Goal: Find specific page/section: Find specific page/section

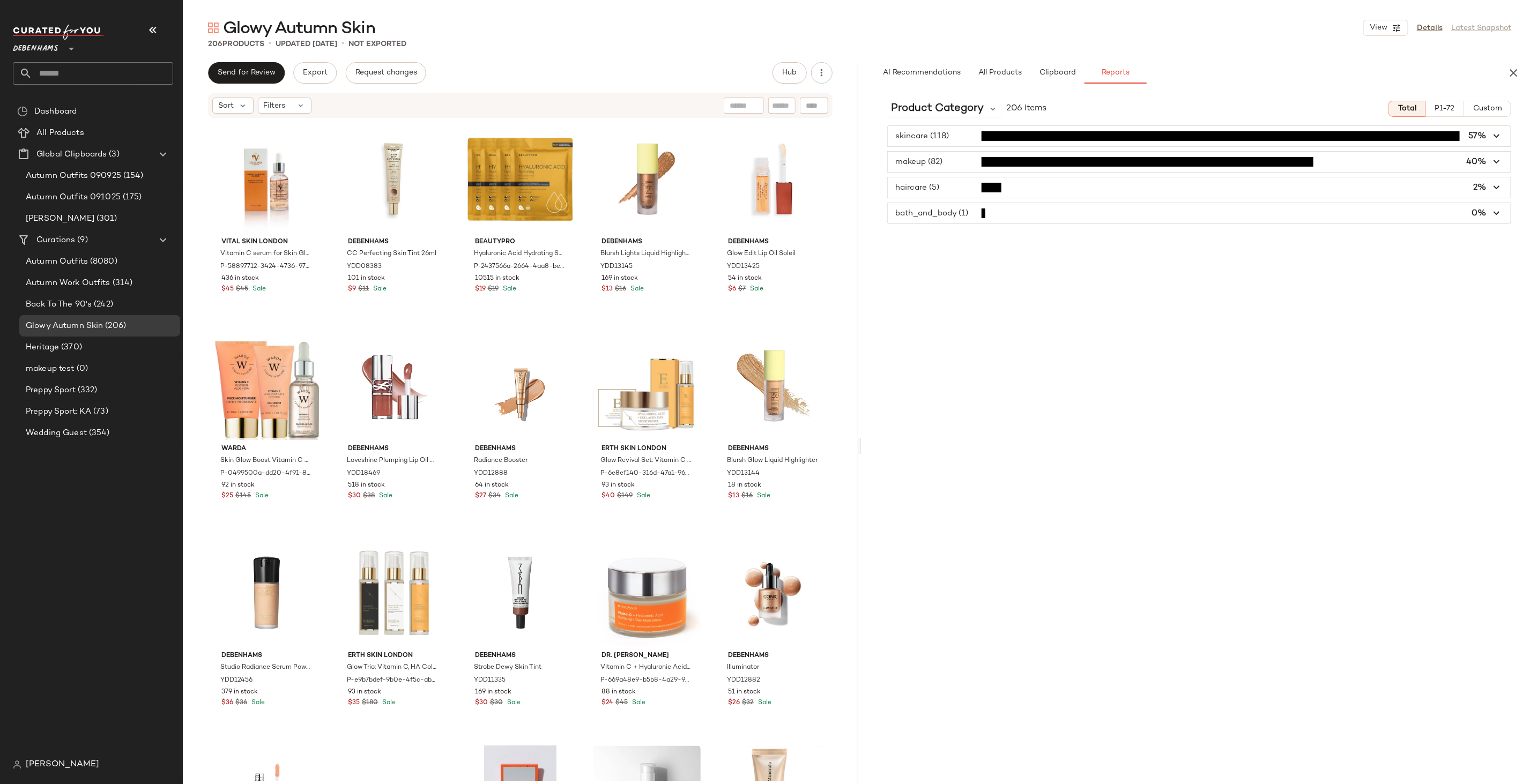
click at [913, 271] on div "Product Category 206 Items Total P1-72 Custom skincare (118) 57% makeup (82) 40…" at bounding box center [1199, 460] width 676 height 737
click at [937, 104] on span "Product Category" at bounding box center [937, 108] width 93 height 16
click at [921, 198] on div "Brand" at bounding box center [955, 209] width 136 height 25
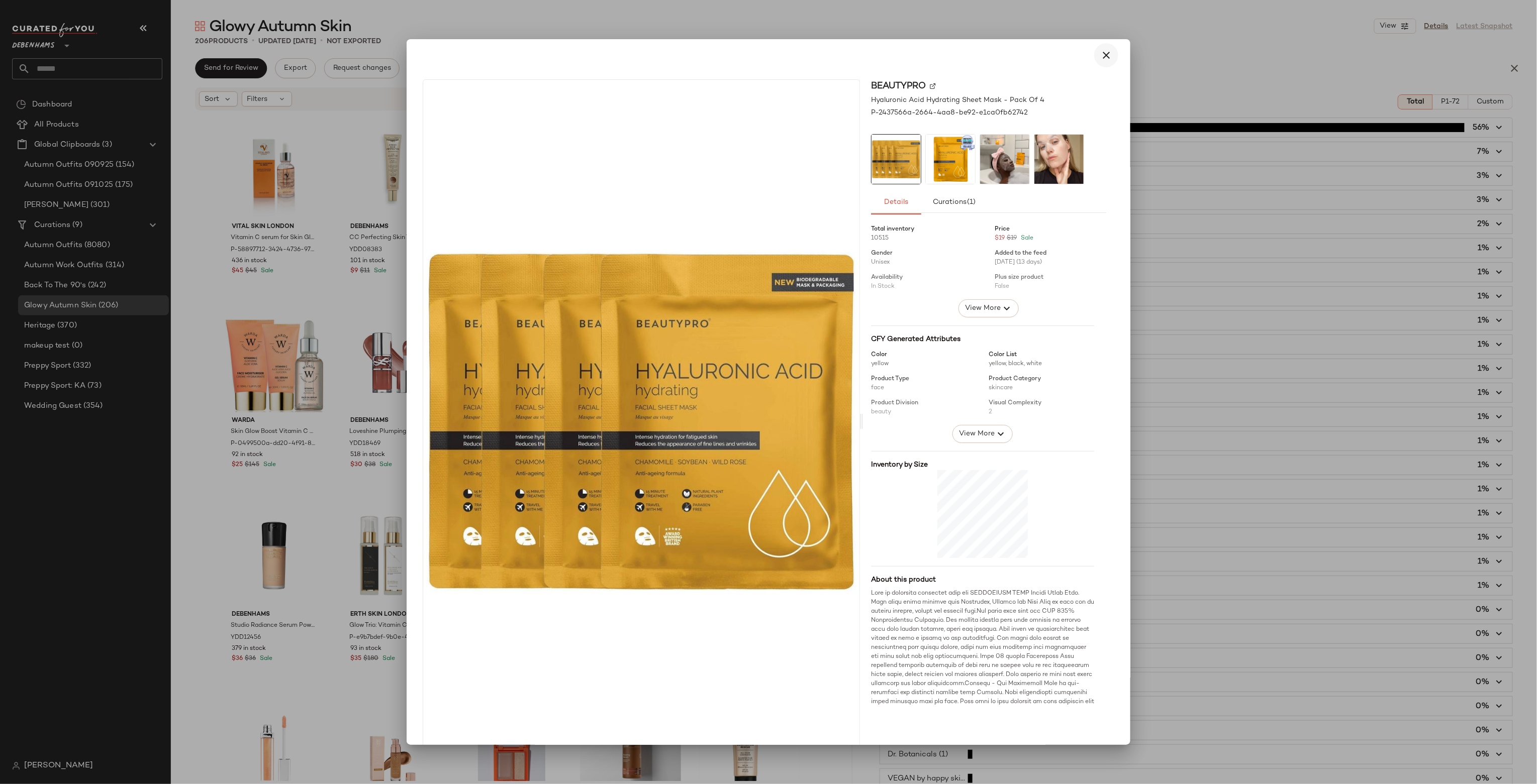
click at [1094, 56] on button "button" at bounding box center [1106, 55] width 24 height 24
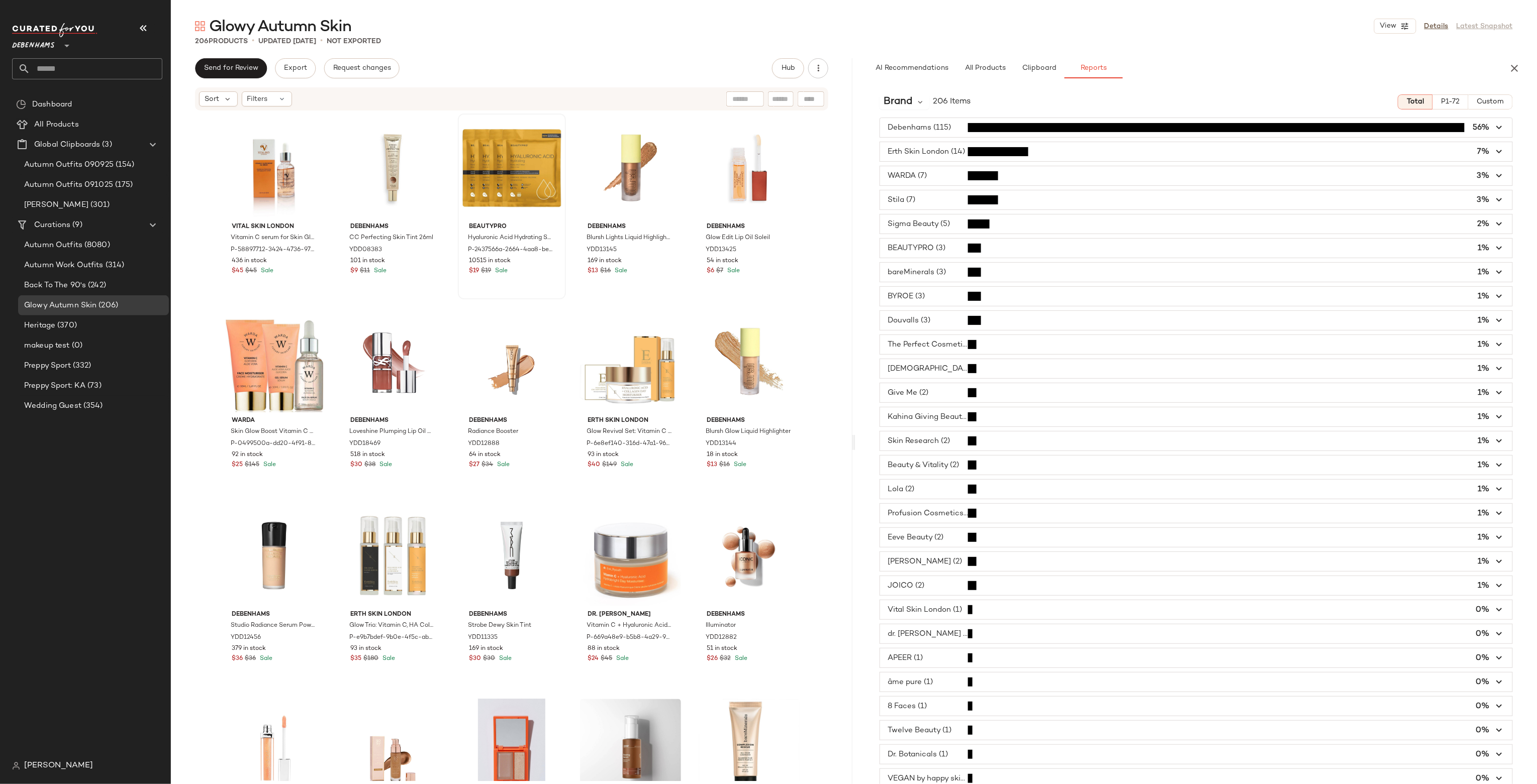
click at [1089, 56] on div at bounding box center [768, 392] width 1537 height 784
click at [124, 72] on input "text" at bounding box center [96, 69] width 132 height 21
click at [131, 46] on div "Debenhams **" at bounding box center [87, 40] width 150 height 25
click at [63, 47] on icon at bounding box center [67, 46] width 12 height 12
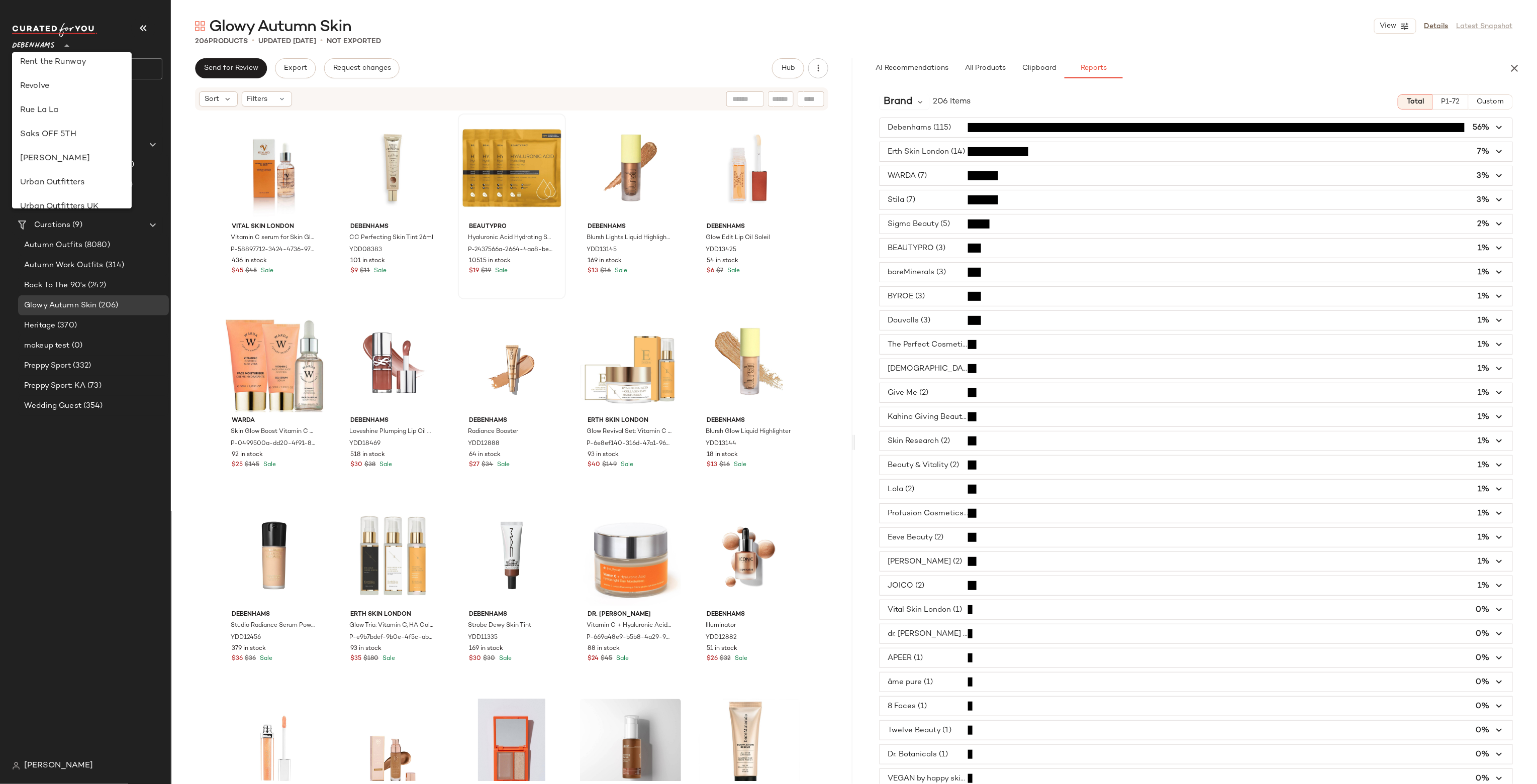
scroll to position [466, 0]
click at [73, 44] on icon at bounding box center [67, 46] width 12 height 12
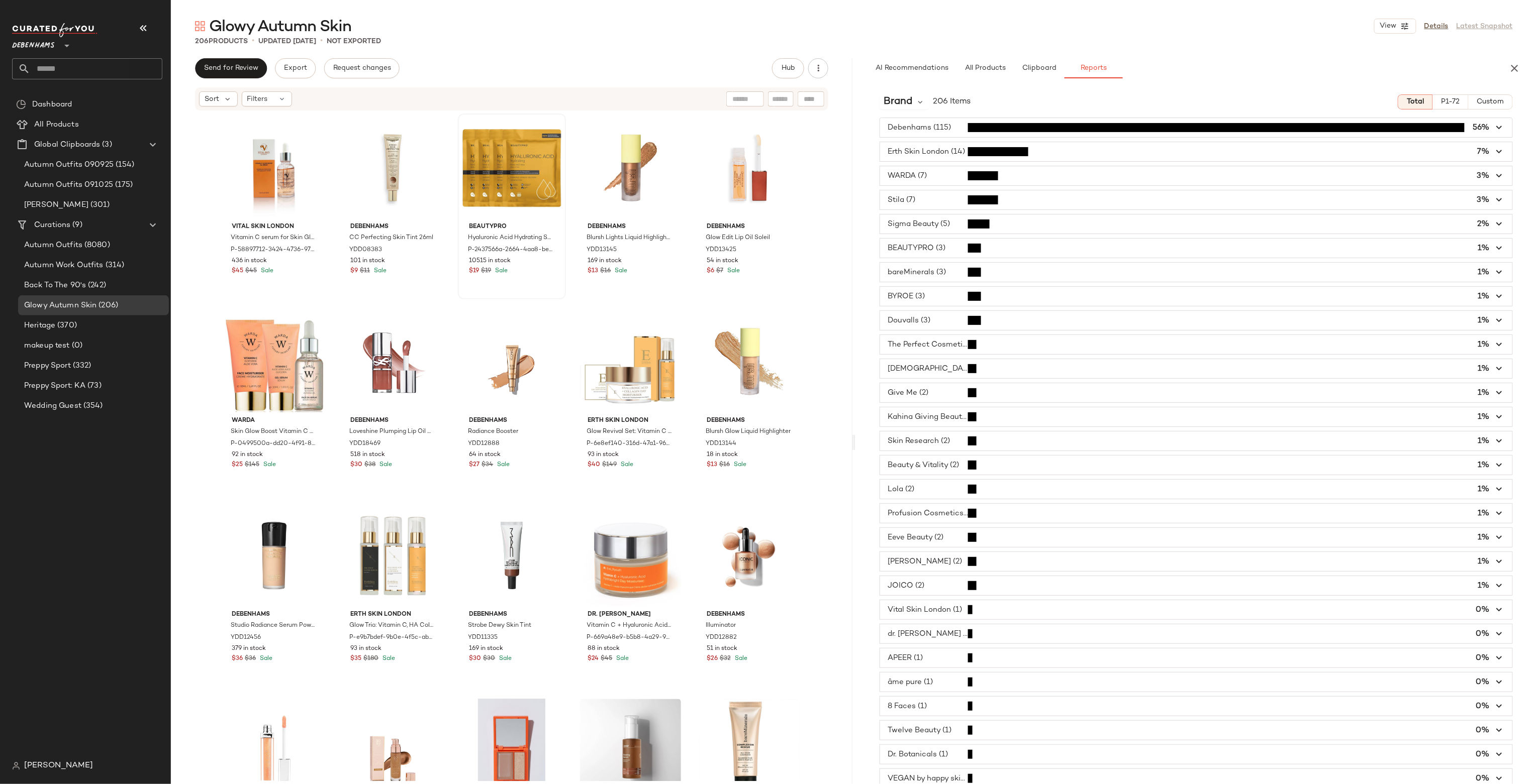
click at [67, 44] on icon at bounding box center [67, 46] width 12 height 12
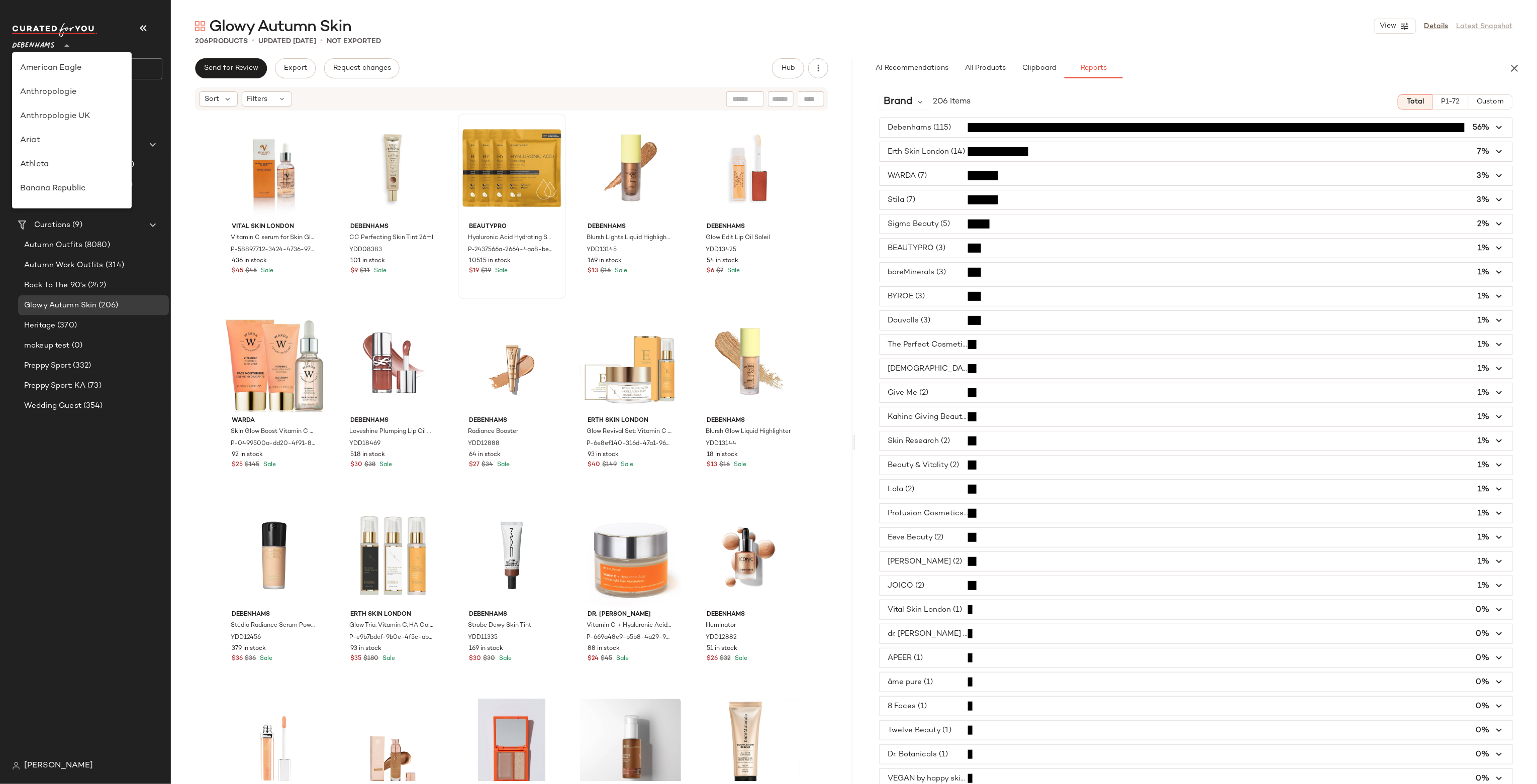
scroll to position [193, 0]
click at [69, 44] on icon at bounding box center [67, 46] width 12 height 12
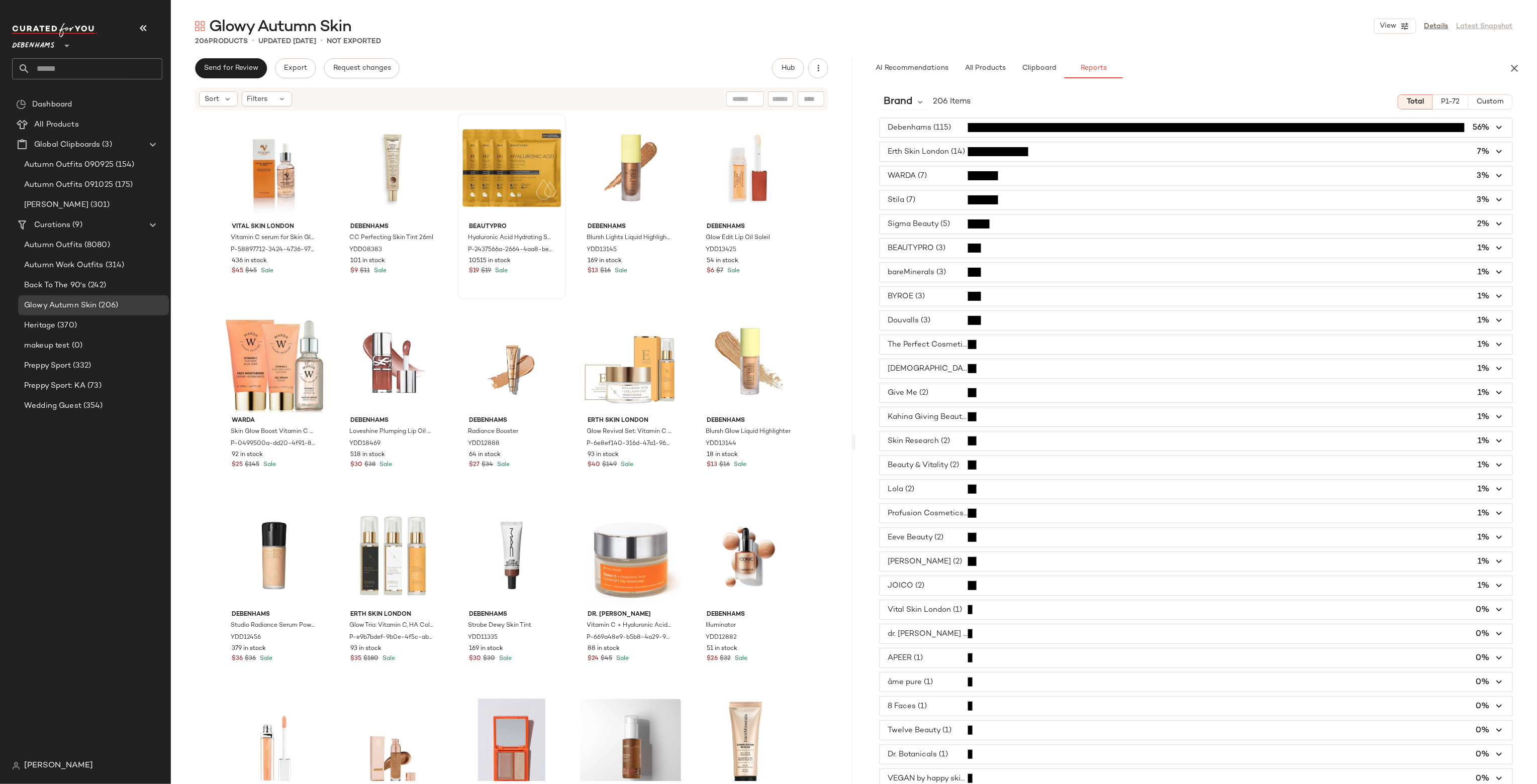
click at [62, 42] on icon at bounding box center [67, 46] width 12 height 12
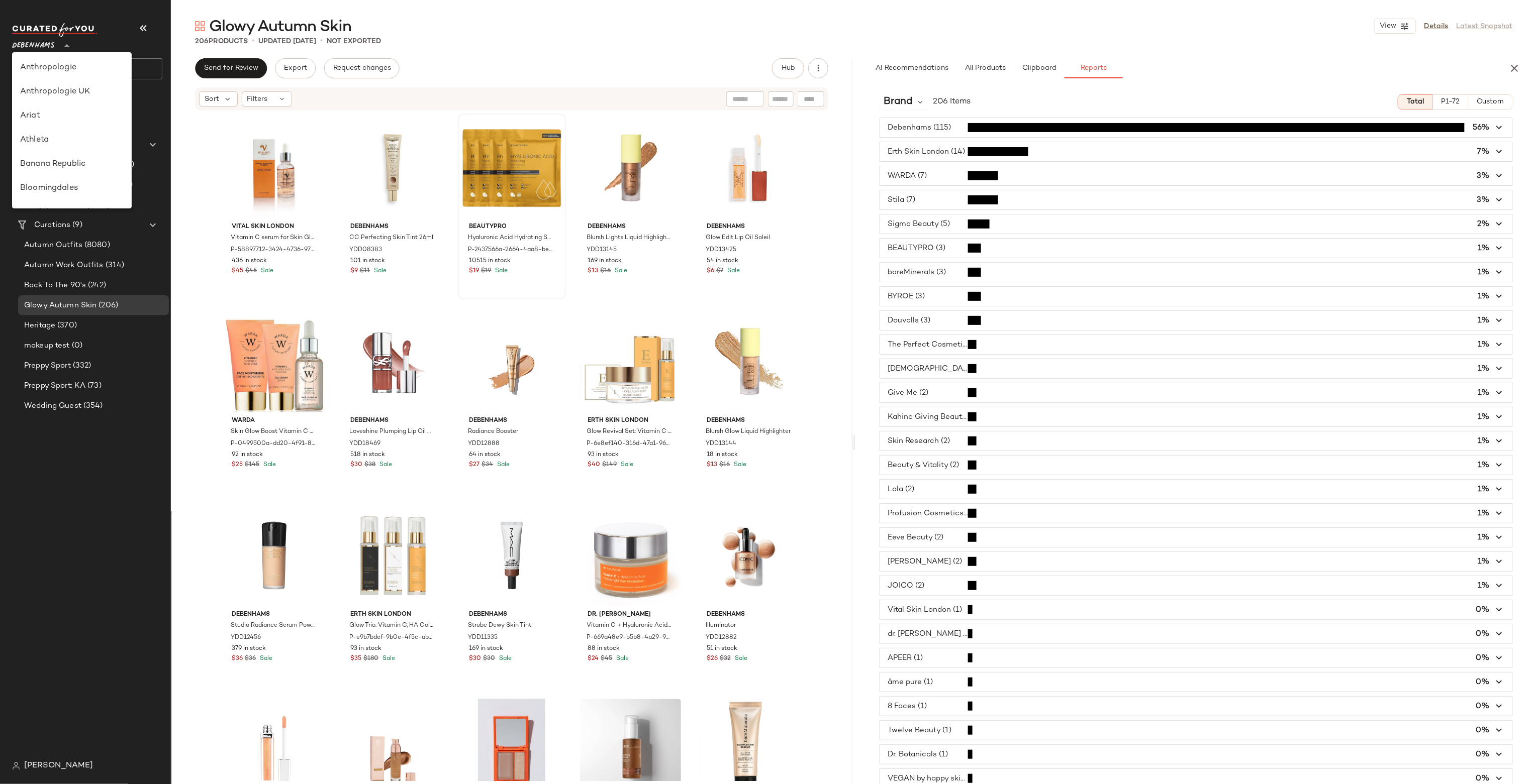
scroll to position [0, 0]
click at [94, 3] on nav "Debenhams ** Dashboard All Products Global Clipboards (3) Autumn Outfits 090925…" at bounding box center [86, 392] width 171 height 784
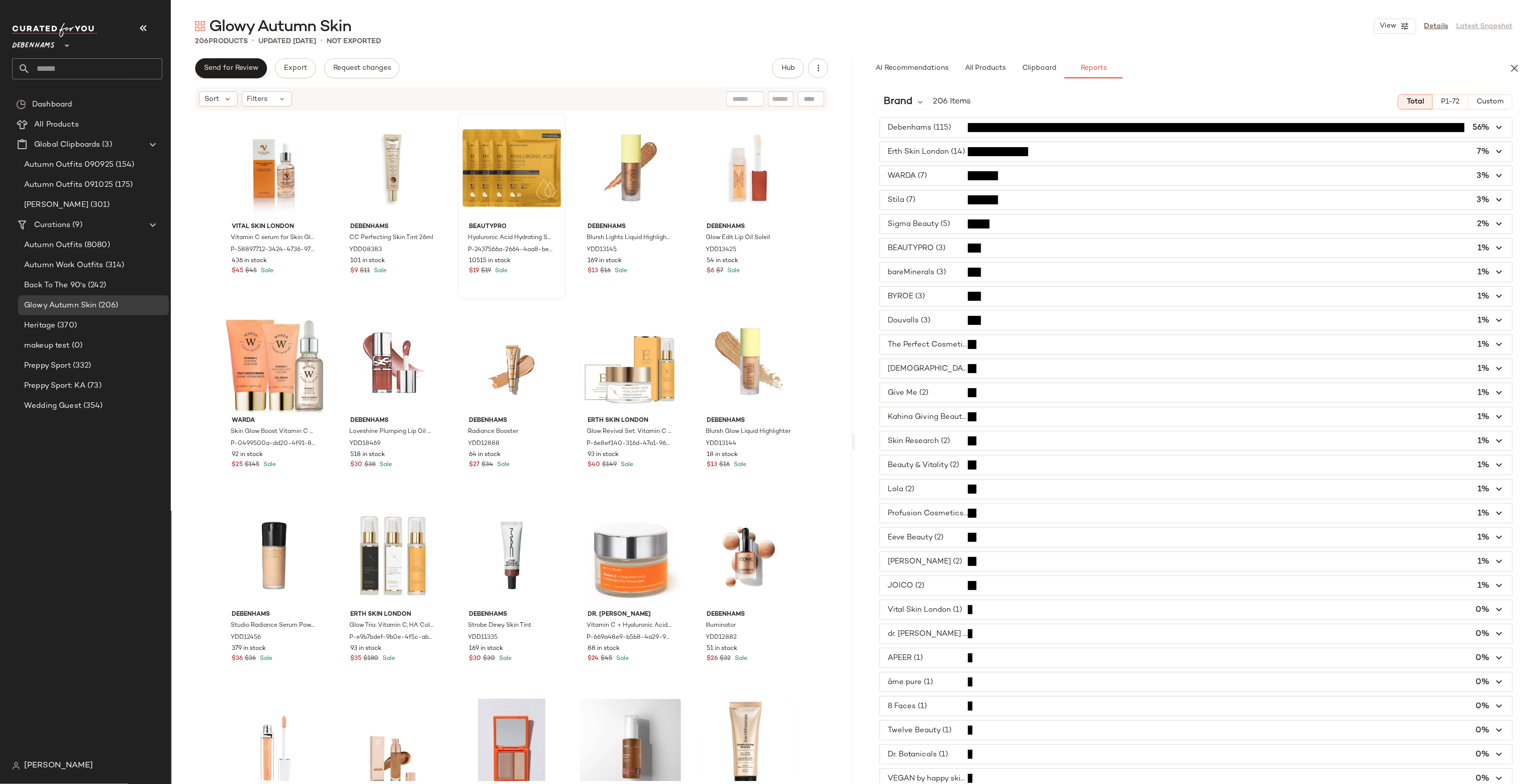
click at [44, 43] on span "Debenhams" at bounding box center [34, 43] width 42 height 19
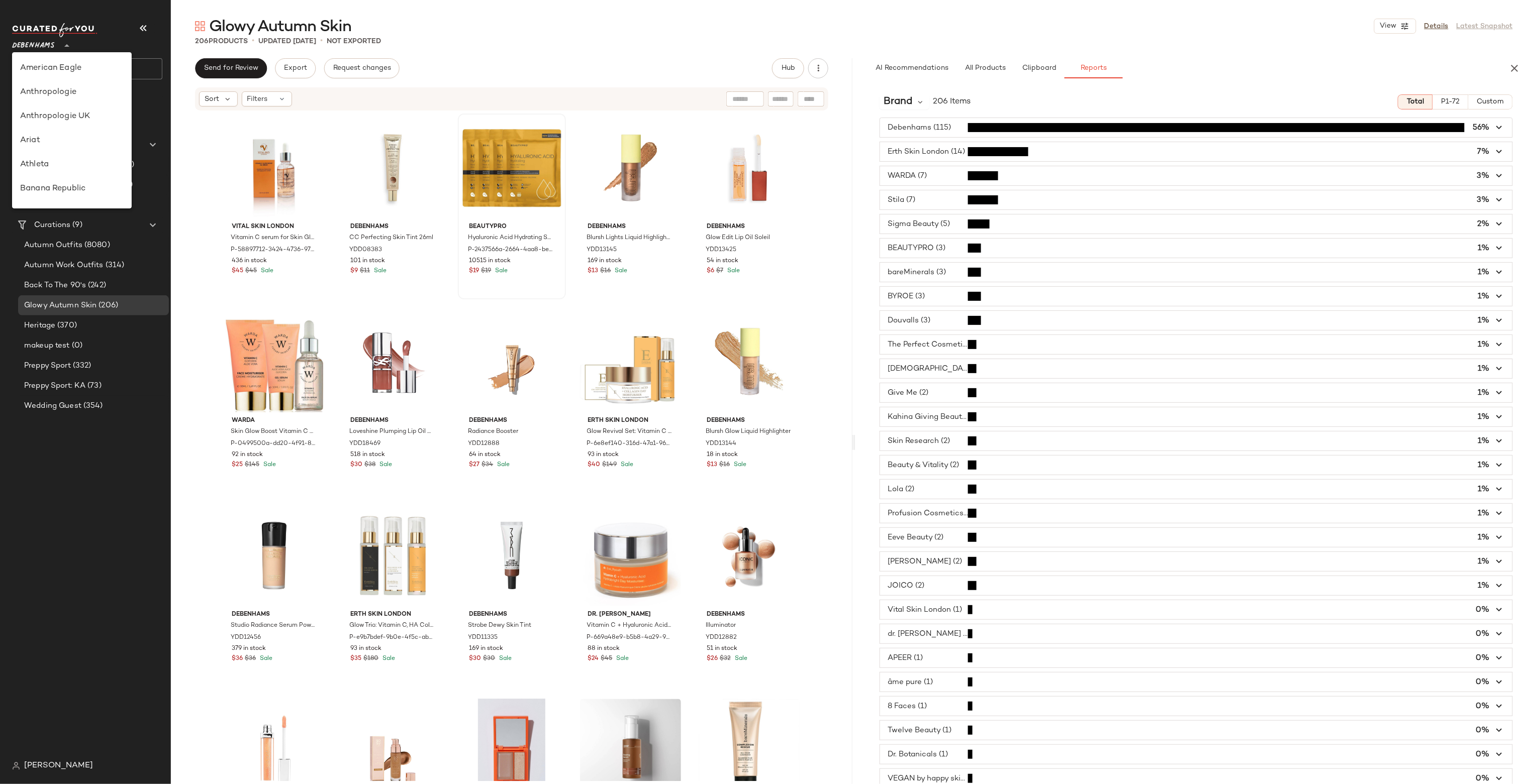
click at [122, 18] on div "Debenhams **" at bounding box center [91, 55] width 158 height 78
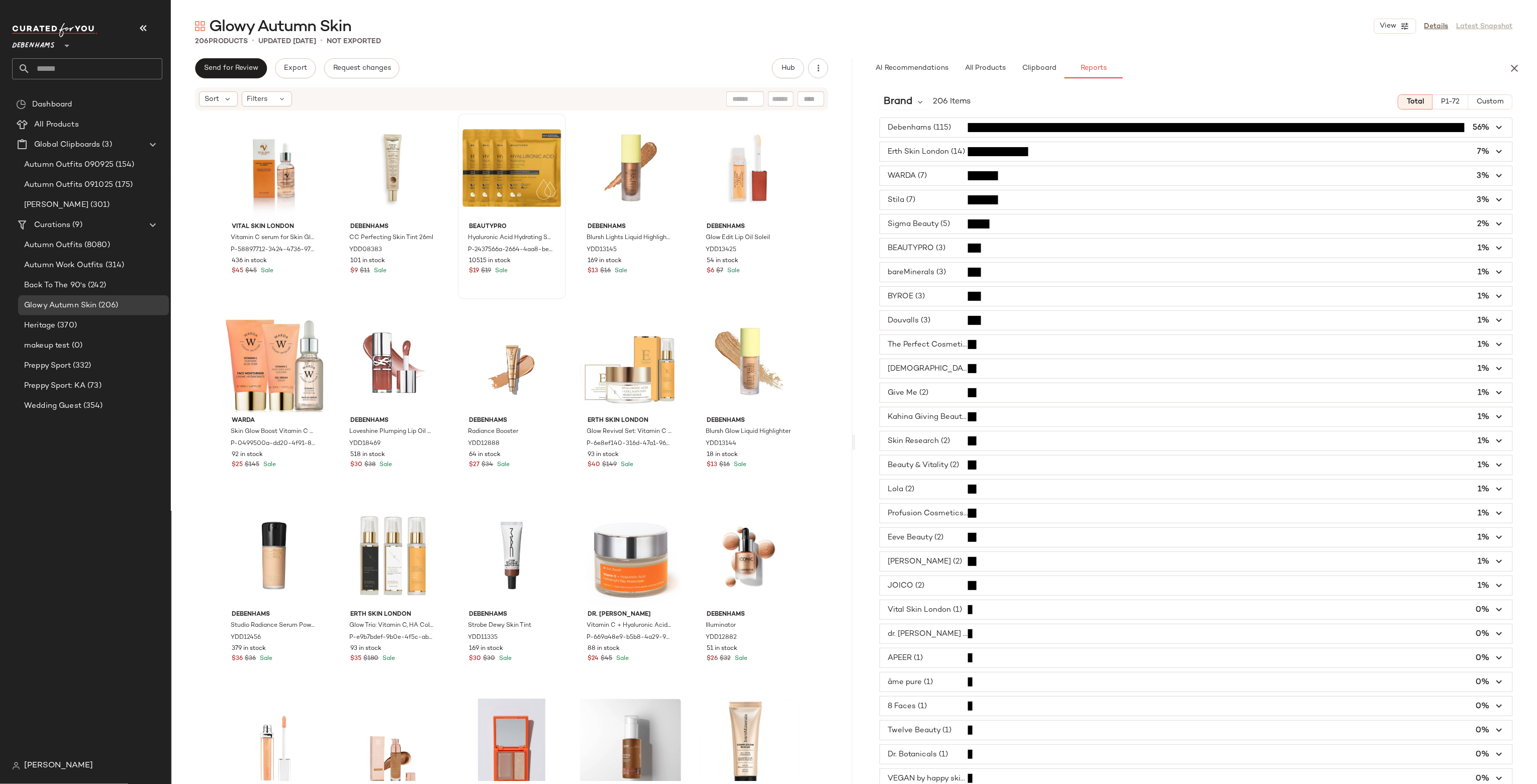
click at [34, 43] on span "Debenhams" at bounding box center [34, 43] width 42 height 19
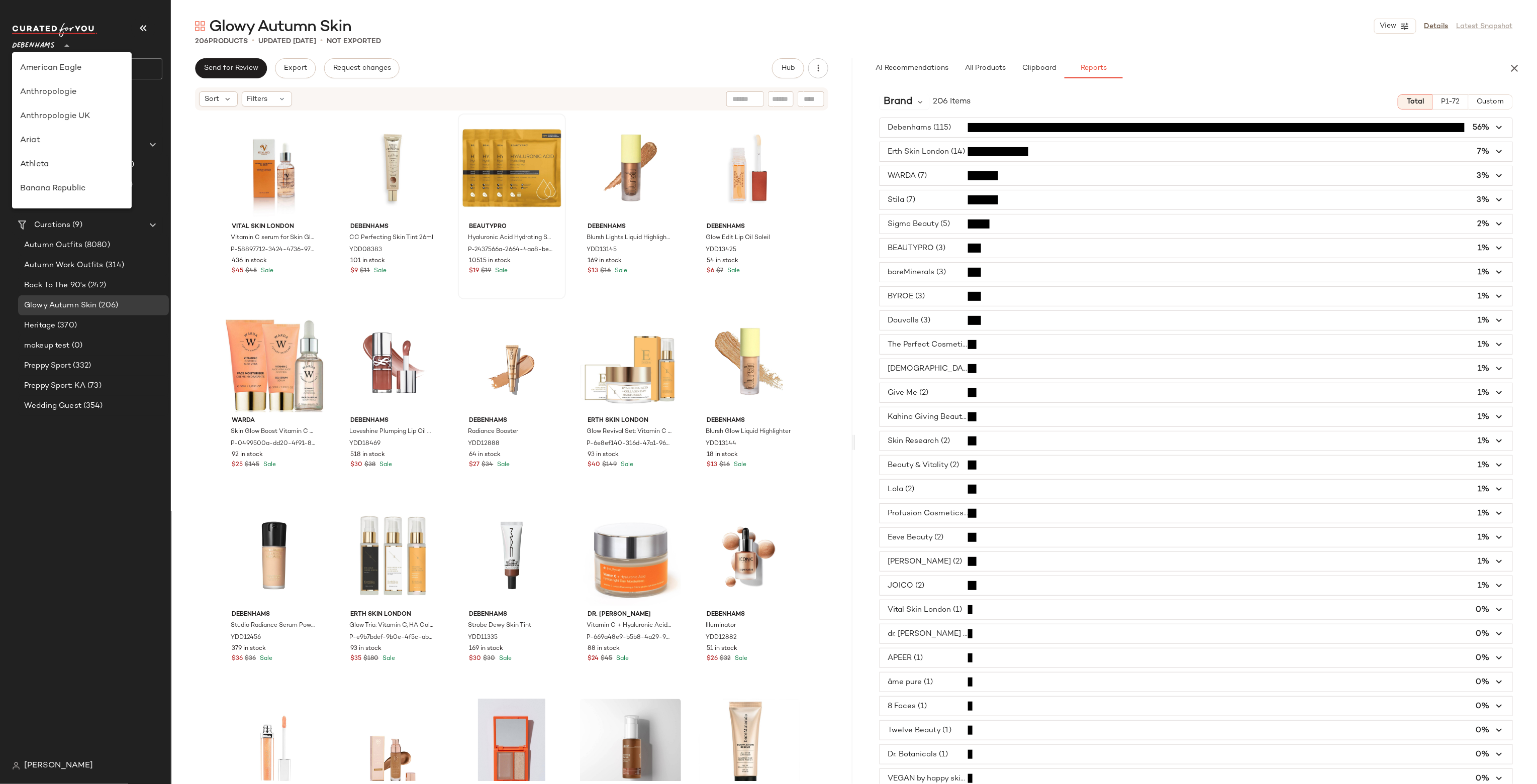
scroll to position [193, 0]
click at [34, 43] on span "Debenhams" at bounding box center [34, 43] width 42 height 19
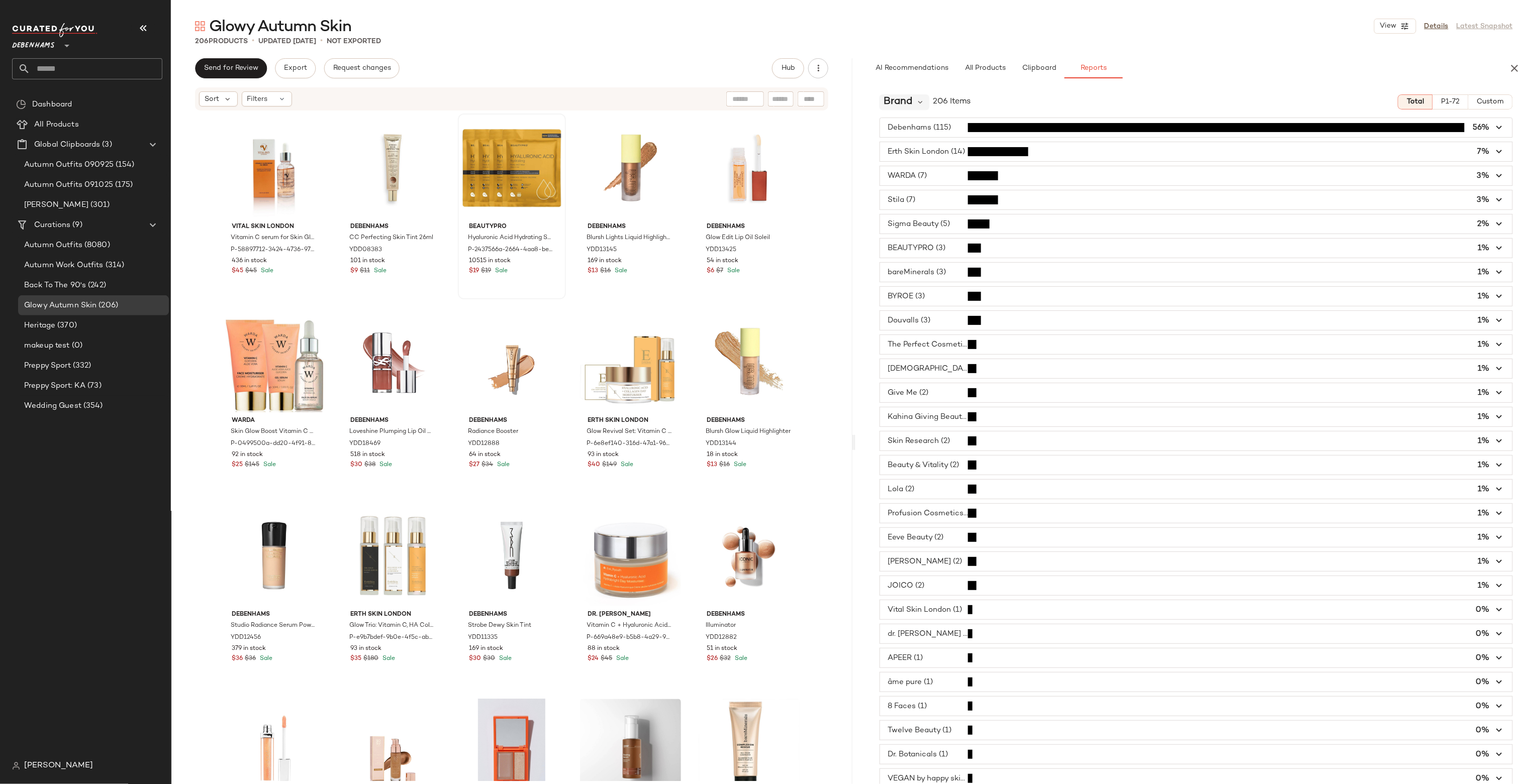
click at [908, 95] on span "Brand" at bounding box center [897, 101] width 28 height 15
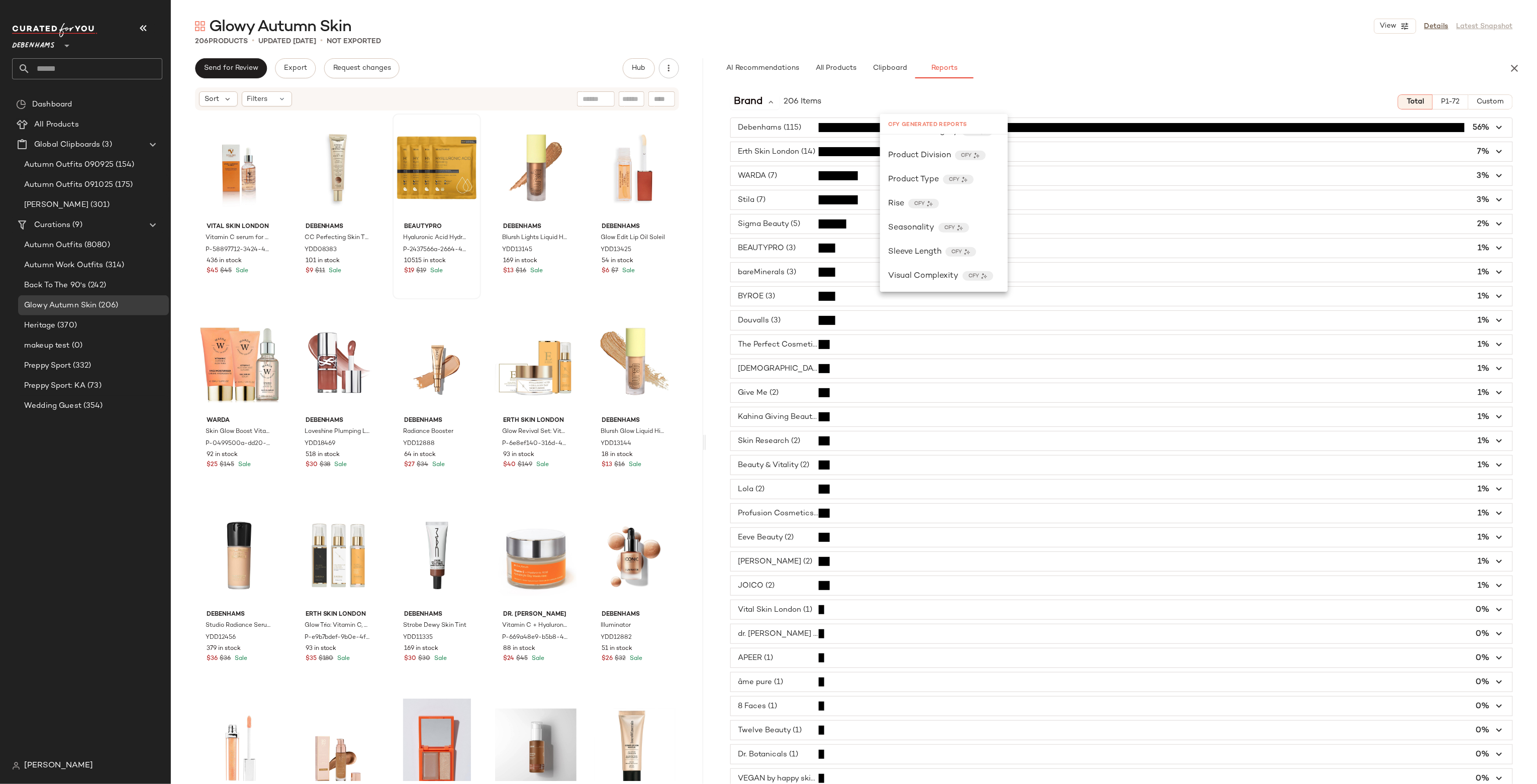
drag, startPoint x: 852, startPoint y: 99, endPoint x: 705, endPoint y: 116, distance: 148.0
click at [705, 116] on div "Glowy Autumn Skin View Details Latest Snapshot 206 Products • updated [DATE] • …" at bounding box center [854, 399] width 1366 height 768
click at [739, 86] on div "Brand 206 Items Total P1-72 Custom Debenhams (115) 56% Erth Skin London (14) 7%…" at bounding box center [1121, 456] width 831 height 740
click at [311, 22] on span "Glowy Autumn Skin" at bounding box center [281, 26] width 143 height 20
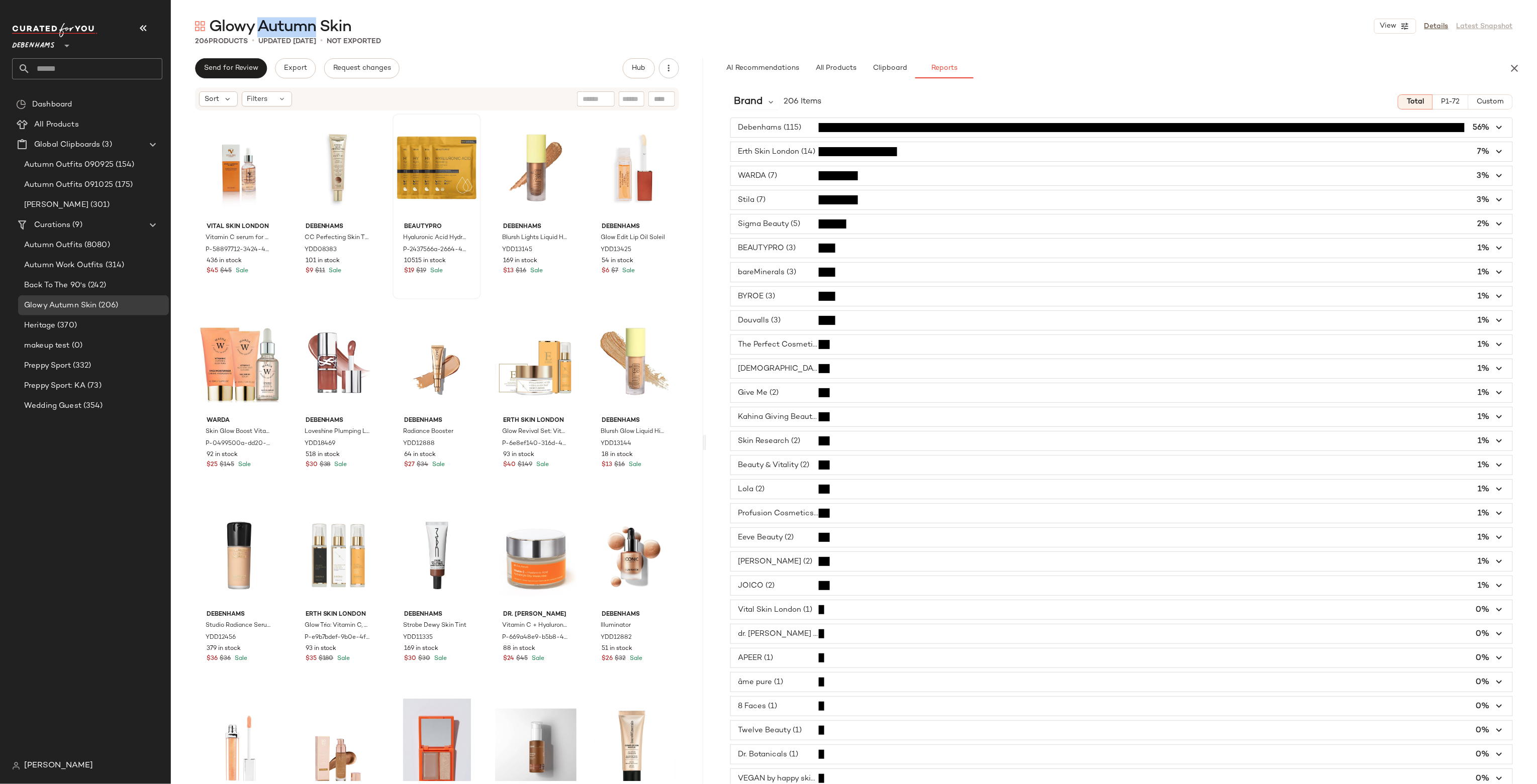
click at [311, 22] on span "Glowy Autumn Skin" at bounding box center [281, 26] width 143 height 20
click at [753, 107] on span "Brand" at bounding box center [748, 101] width 28 height 15
click at [768, 149] on span "Category" at bounding box center [757, 148] width 37 height 9
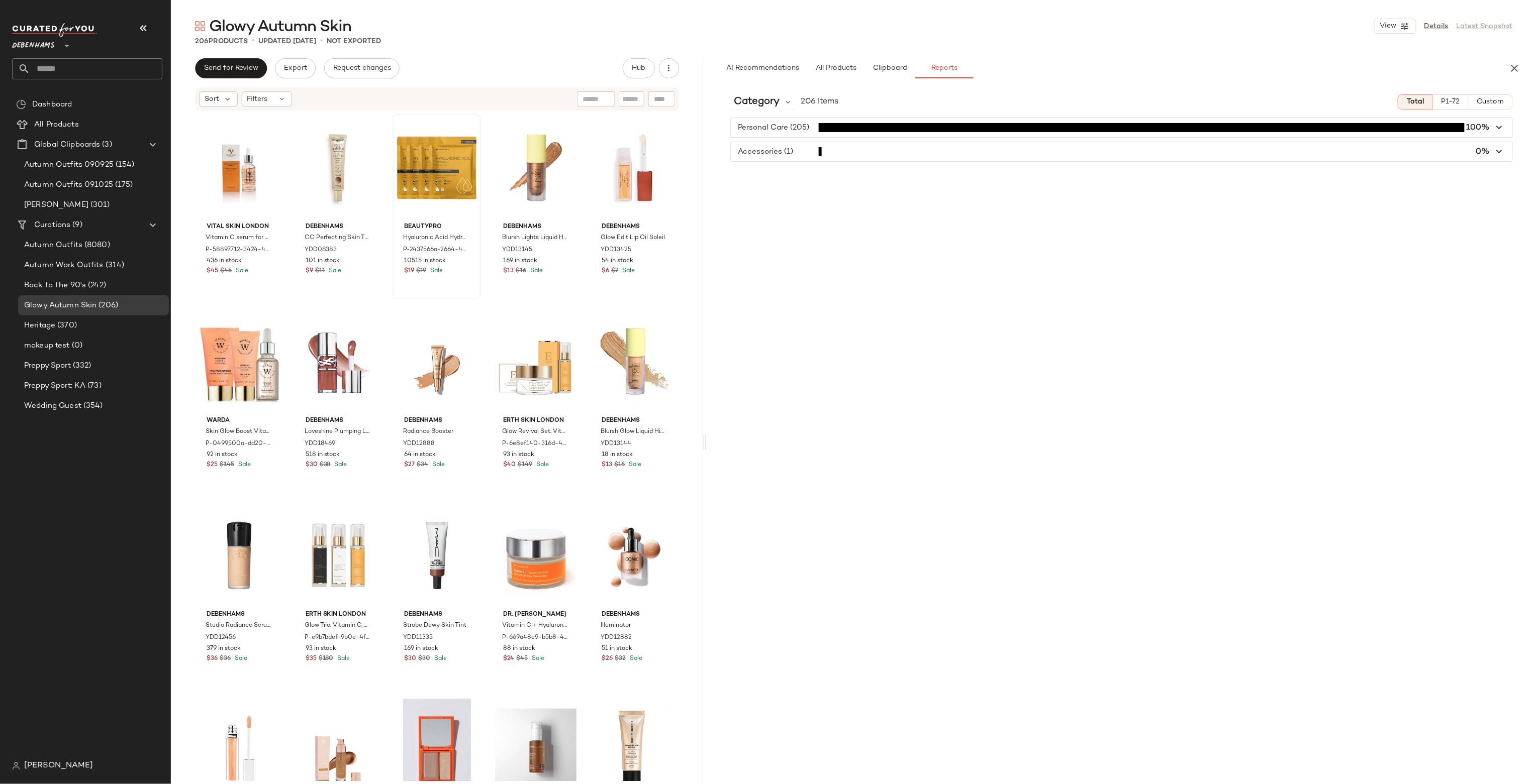
click at [780, 153] on span "button" at bounding box center [1121, 152] width 782 height 19
click at [778, 99] on span "Category" at bounding box center [757, 101] width 46 height 15
click at [775, 200] on span "Google Product Category" at bounding box center [788, 202] width 100 height 9
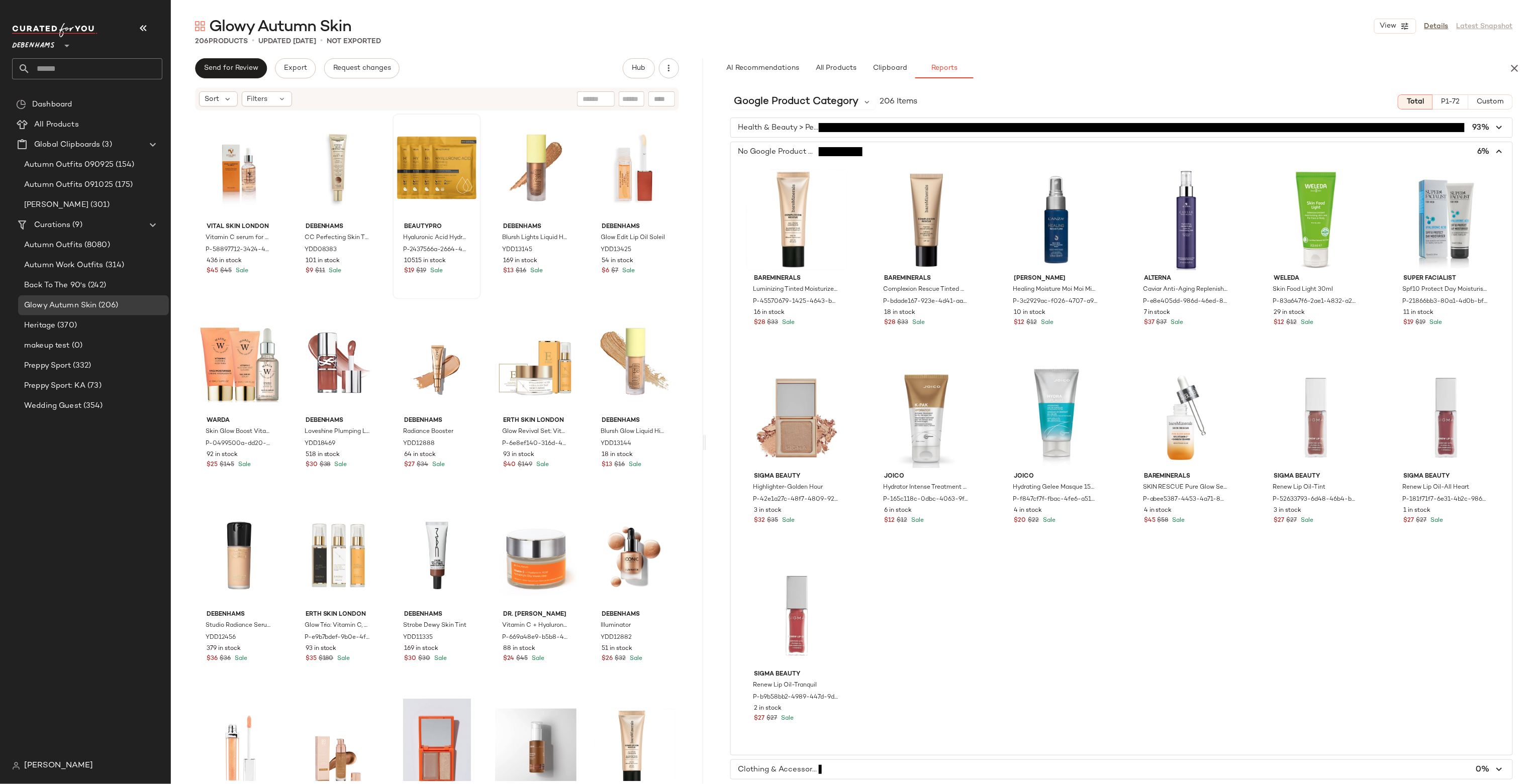
click at [783, 158] on span "button" at bounding box center [1121, 152] width 782 height 19
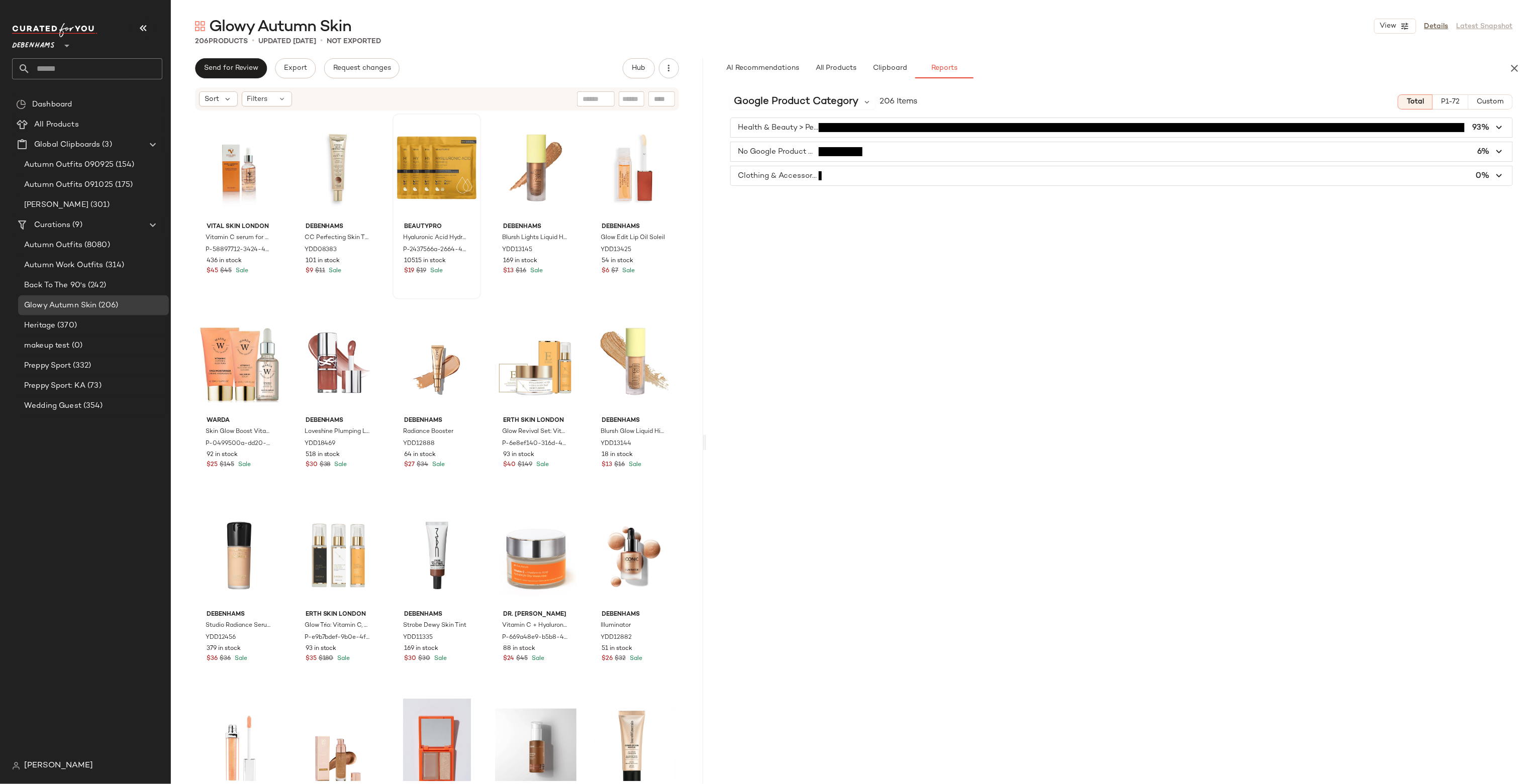
click at [890, 159] on span "button" at bounding box center [1121, 152] width 782 height 19
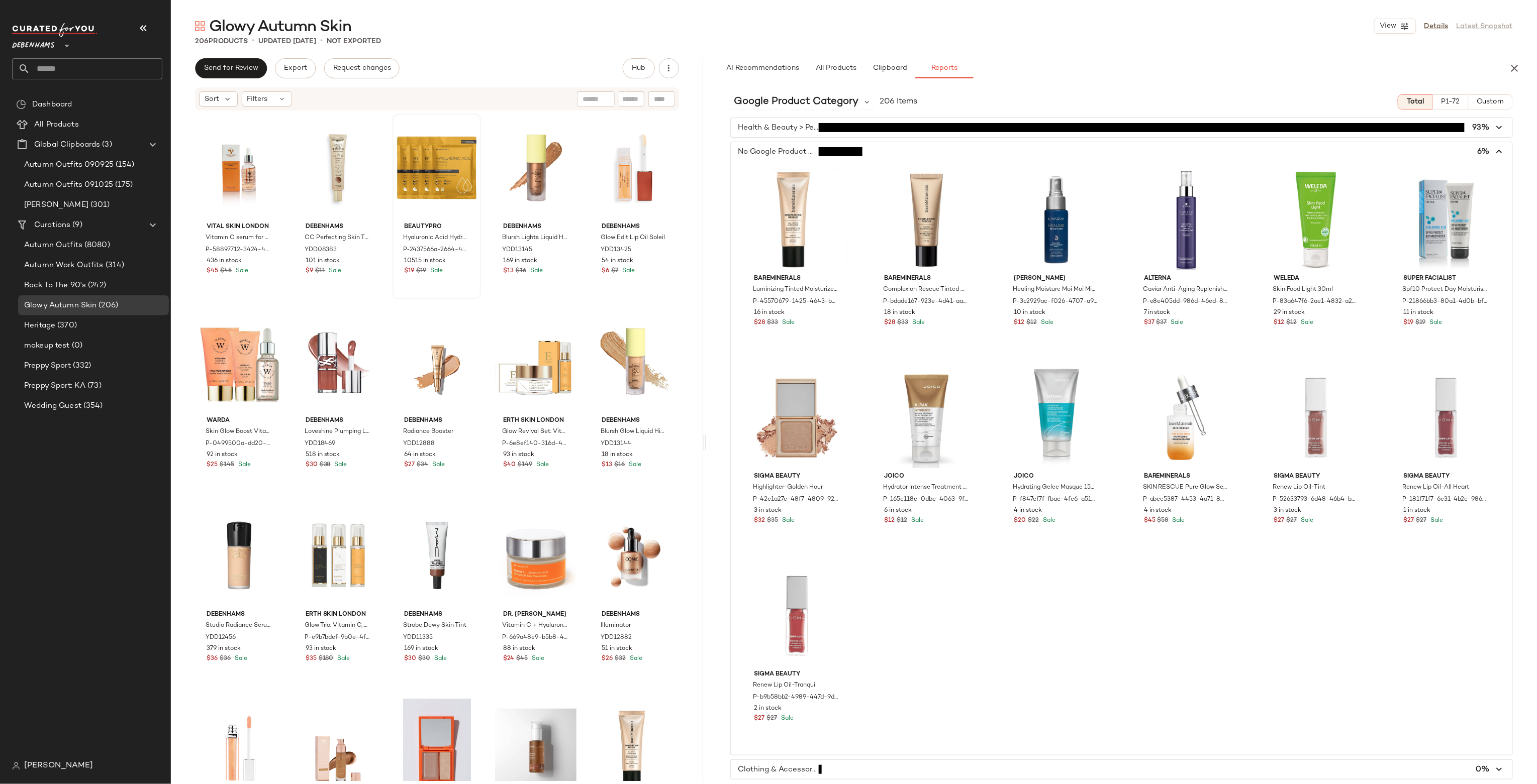
click at [890, 159] on span "button" at bounding box center [1121, 152] width 782 height 19
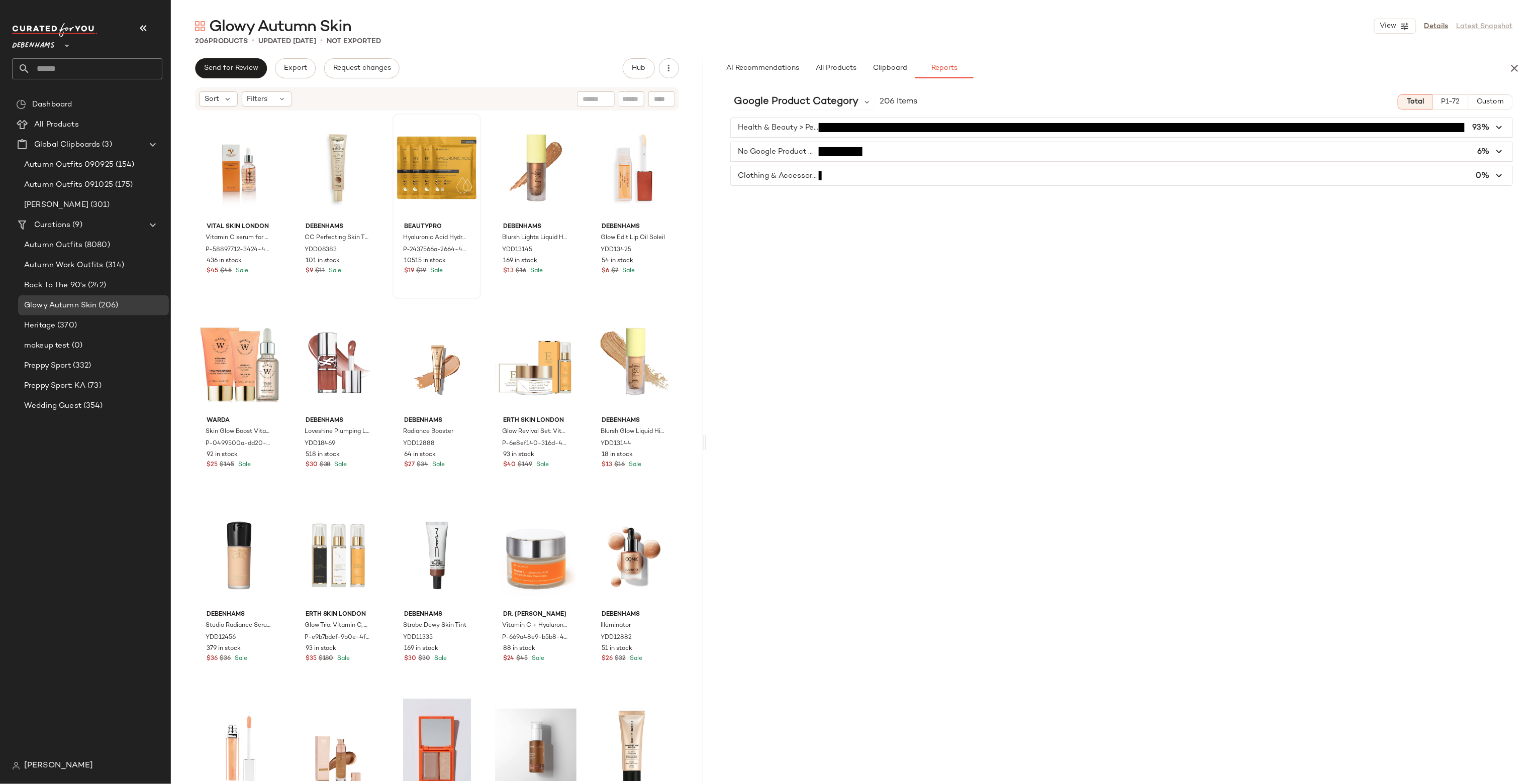
click at [893, 129] on span "button" at bounding box center [1121, 128] width 782 height 19
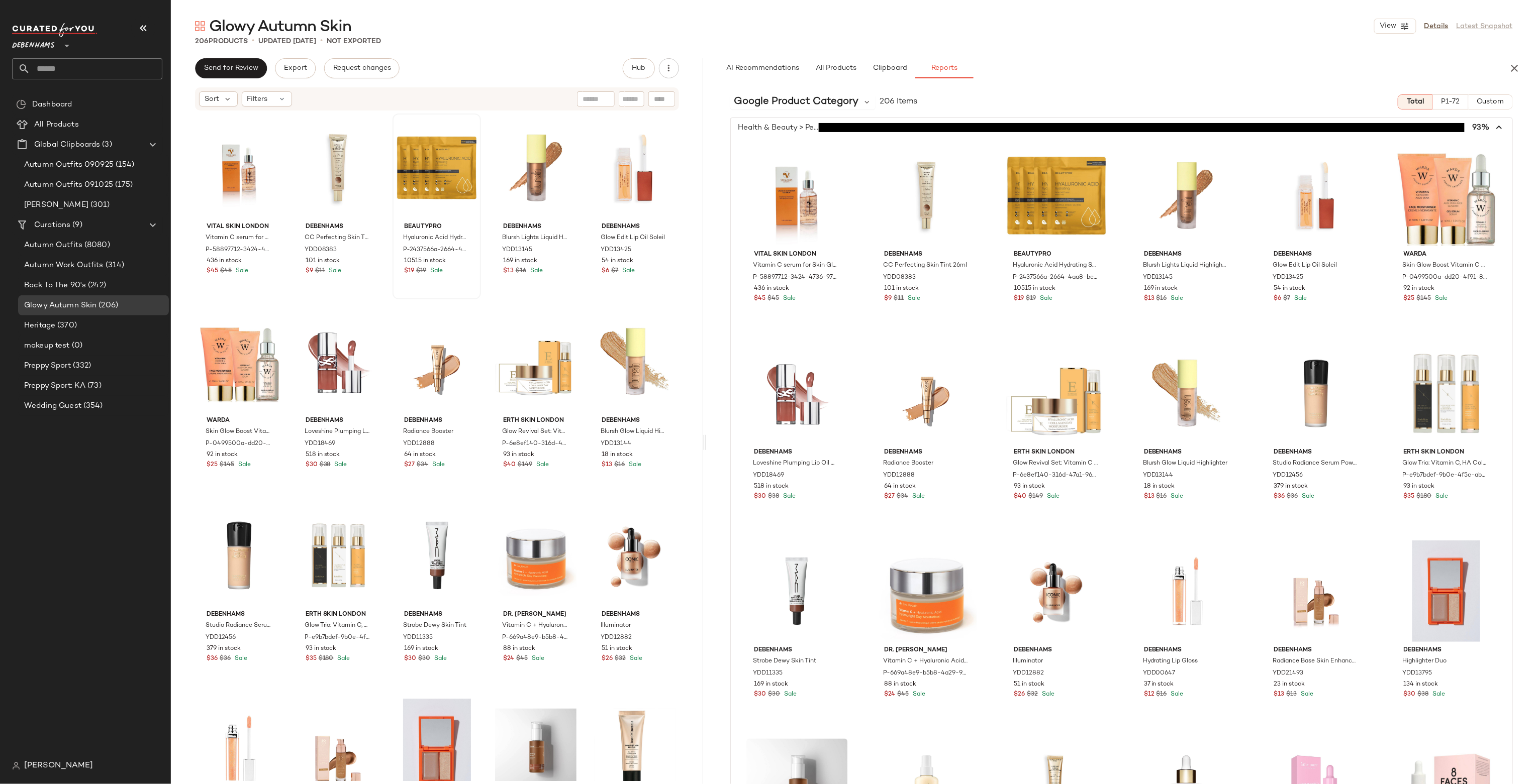
click at [893, 129] on span "button" at bounding box center [1121, 128] width 782 height 19
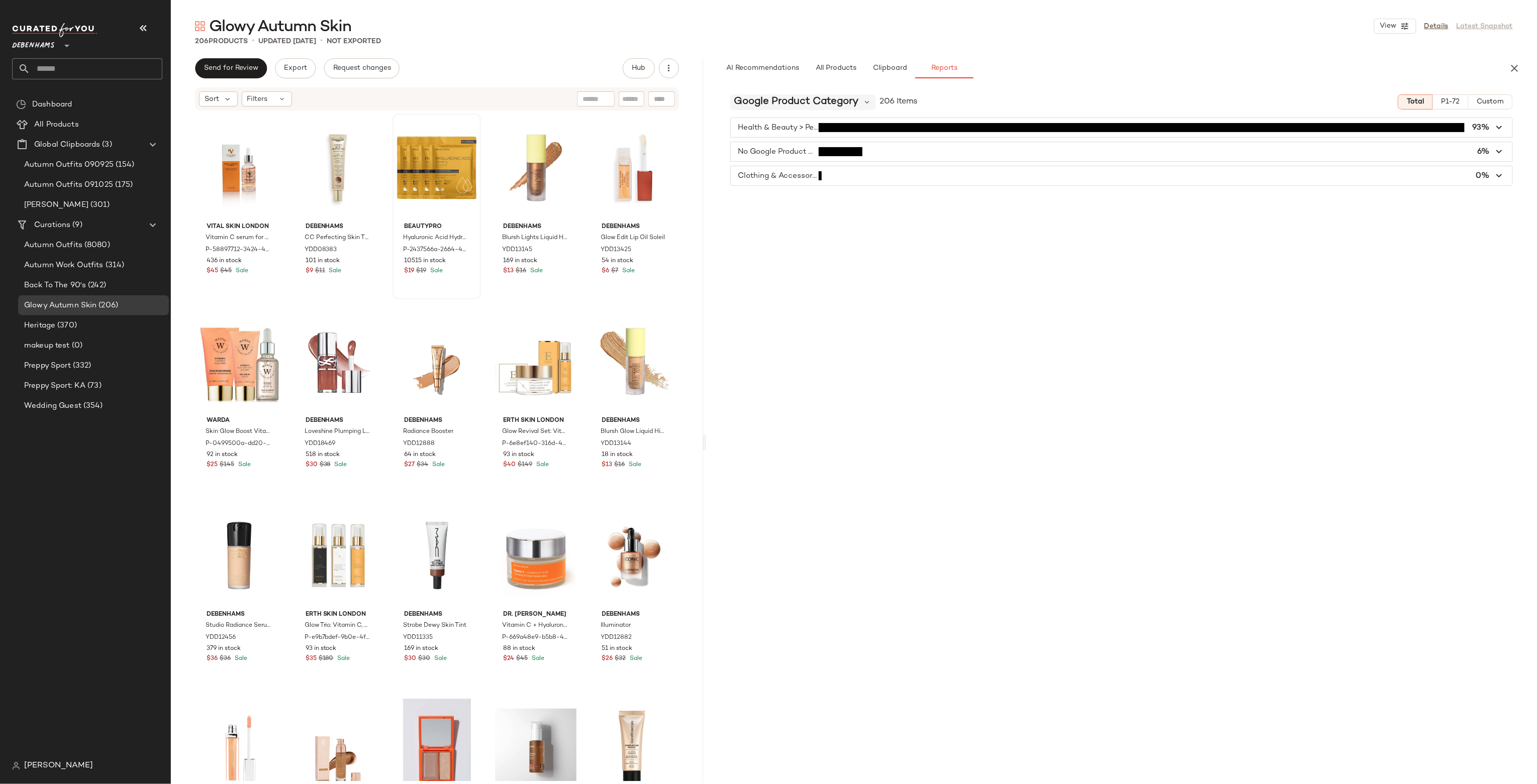
click at [813, 107] on span "Google Product Category" at bounding box center [796, 101] width 124 height 15
click at [798, 170] on span "Product Category" at bounding box center [773, 174] width 70 height 12
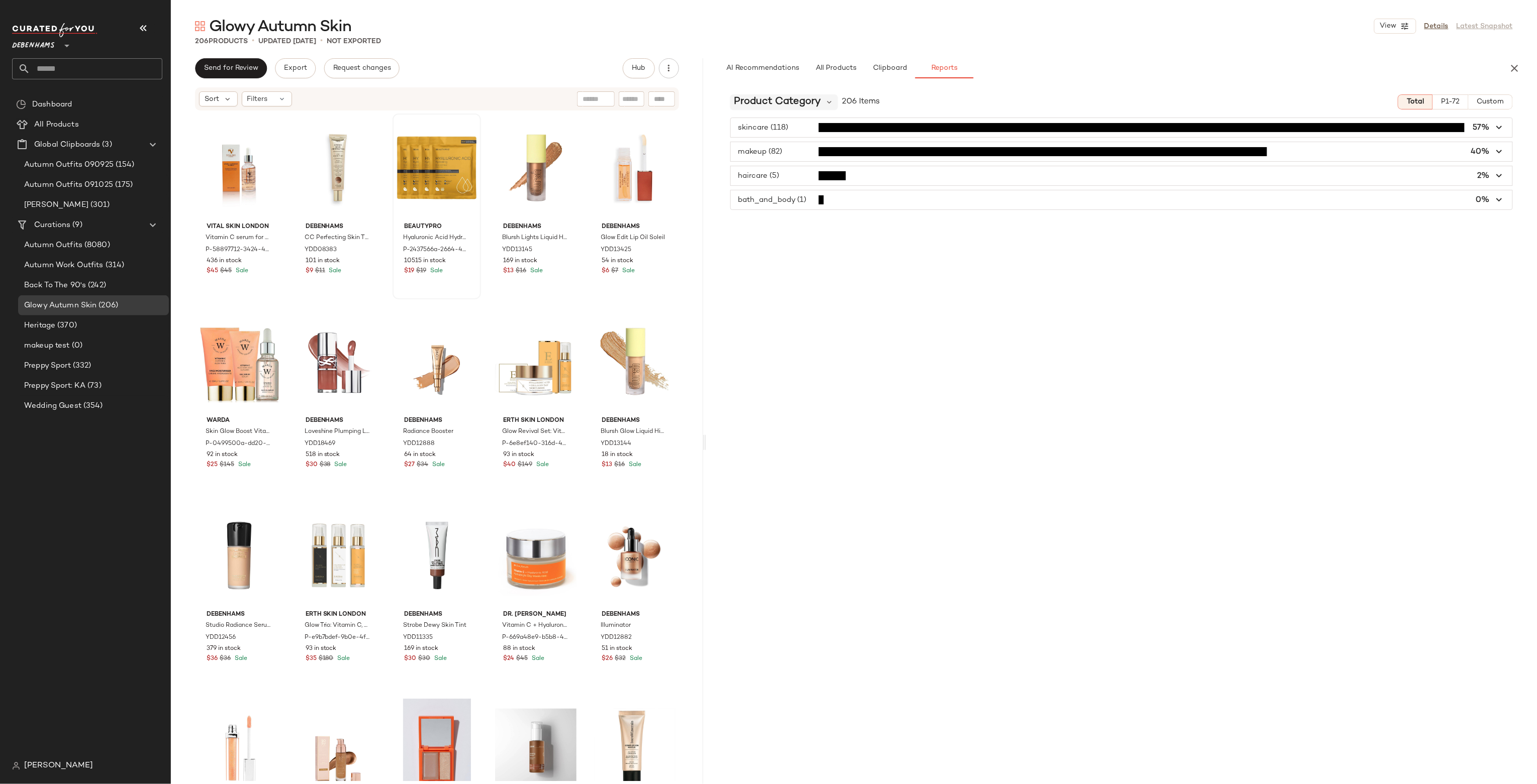
click at [798, 99] on span "Product Category" at bounding box center [777, 101] width 87 height 15
click at [783, 205] on span "Product Type" at bounding box center [764, 209] width 51 height 12
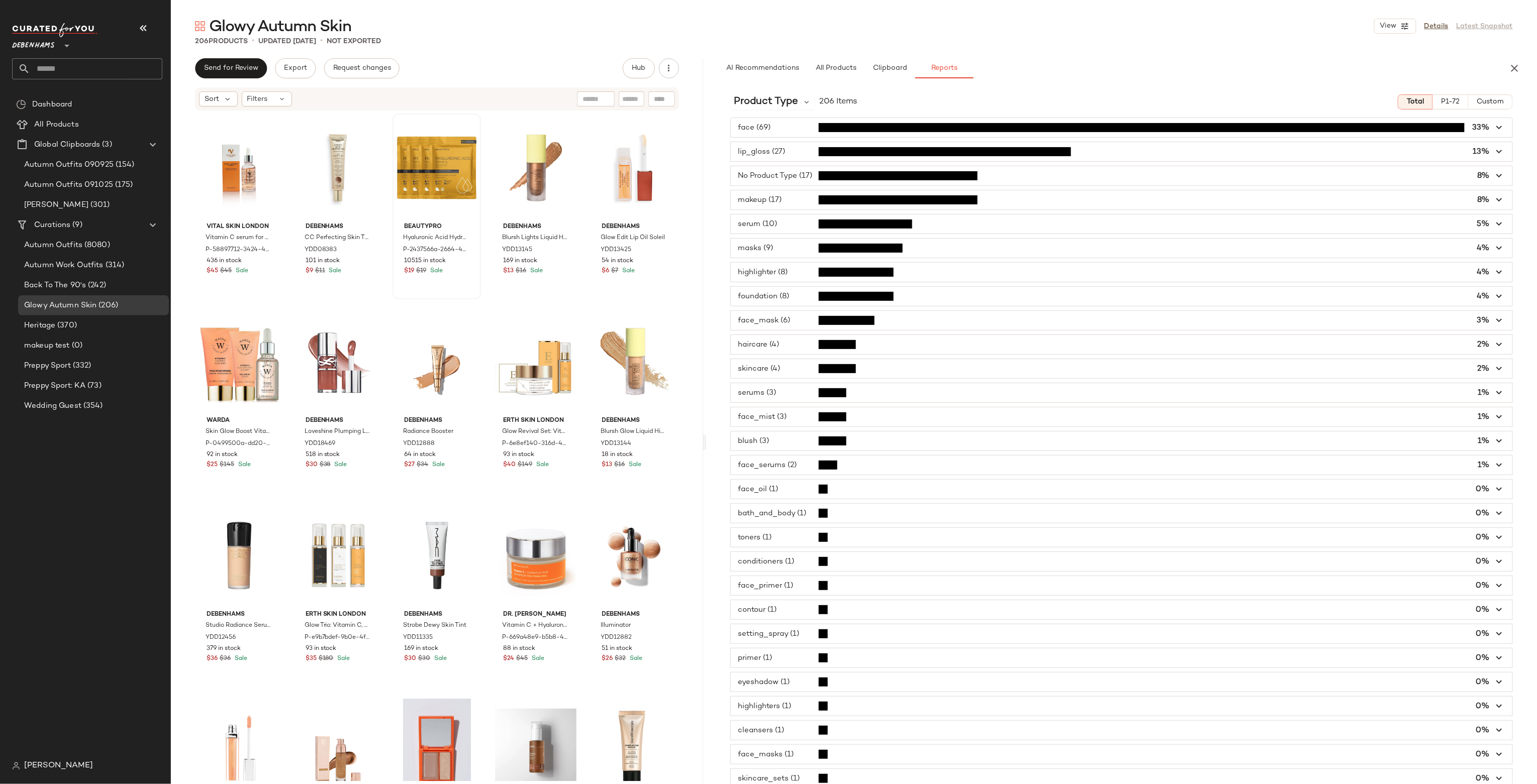
click at [794, 180] on span "button" at bounding box center [1121, 176] width 782 height 19
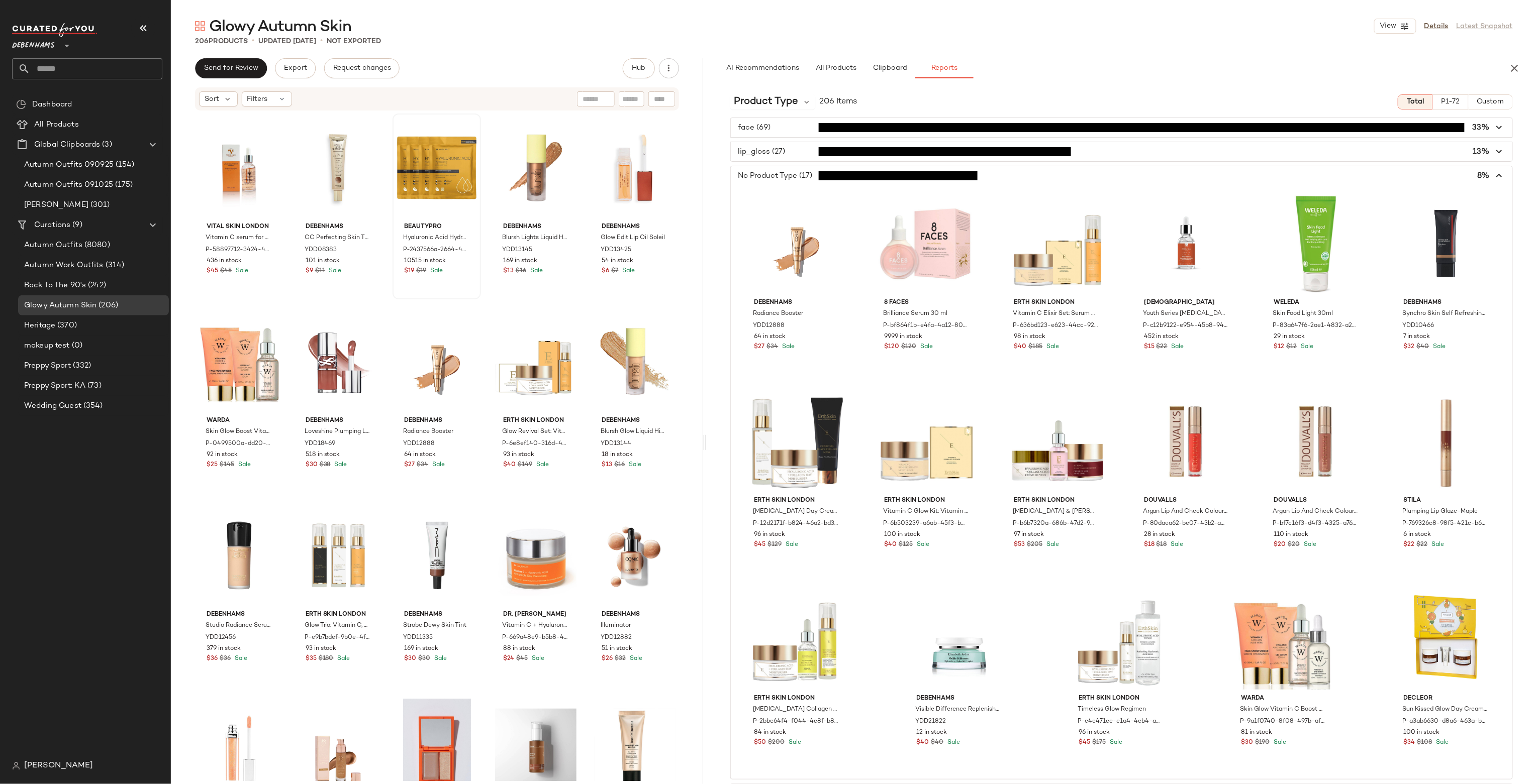
click at [794, 180] on span "button" at bounding box center [1121, 176] width 782 height 19
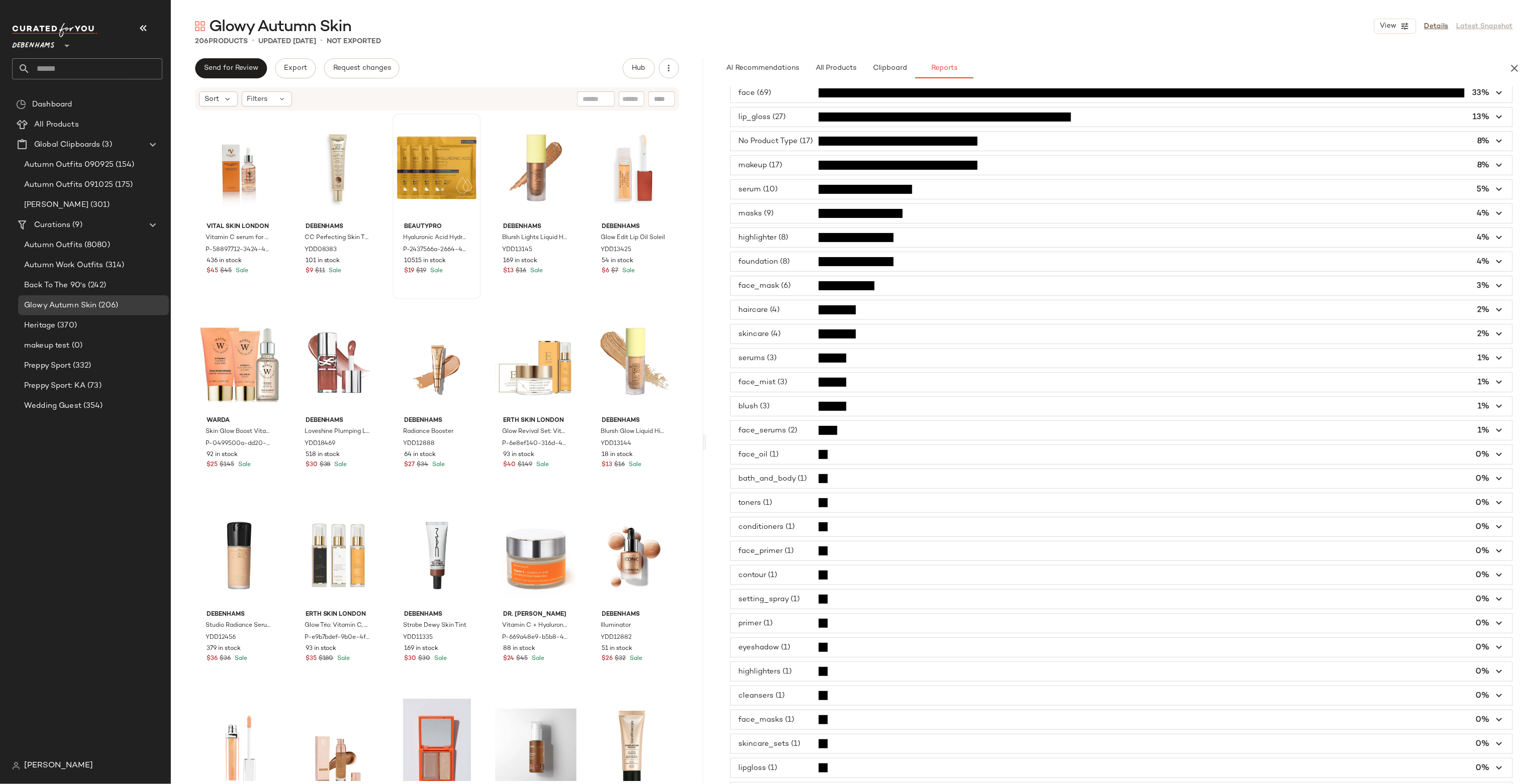
scroll to position [0, 0]
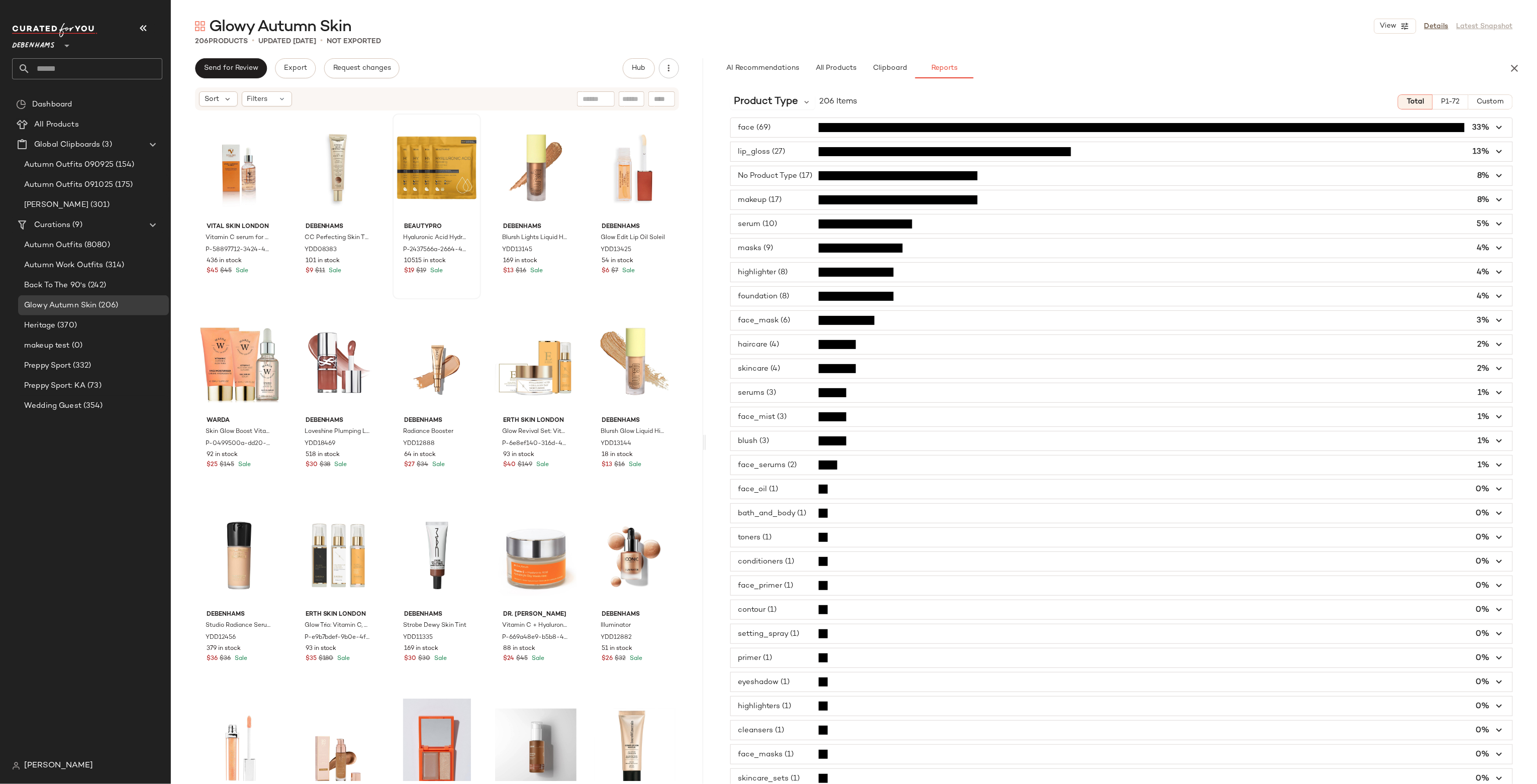
click at [797, 177] on span "button" at bounding box center [1121, 176] width 782 height 19
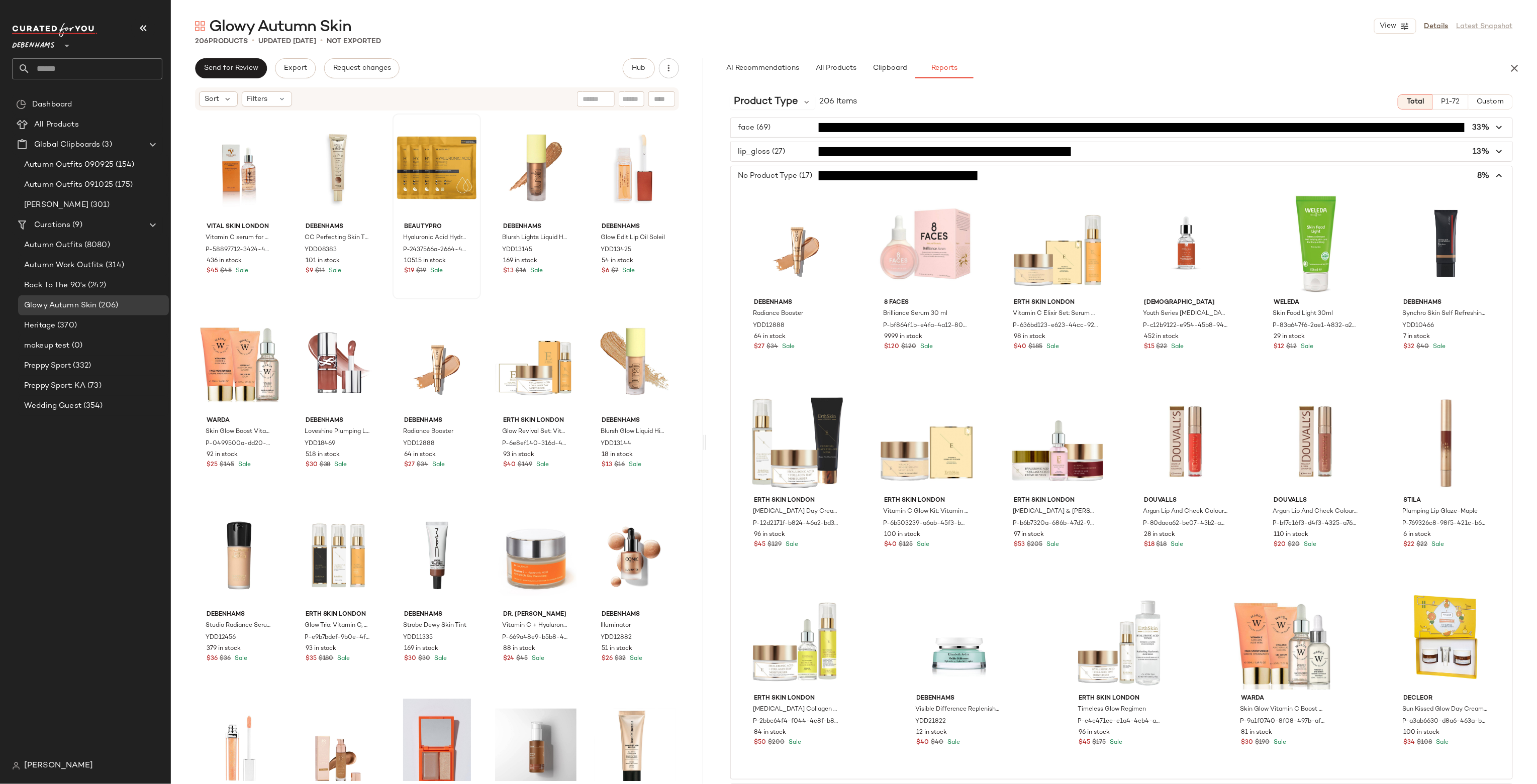
click at [797, 177] on span "button" at bounding box center [1121, 176] width 782 height 19
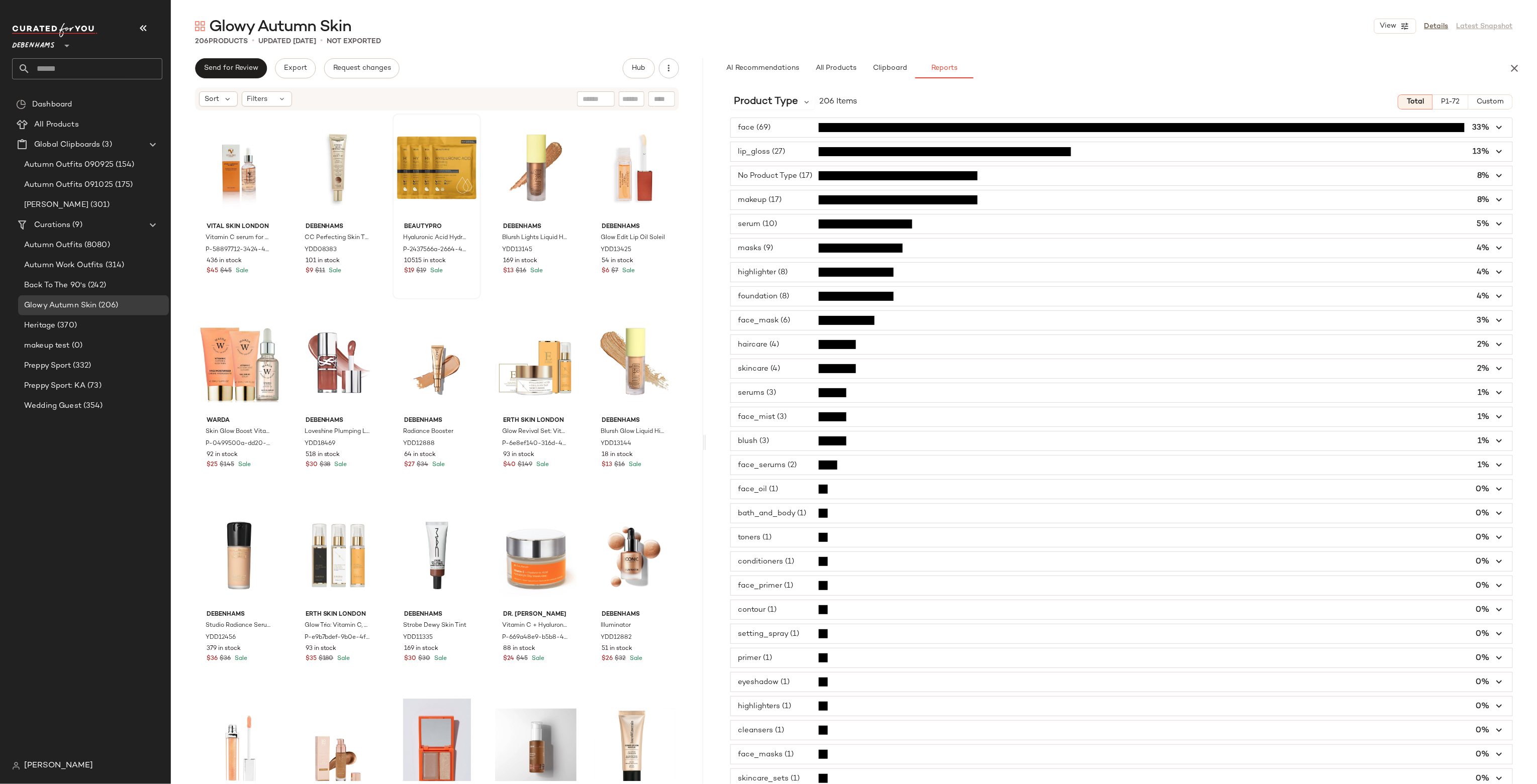
click at [797, 177] on span "button" at bounding box center [1121, 176] width 782 height 19
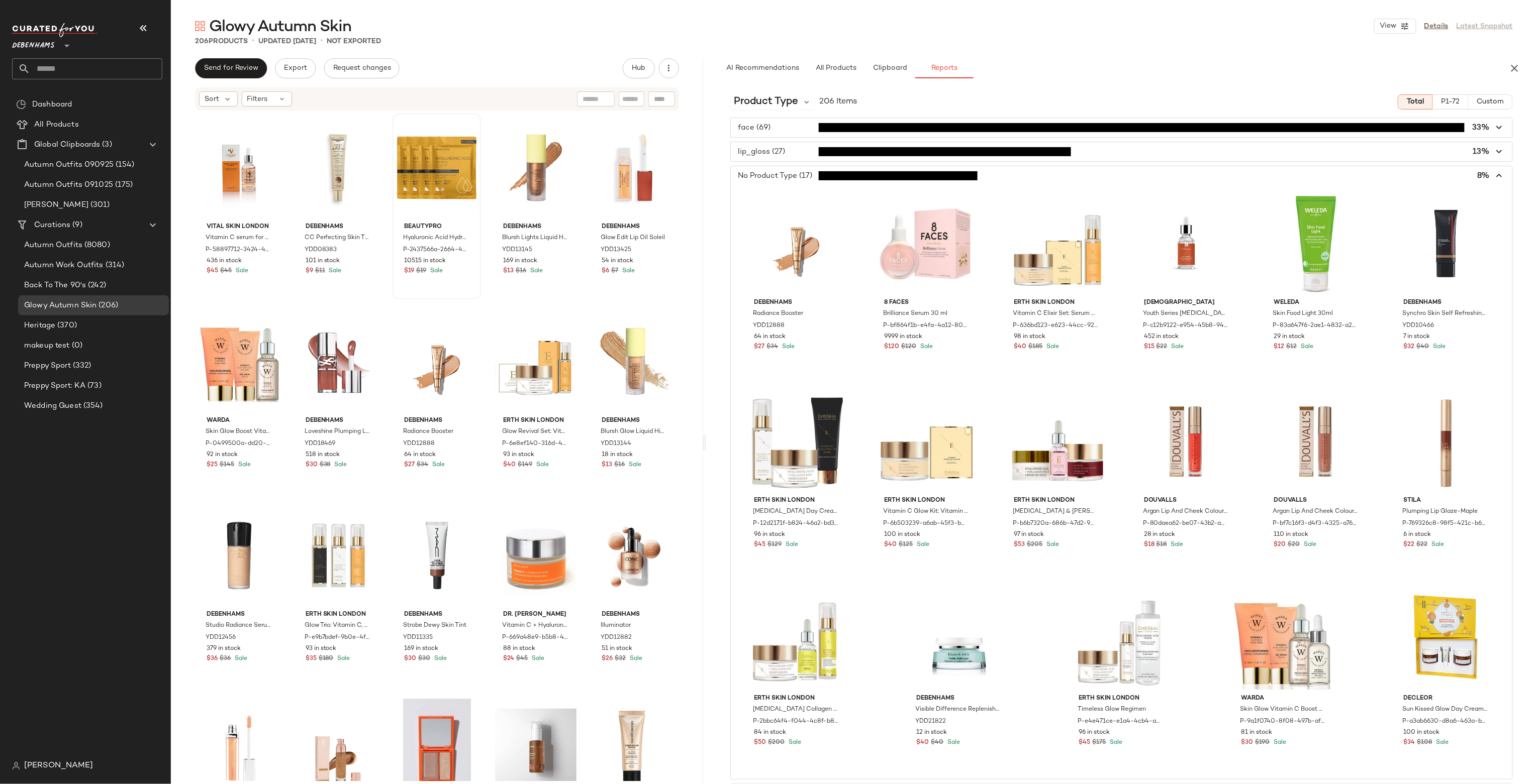
click at [855, 178] on span "button" at bounding box center [1121, 176] width 782 height 19
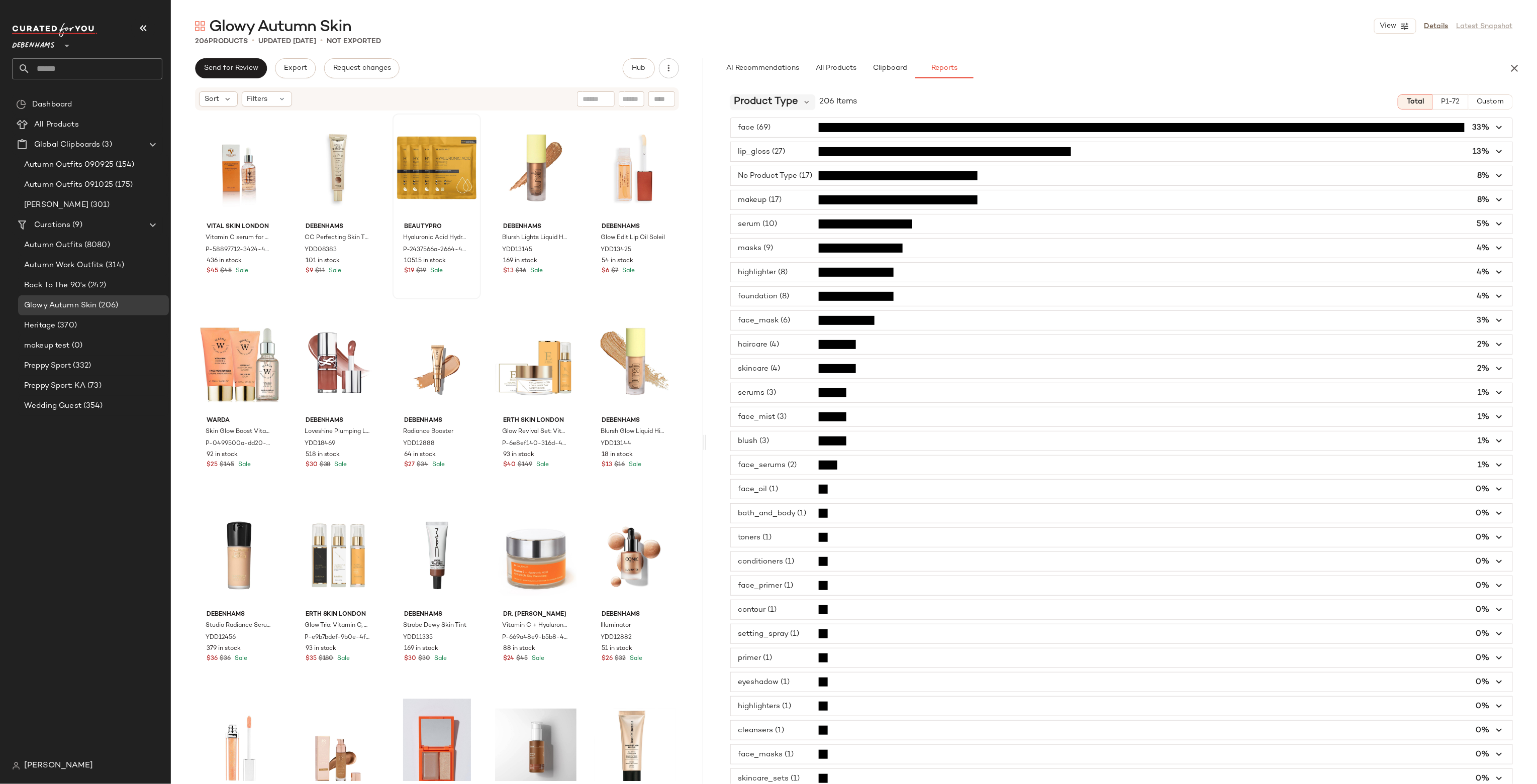
click at [792, 98] on span "Product Type" at bounding box center [766, 101] width 64 height 15
click at [908, 86] on div "Product Type 206 Items Total P1-72 Custom face (69) 33% lip_gloss (27) 13% No P…" at bounding box center [1121, 456] width 831 height 740
click at [796, 178] on span "button" at bounding box center [1121, 176] width 782 height 19
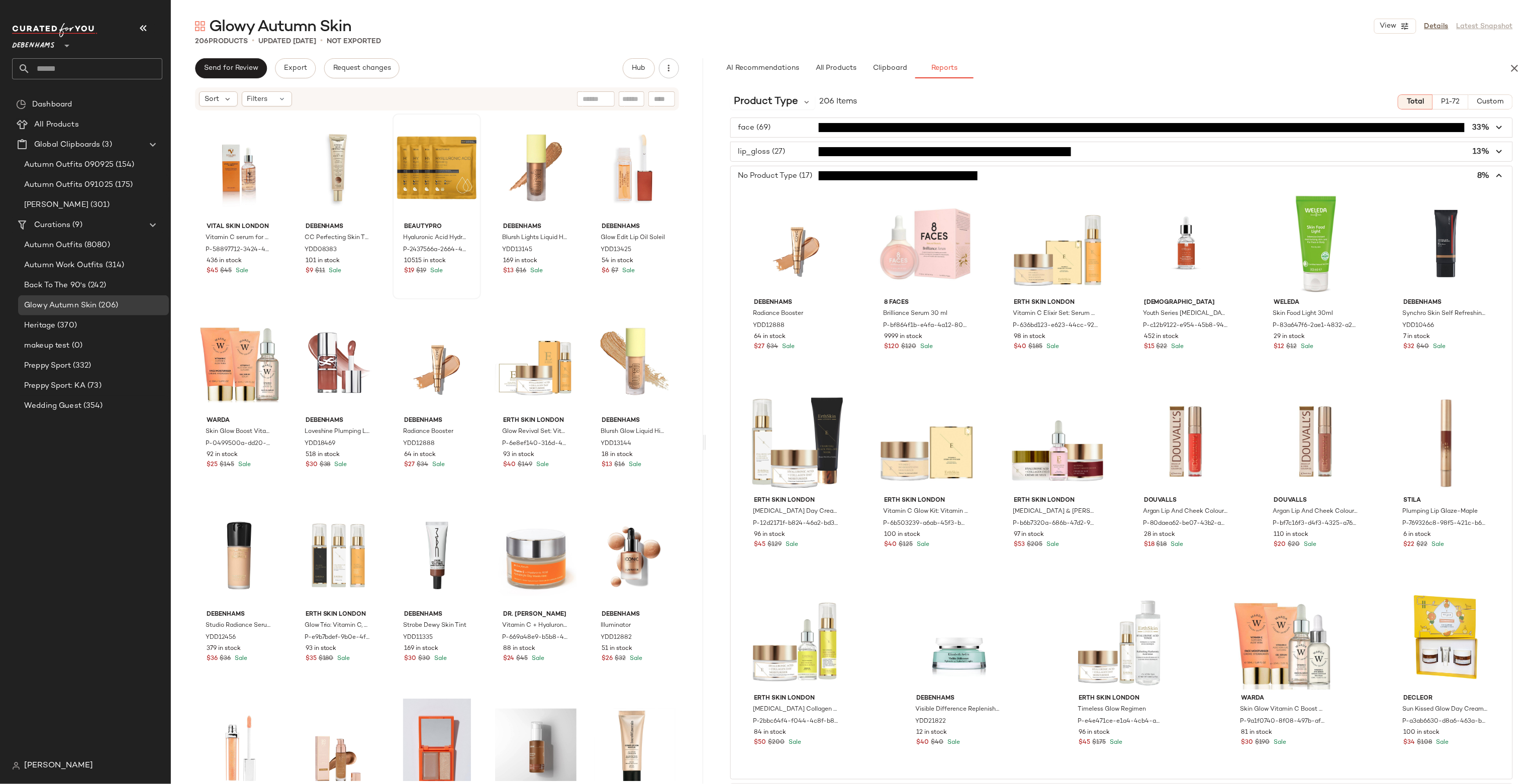
click at [796, 176] on span "button" at bounding box center [1121, 176] width 782 height 19
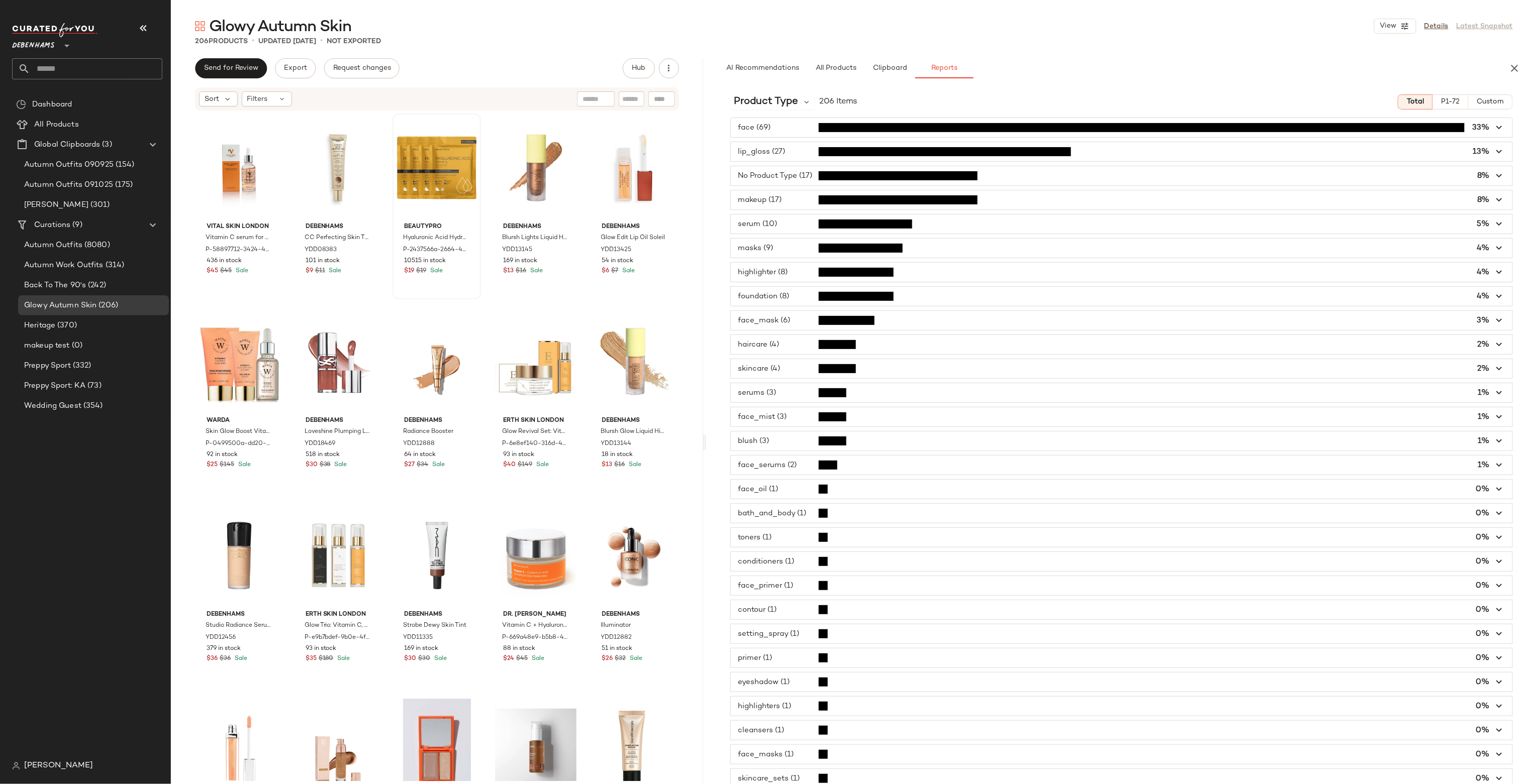
click at [784, 175] on span "button" at bounding box center [1121, 176] width 782 height 19
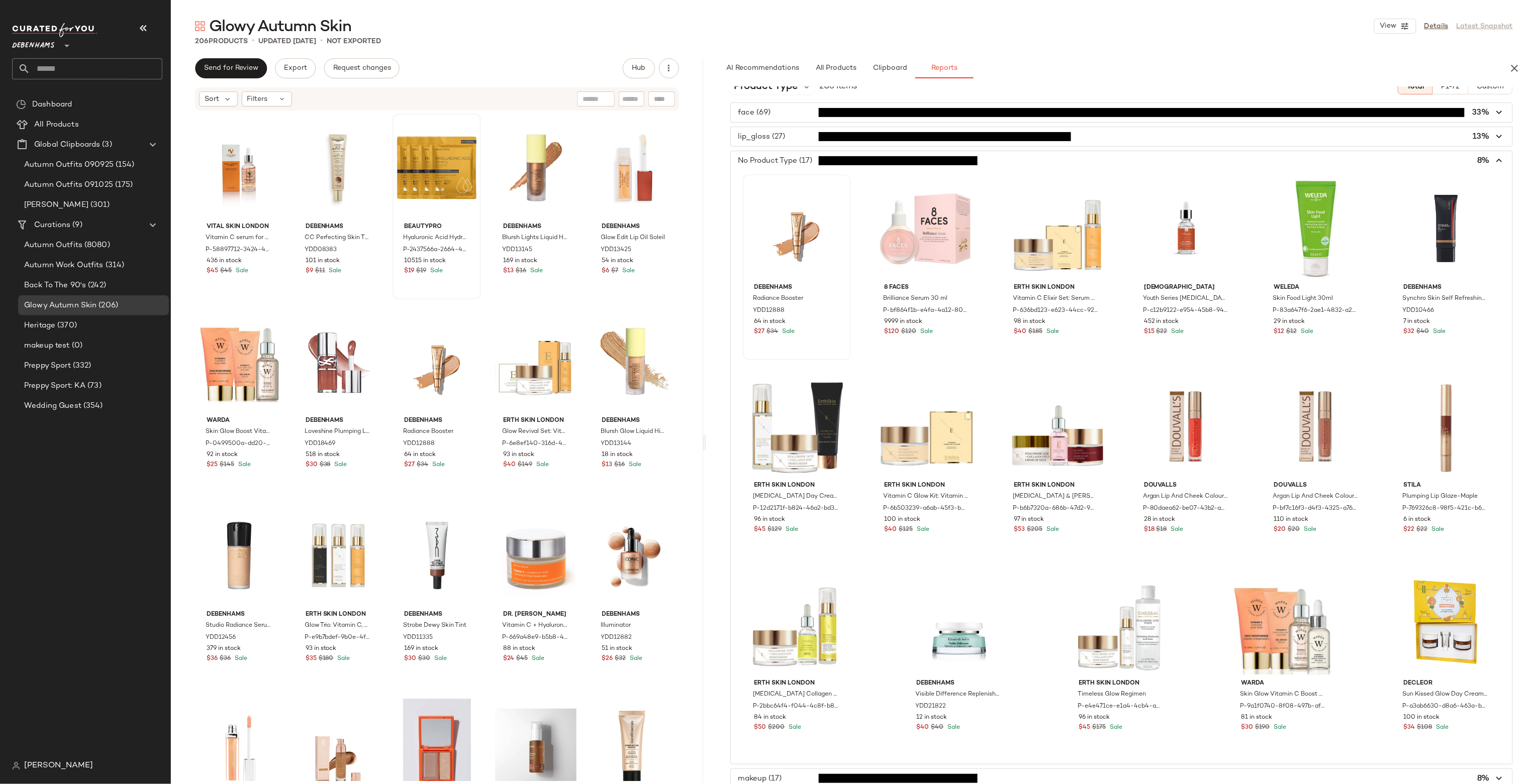
scroll to position [0, 0]
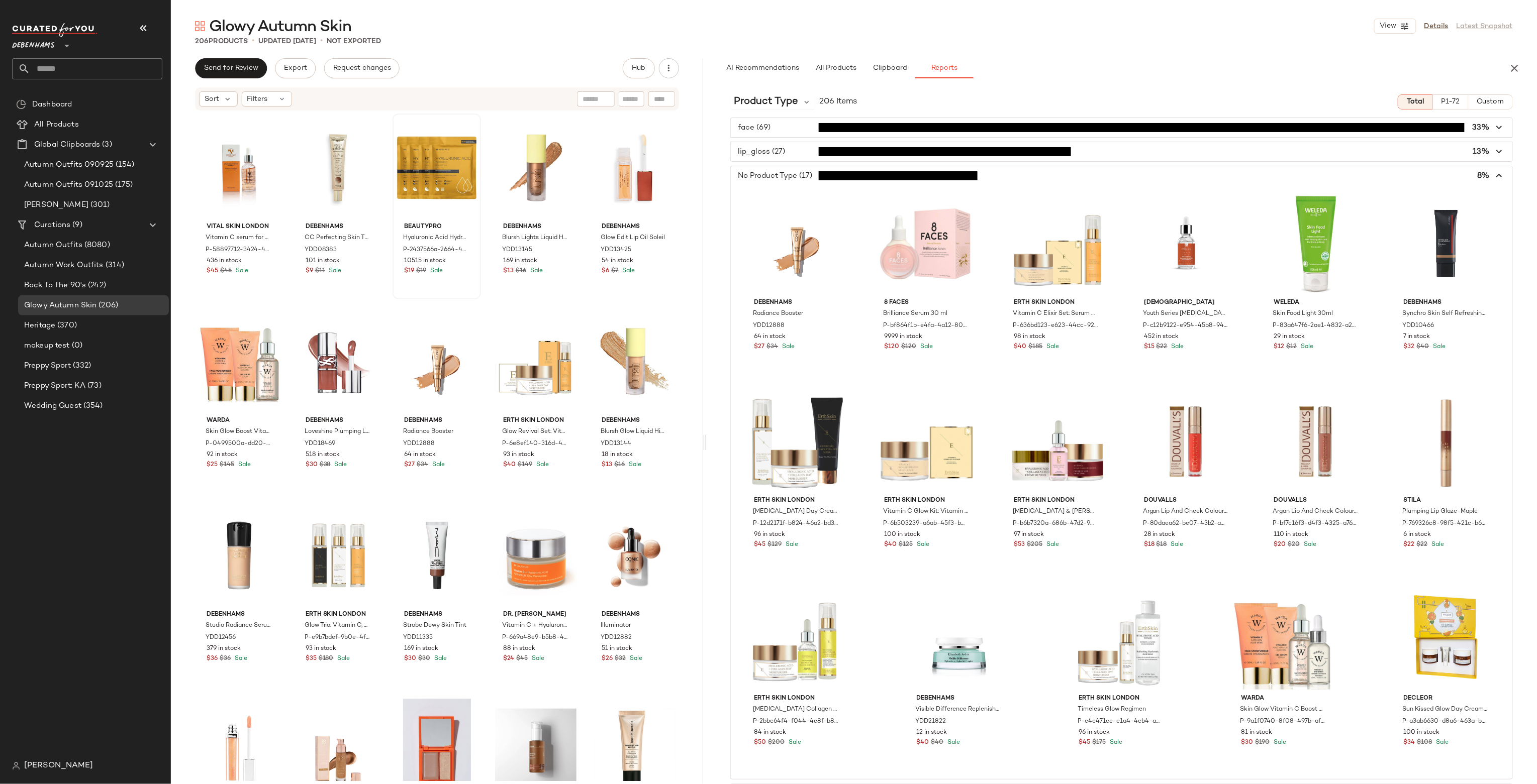
click at [805, 185] on span "button" at bounding box center [1121, 176] width 782 height 19
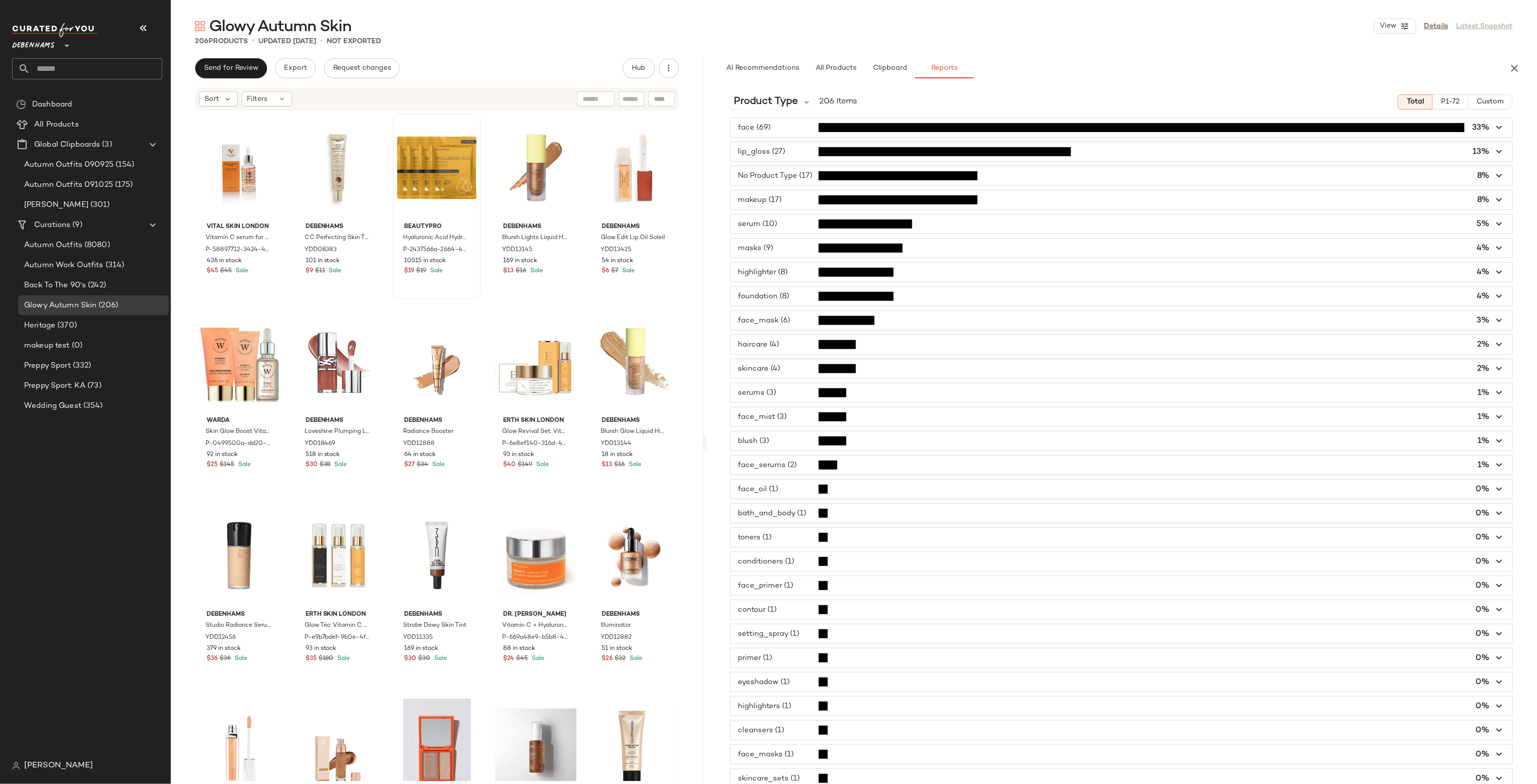
click at [805, 185] on span "button" at bounding box center [1121, 176] width 782 height 19
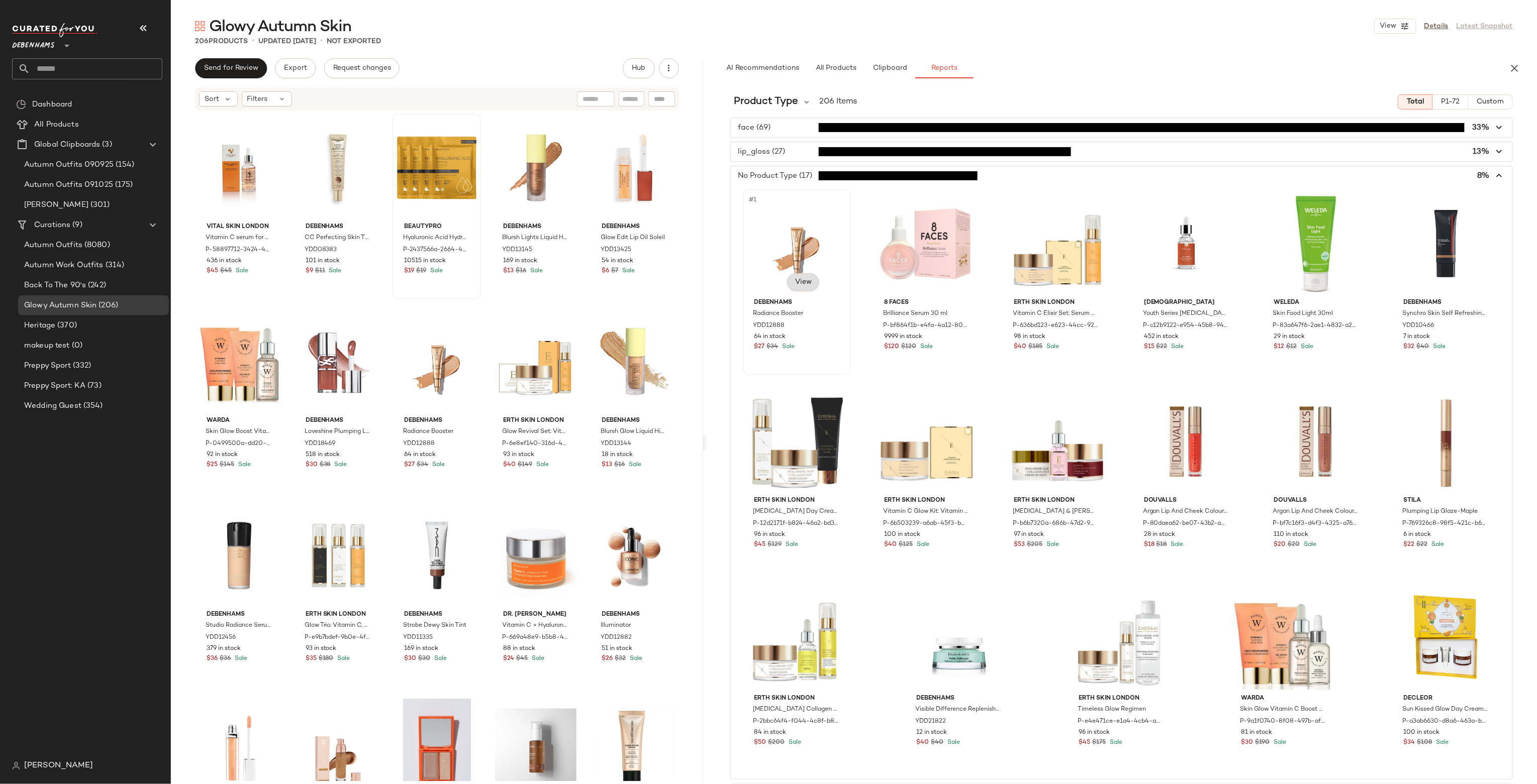
click at [806, 287] on span "View" at bounding box center [803, 282] width 17 height 8
click at [804, 282] on span "View" at bounding box center [803, 282] width 17 height 8
click at [925, 281] on span "View" at bounding box center [933, 282] width 17 height 8
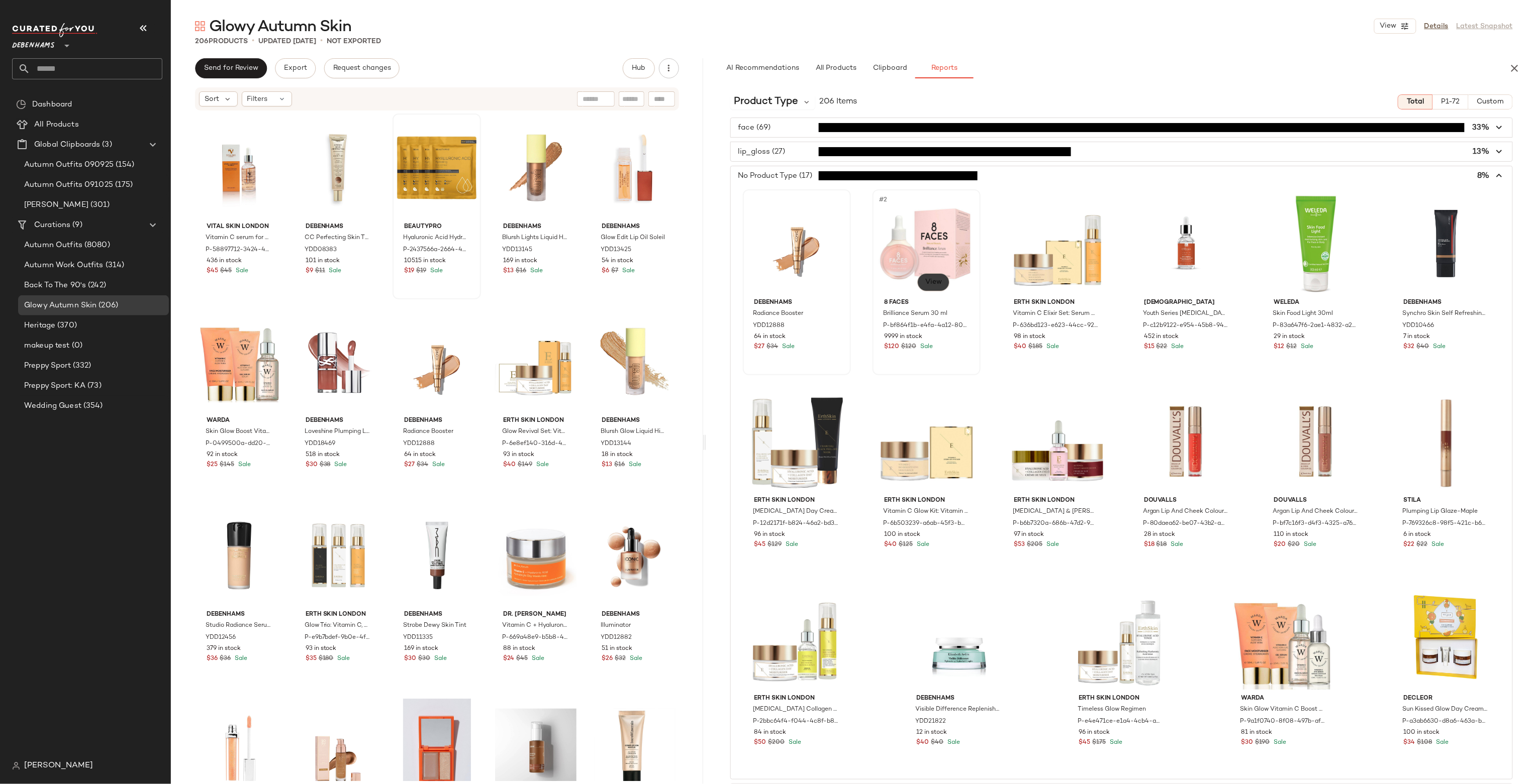
click at [925, 281] on span "View" at bounding box center [933, 282] width 17 height 8
click at [1057, 280] on span "View" at bounding box center [1062, 282] width 17 height 8
click at [979, 163] on div "face (69) 33% lip_gloss (27) 13% No Product Type (17) 8% Debenhams Radiance Boo…" at bounding box center [1121, 786] width 831 height 1337
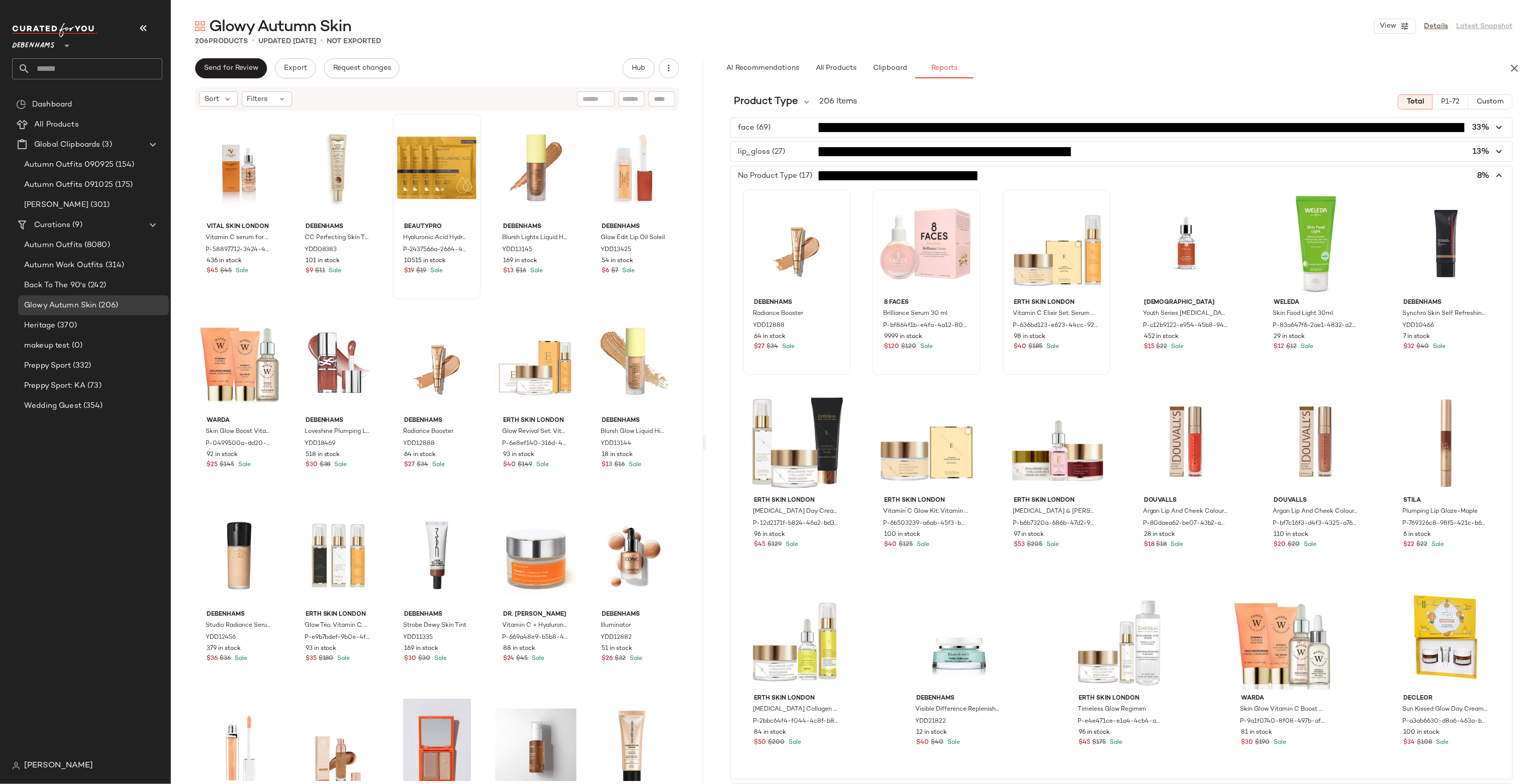
click at [979, 153] on span "button" at bounding box center [1121, 152] width 782 height 19
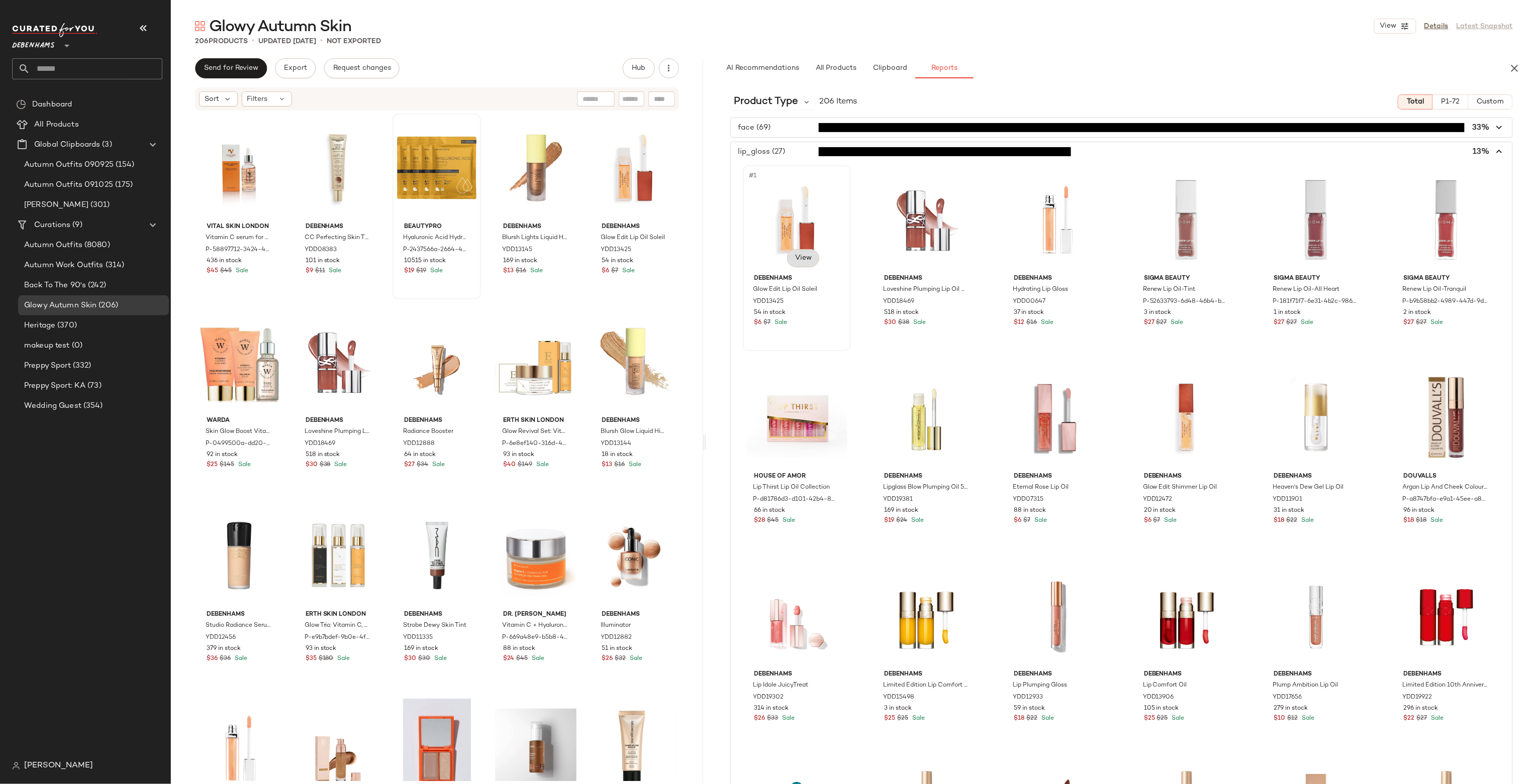
click at [801, 265] on button "View" at bounding box center [803, 258] width 32 height 19
click at [801, 259] on span "View" at bounding box center [803, 258] width 17 height 8
click at [930, 255] on span "View" at bounding box center [933, 258] width 17 height 8
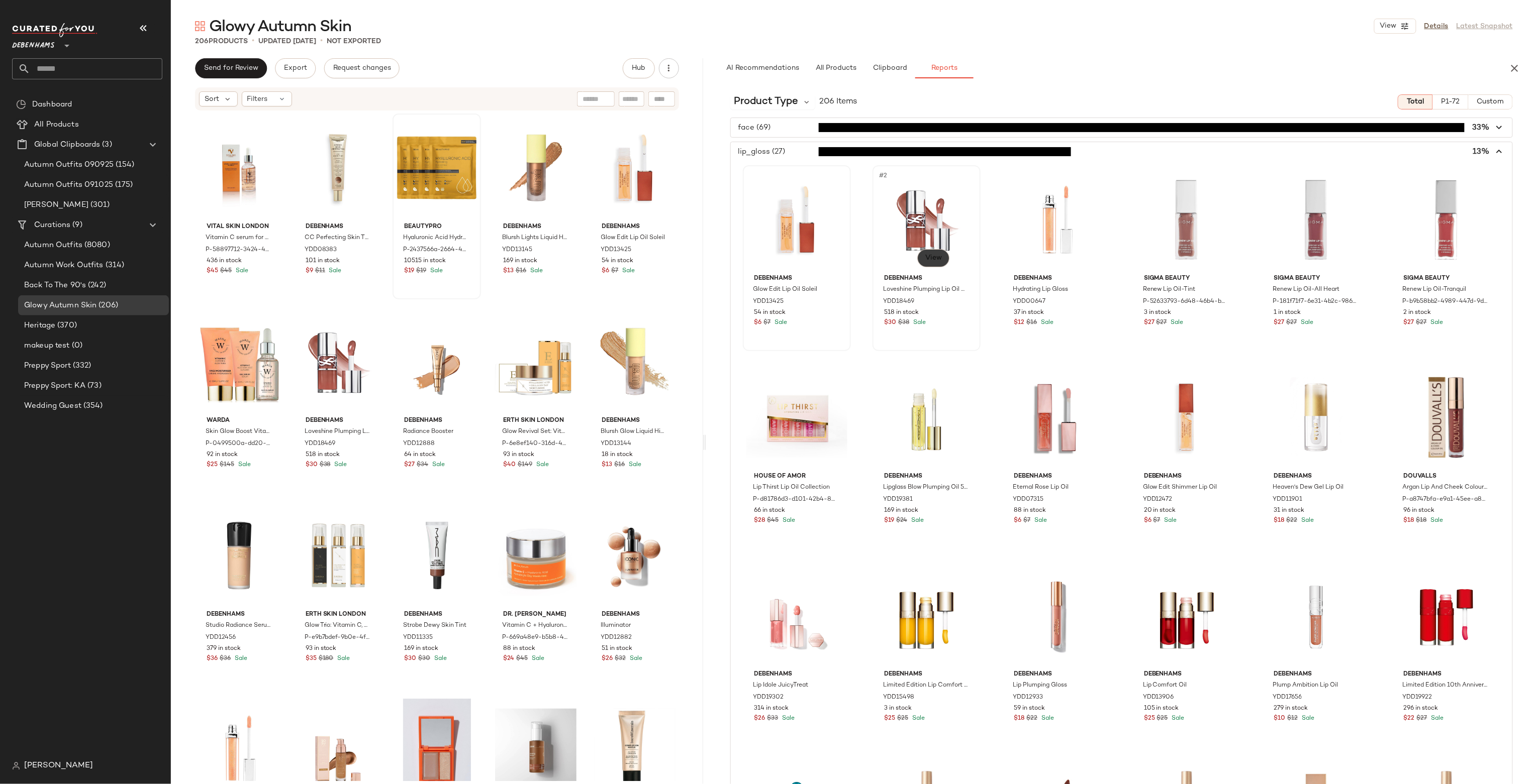
click at [930, 255] on span "View" at bounding box center [933, 258] width 17 height 8
click at [1056, 250] on button "View" at bounding box center [1063, 258] width 32 height 19
click at [1049, 190] on div "#3 View" at bounding box center [1056, 219] width 101 height 101
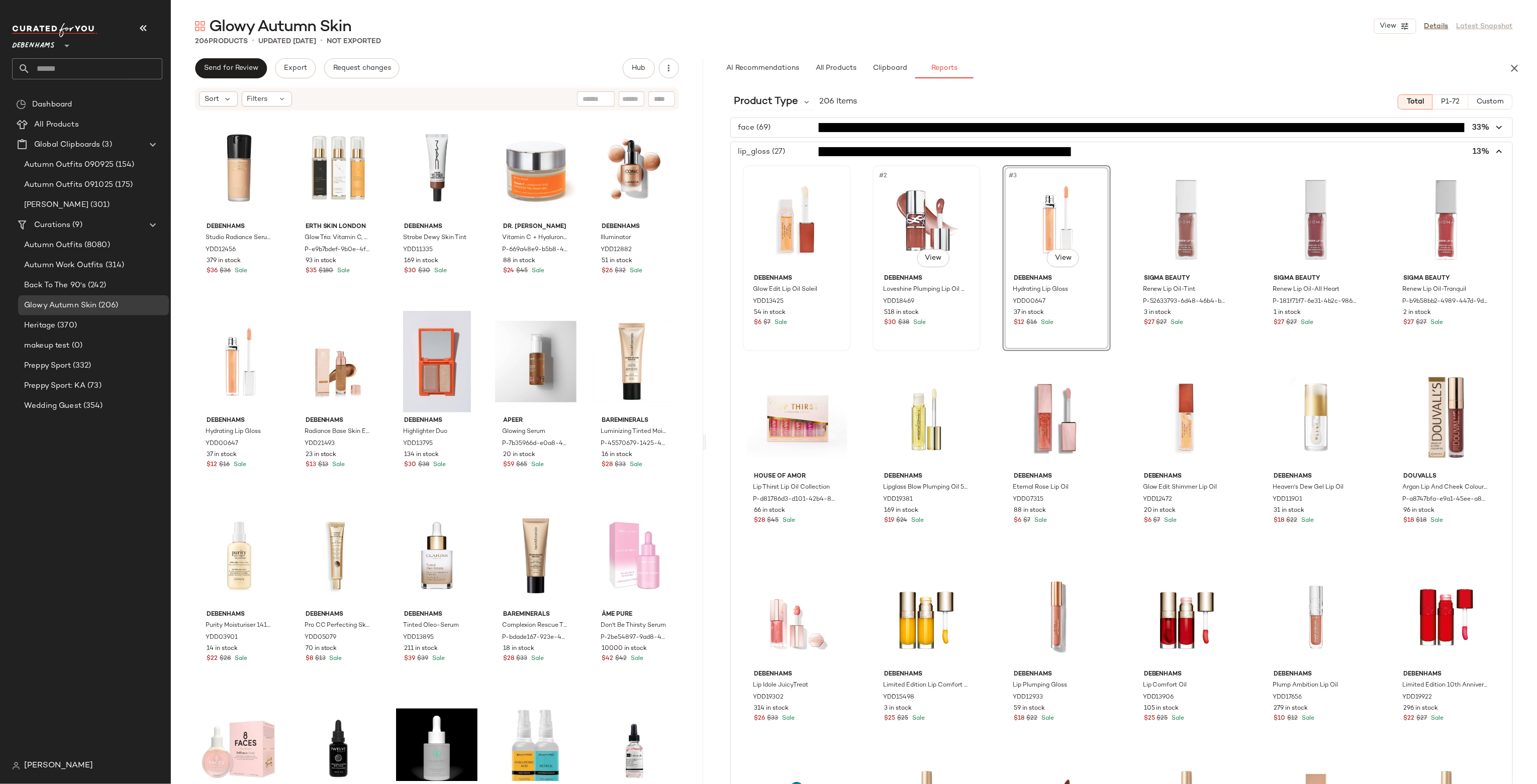
click at [939, 214] on div "#2 View" at bounding box center [926, 219] width 101 height 101
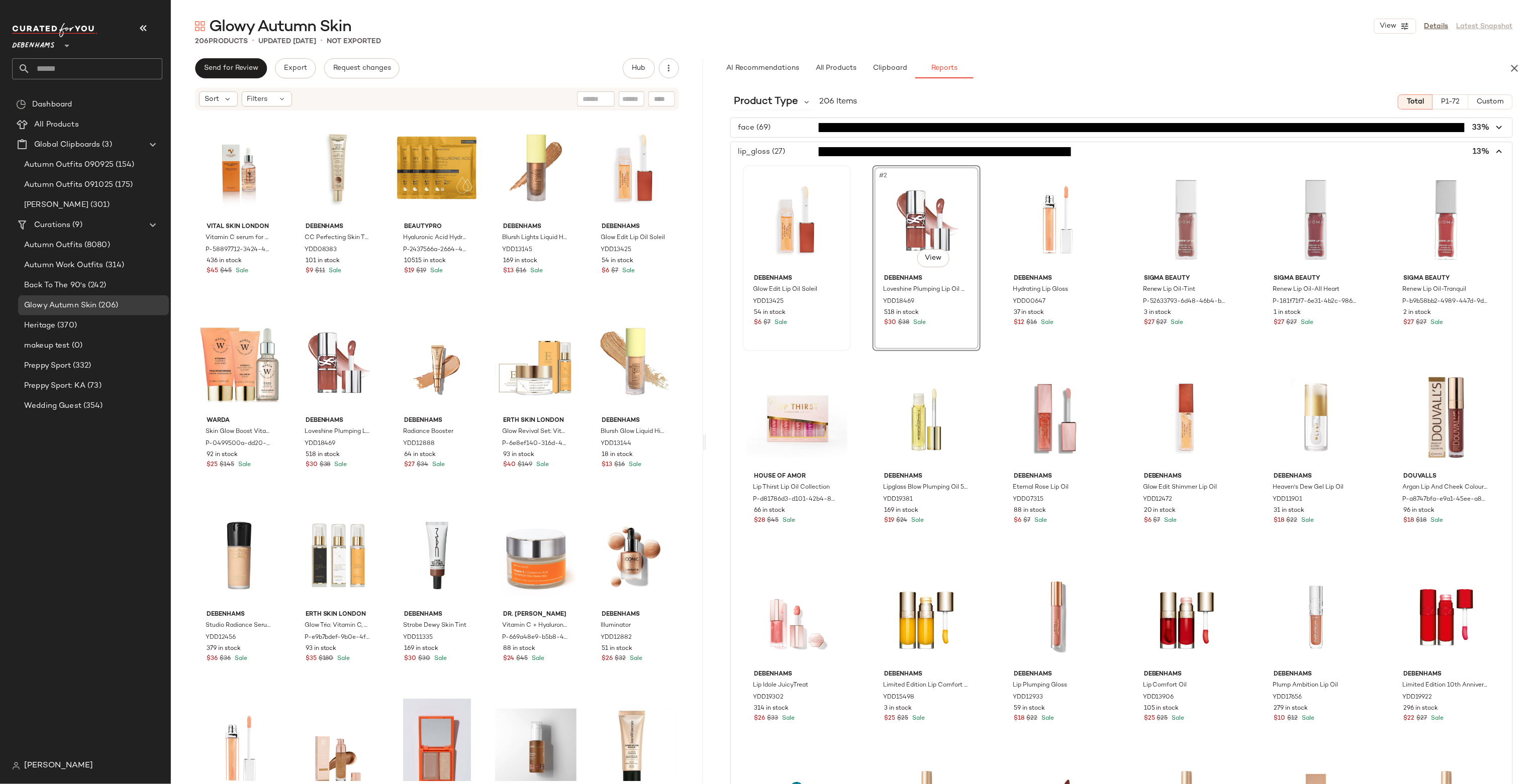
click at [926, 138] on div "face (69) 33%" at bounding box center [1121, 127] width 783 height 20
click at [926, 149] on span "button" at bounding box center [1121, 152] width 782 height 19
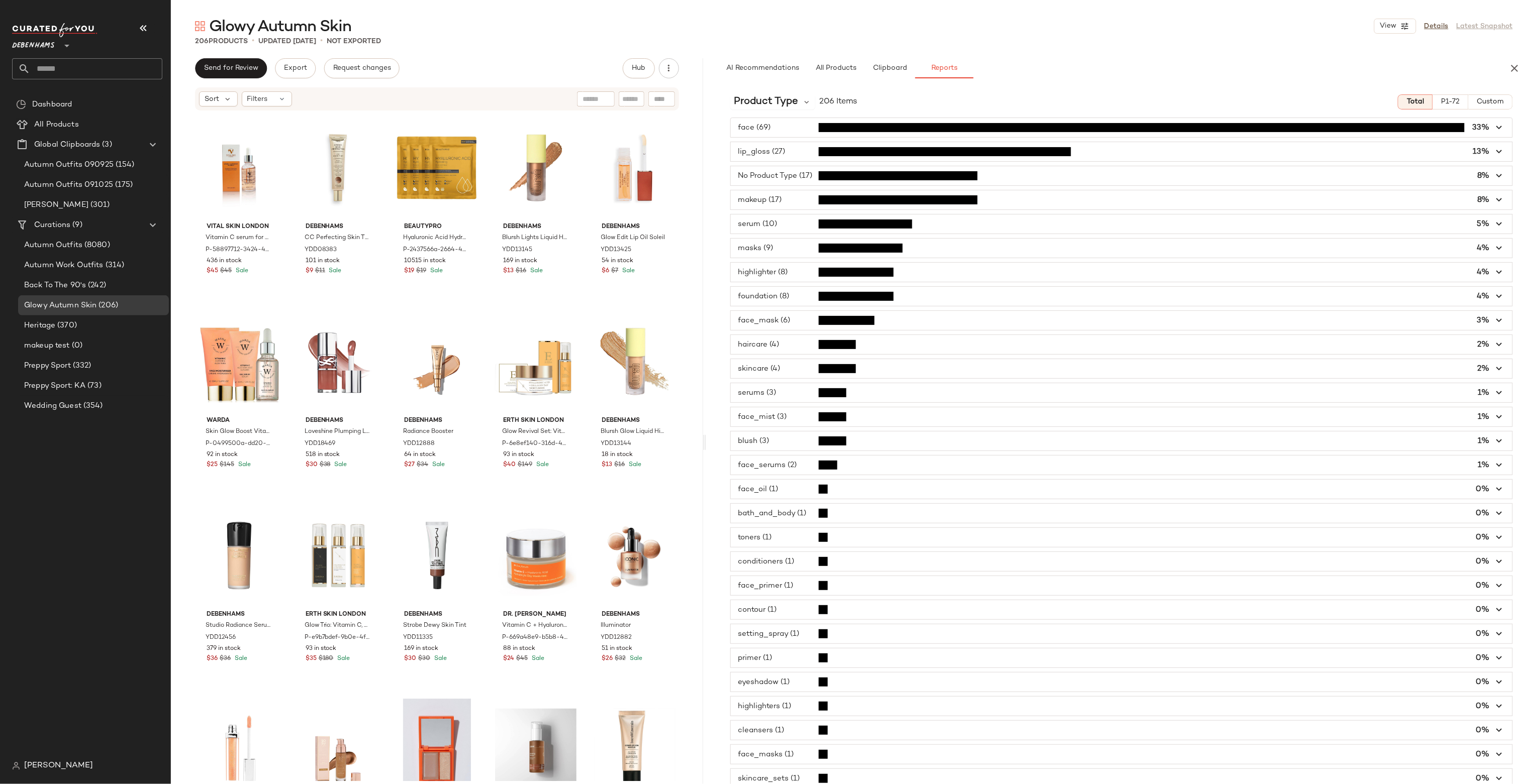
click at [911, 179] on span "button" at bounding box center [1121, 176] width 782 height 19
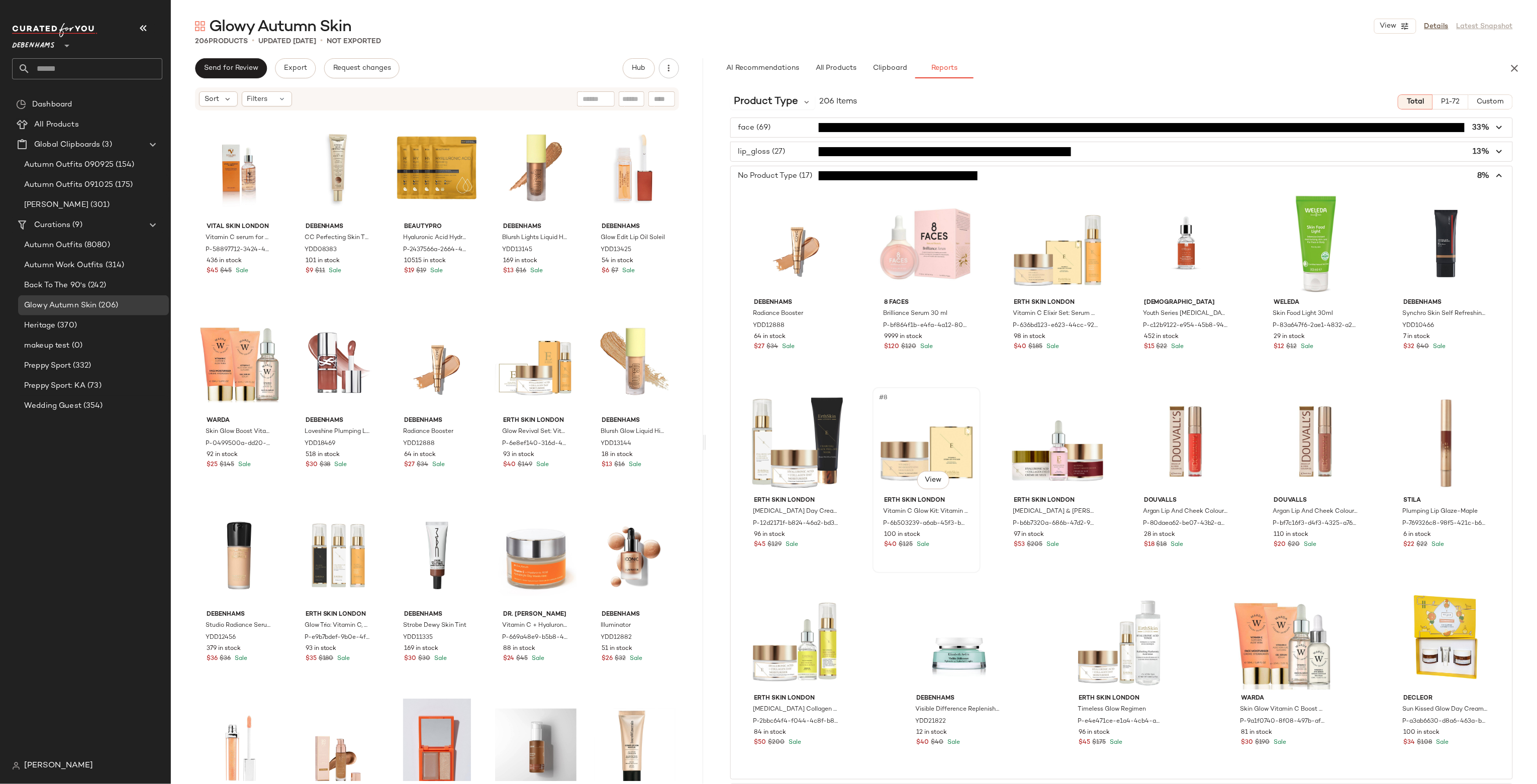
click at [926, 423] on div "#8 View" at bounding box center [926, 441] width 101 height 101
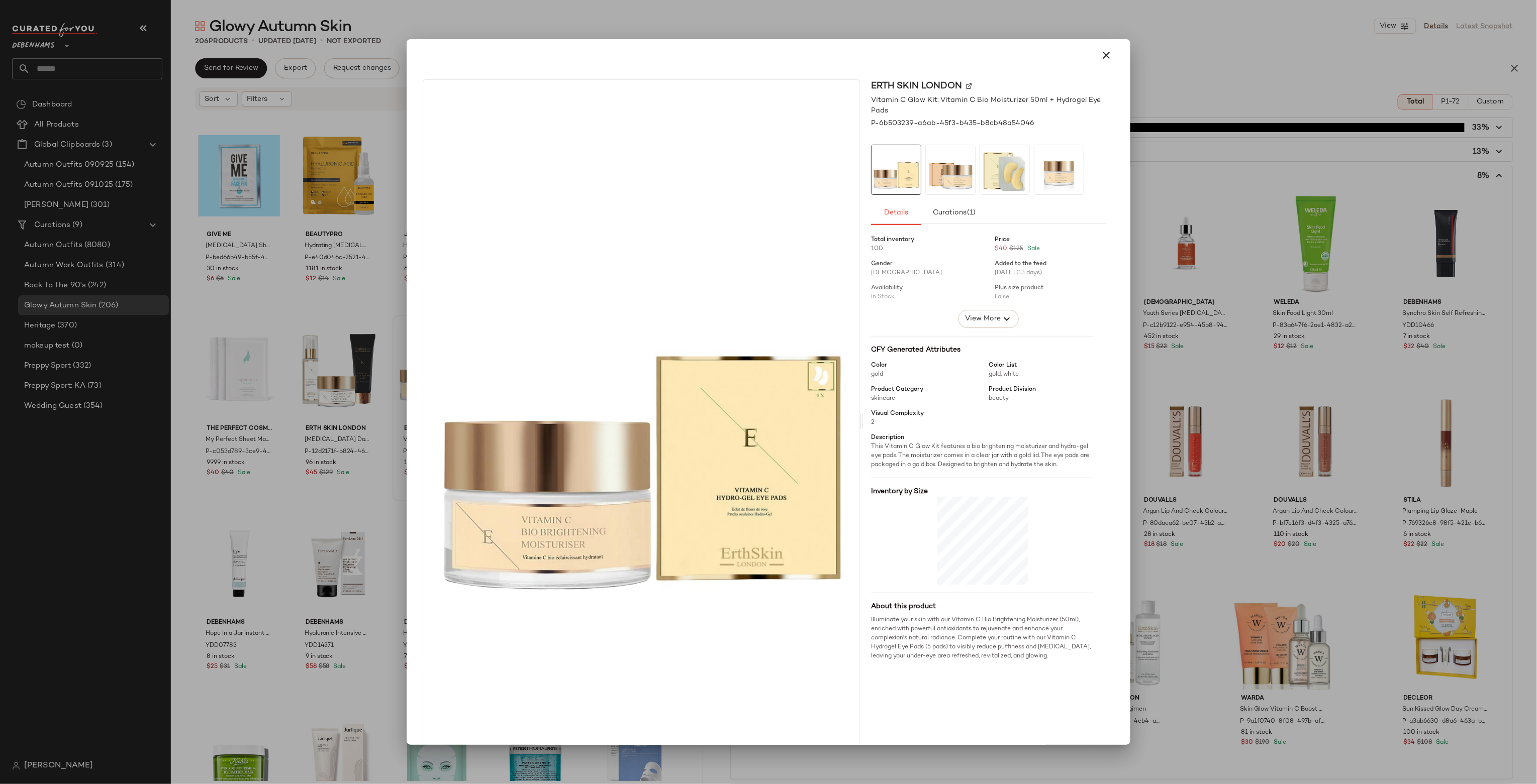
click at [956, 346] on div "CFY Generated Attributes" at bounding box center [982, 350] width 223 height 11
click at [1099, 63] on button "button" at bounding box center [1106, 55] width 24 height 24
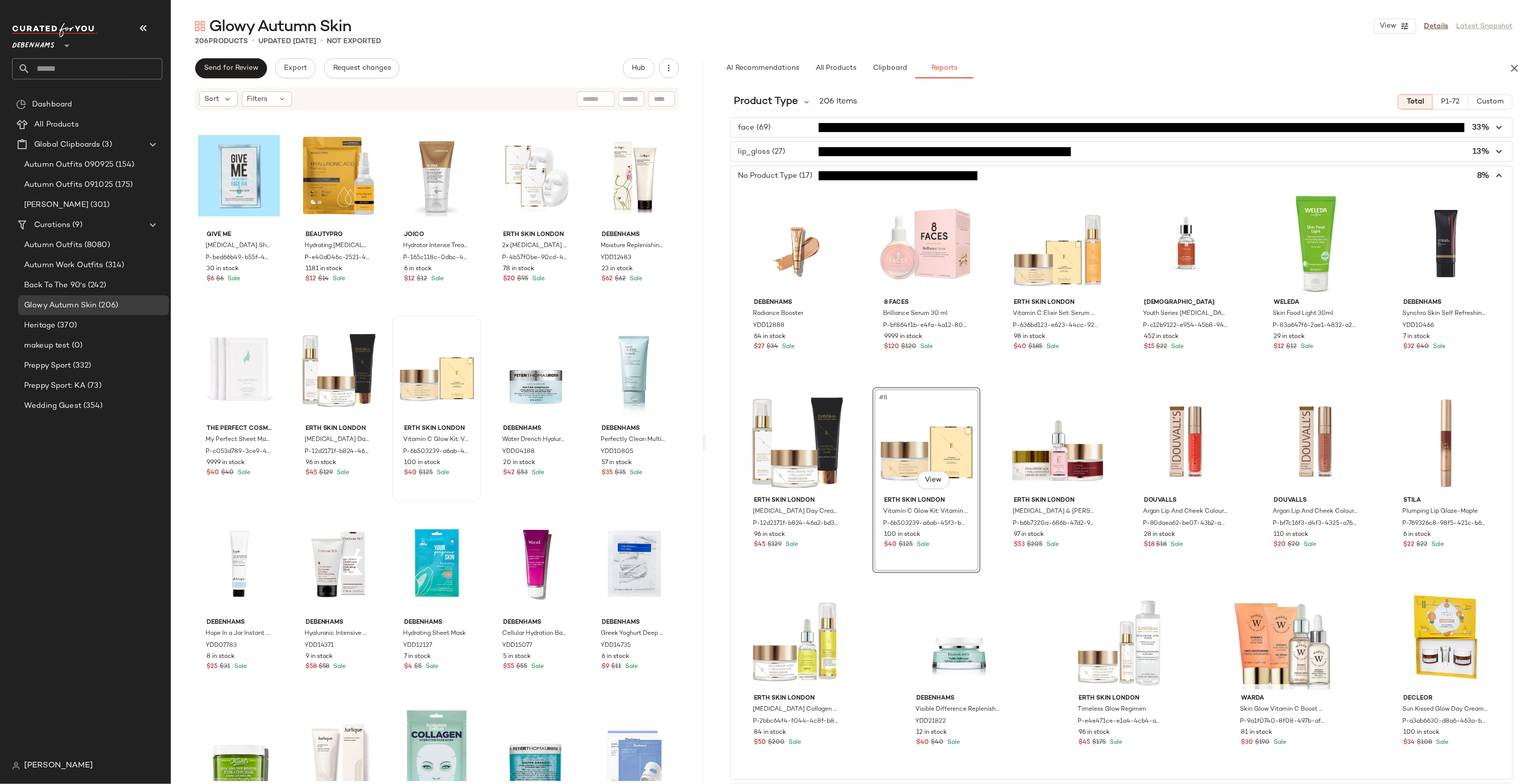
click at [1071, 181] on span "button" at bounding box center [1121, 176] width 782 height 19
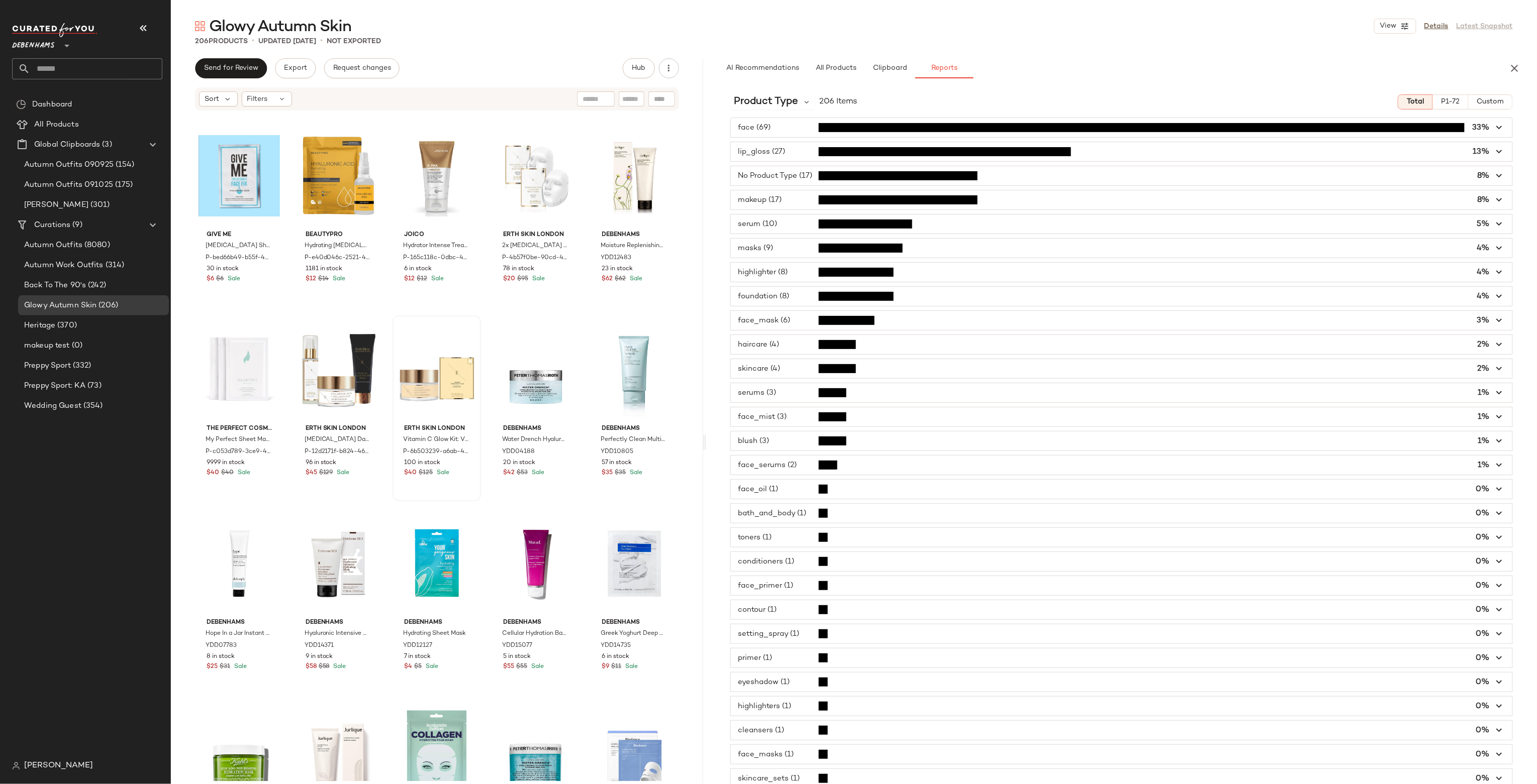
click at [1063, 208] on span "button" at bounding box center [1121, 200] width 782 height 19
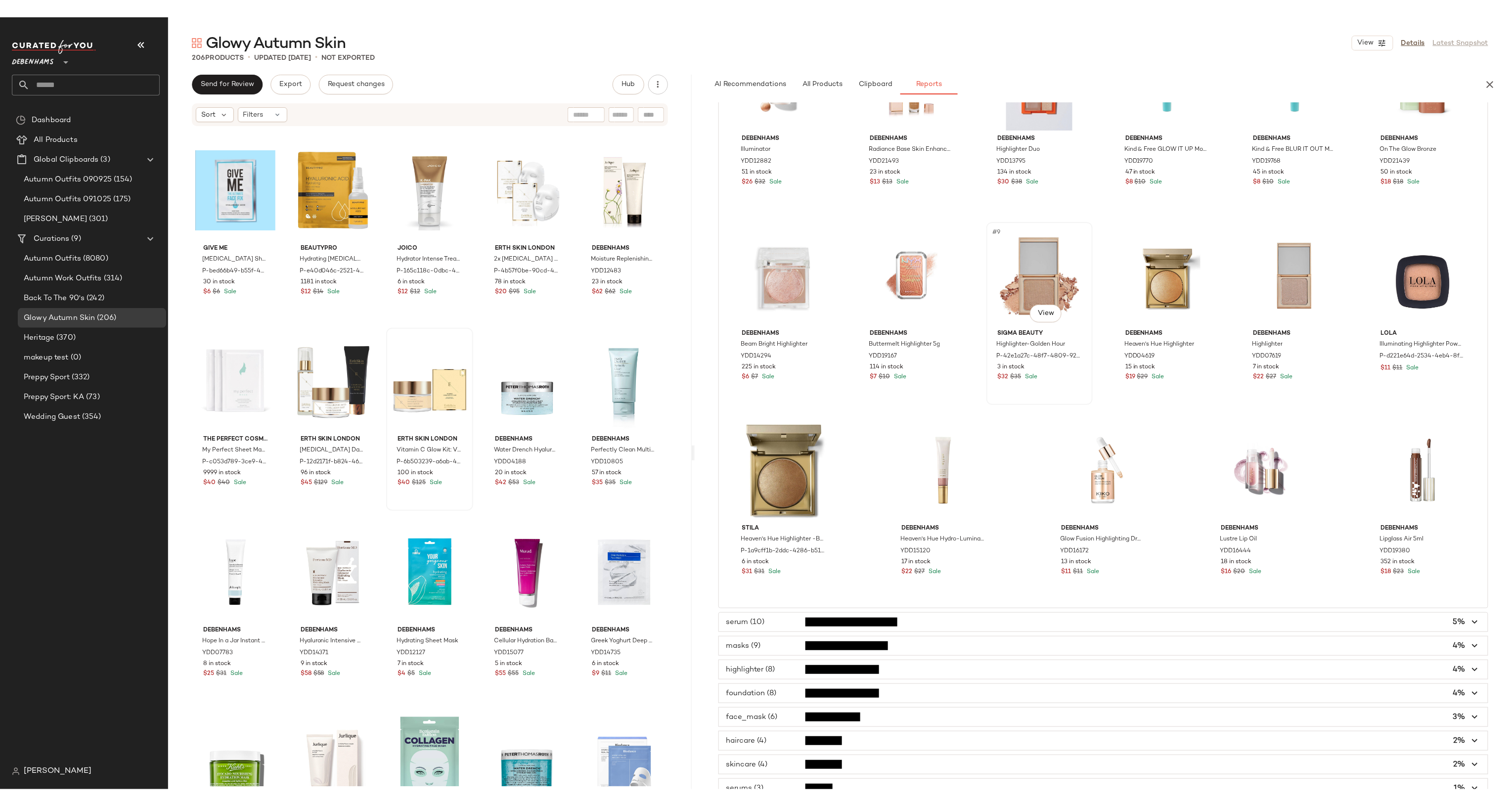
scroll to position [206, 0]
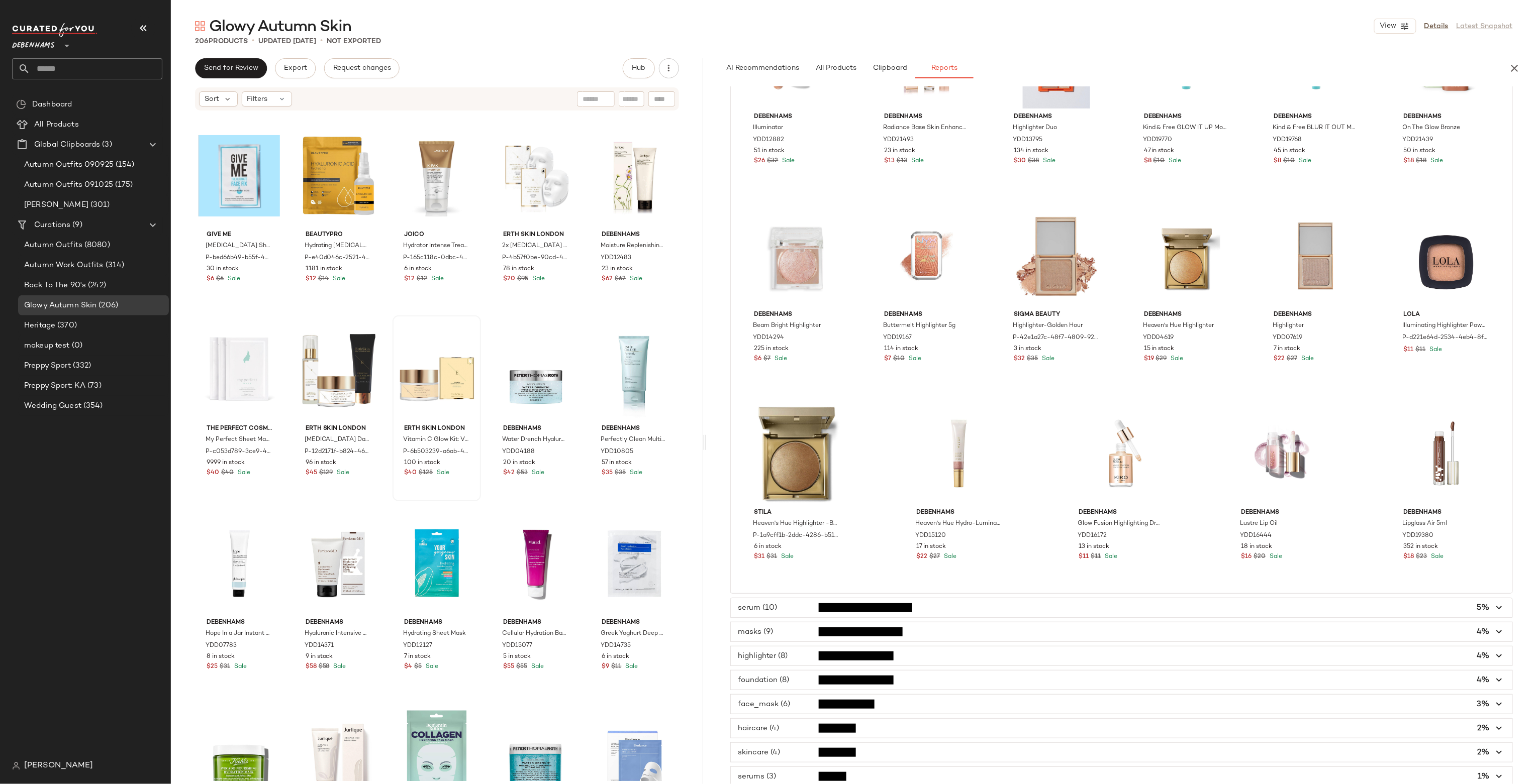
click at [3, 401] on nav "Debenhams ** Dashboard All Products Global Clipboards (3) Autumn Outfits 090925…" at bounding box center [86, 392] width 171 height 784
click at [78, 113] on div "Dashboard" at bounding box center [87, 104] width 151 height 20
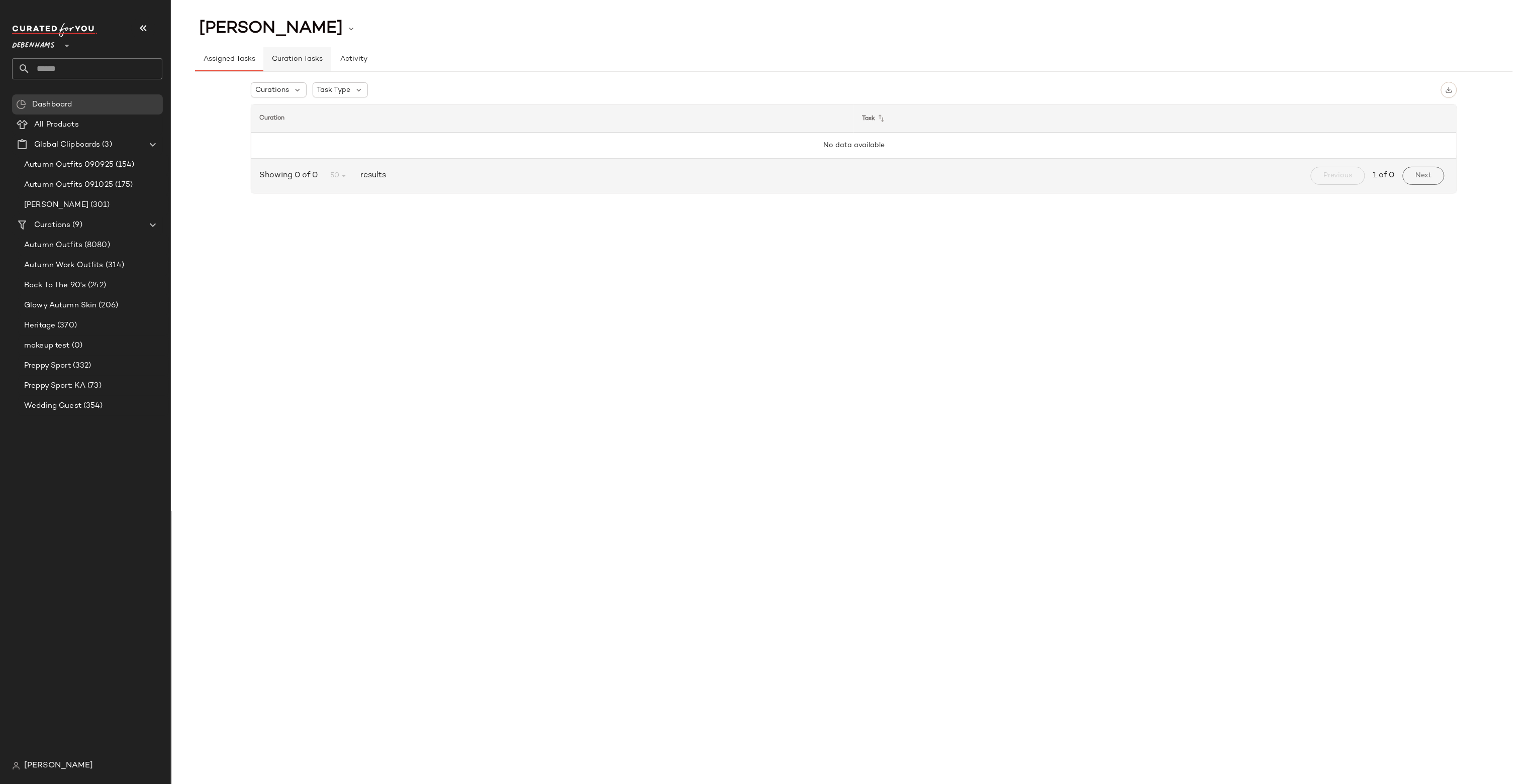
click at [297, 56] on span "Curation Tasks" at bounding box center [297, 59] width 51 height 8
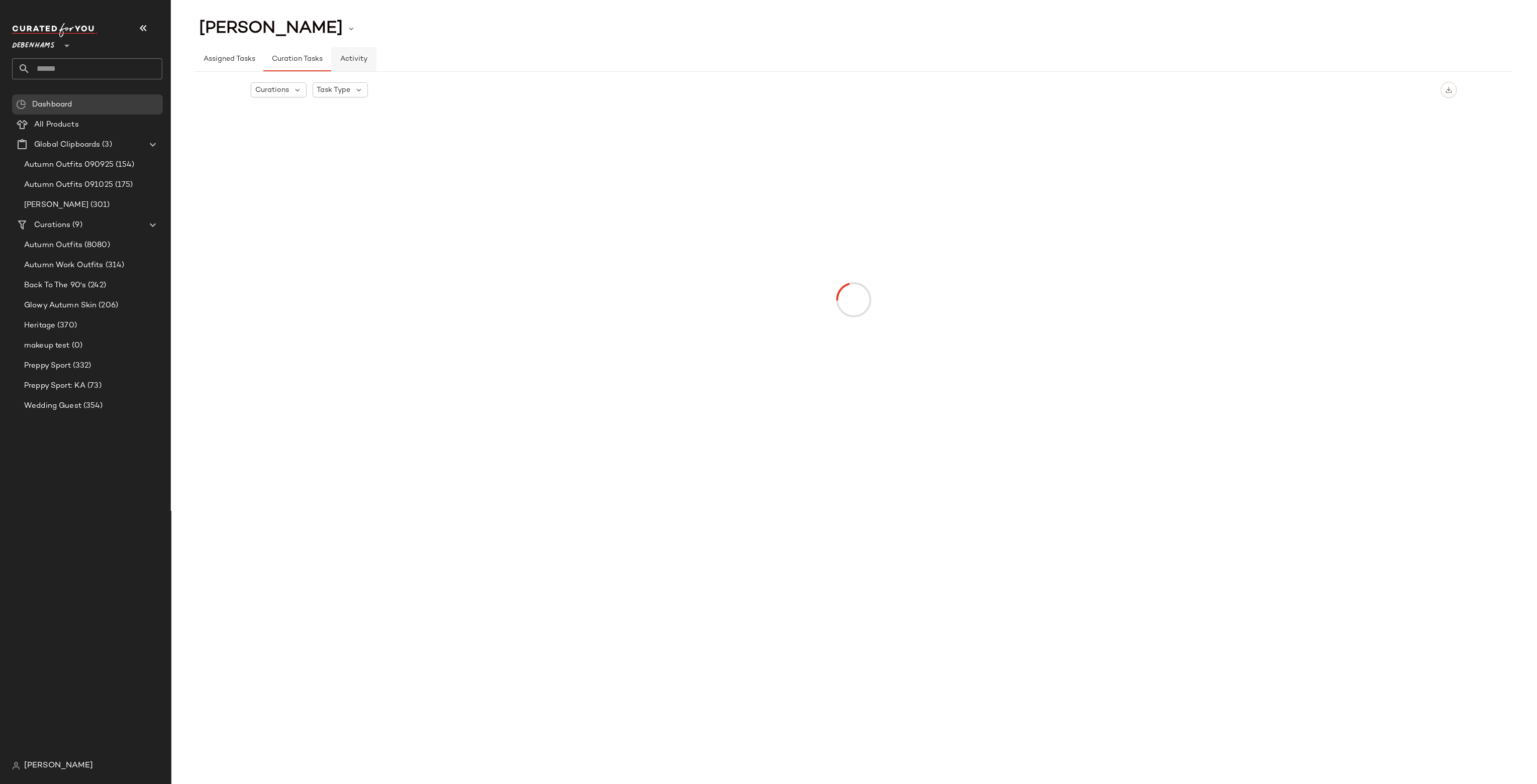
click at [344, 54] on button "Activity" at bounding box center [353, 59] width 45 height 24
click at [305, 56] on span "Curation Tasks" at bounding box center [297, 59] width 51 height 8
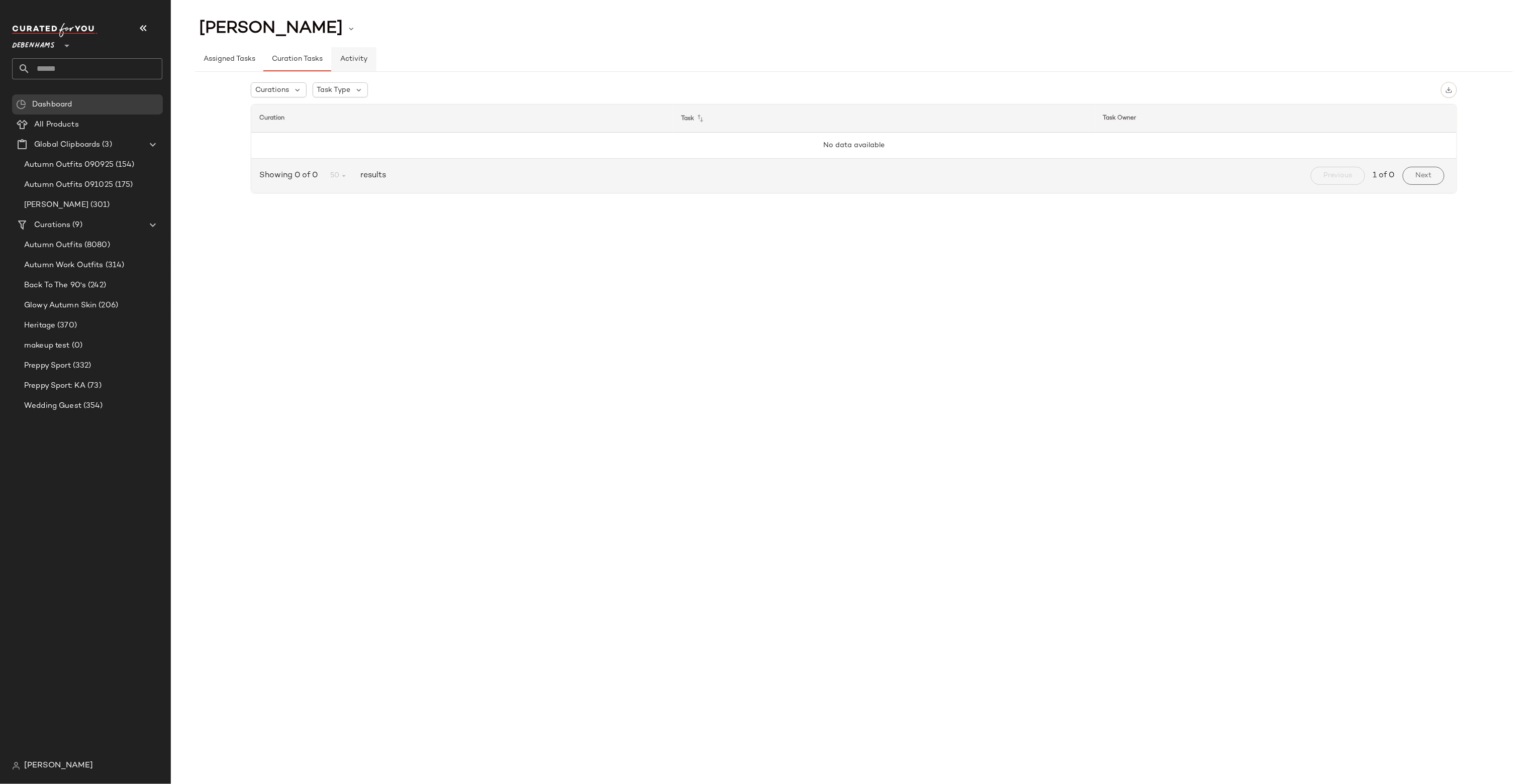
click at [341, 56] on span "Activity" at bounding box center [353, 59] width 27 height 8
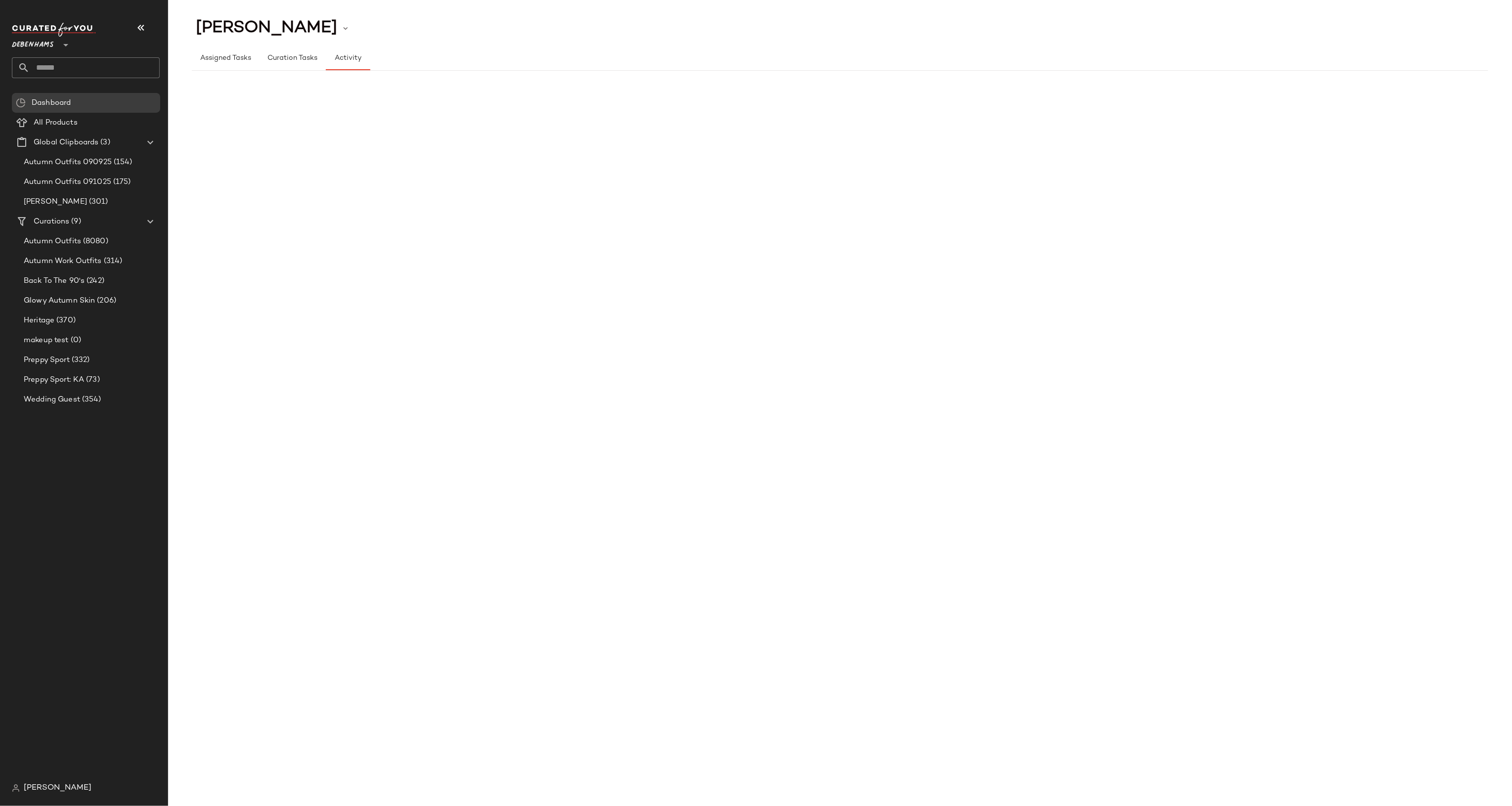
type button "activity"
click at [69, 308] on div "Glowy Autumn Skin (206)" at bounding box center [92, 300] width 148 height 20
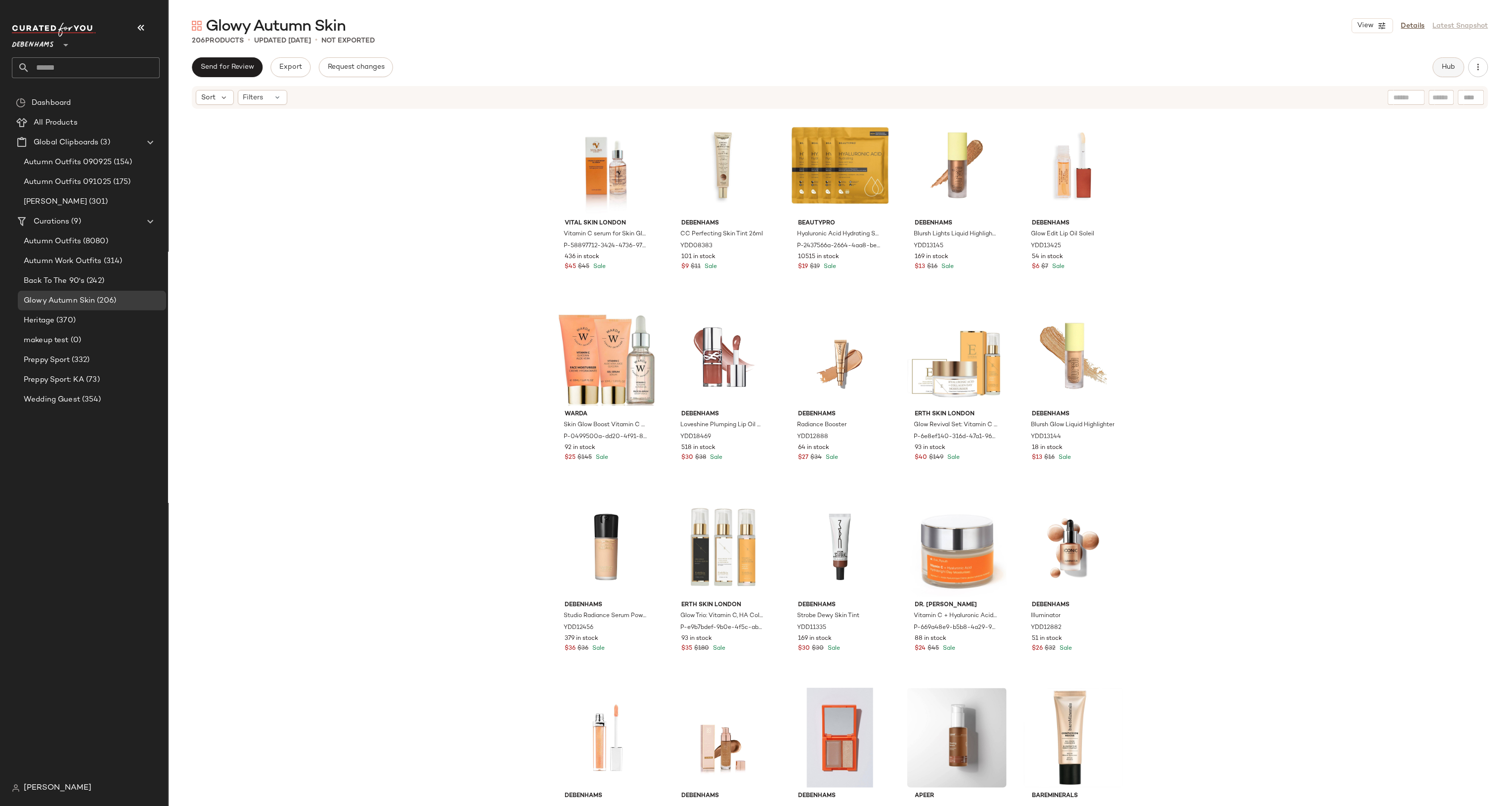
click at [1417, 64] on span "Hub" at bounding box center [1449, 67] width 14 height 8
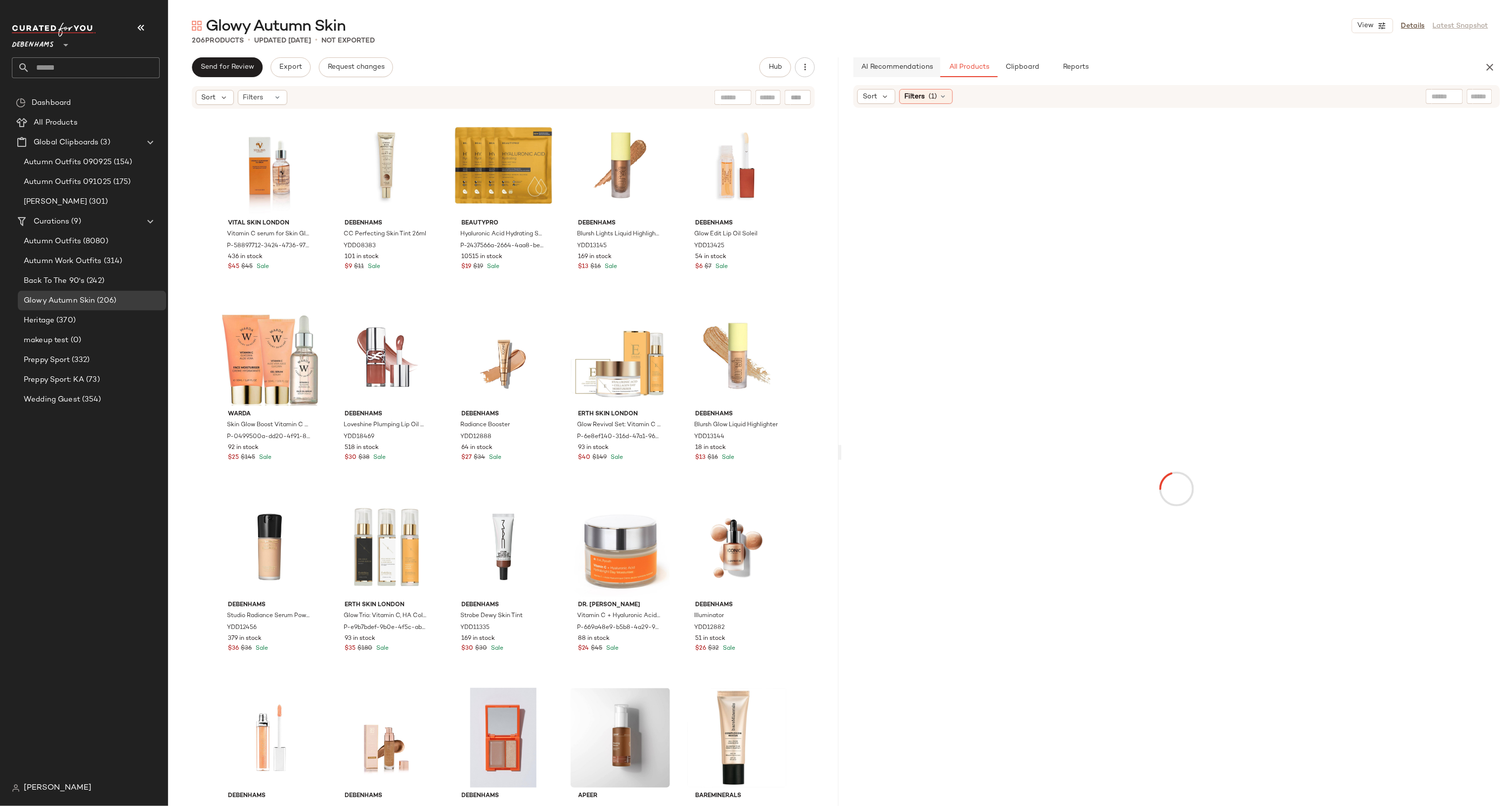
click at [910, 62] on button "AI Recommendations" at bounding box center [897, 67] width 87 height 20
click at [1027, 65] on span "Clipboard" at bounding box center [1022, 67] width 34 height 8
click at [1074, 69] on span "Reports" at bounding box center [1075, 67] width 26 height 8
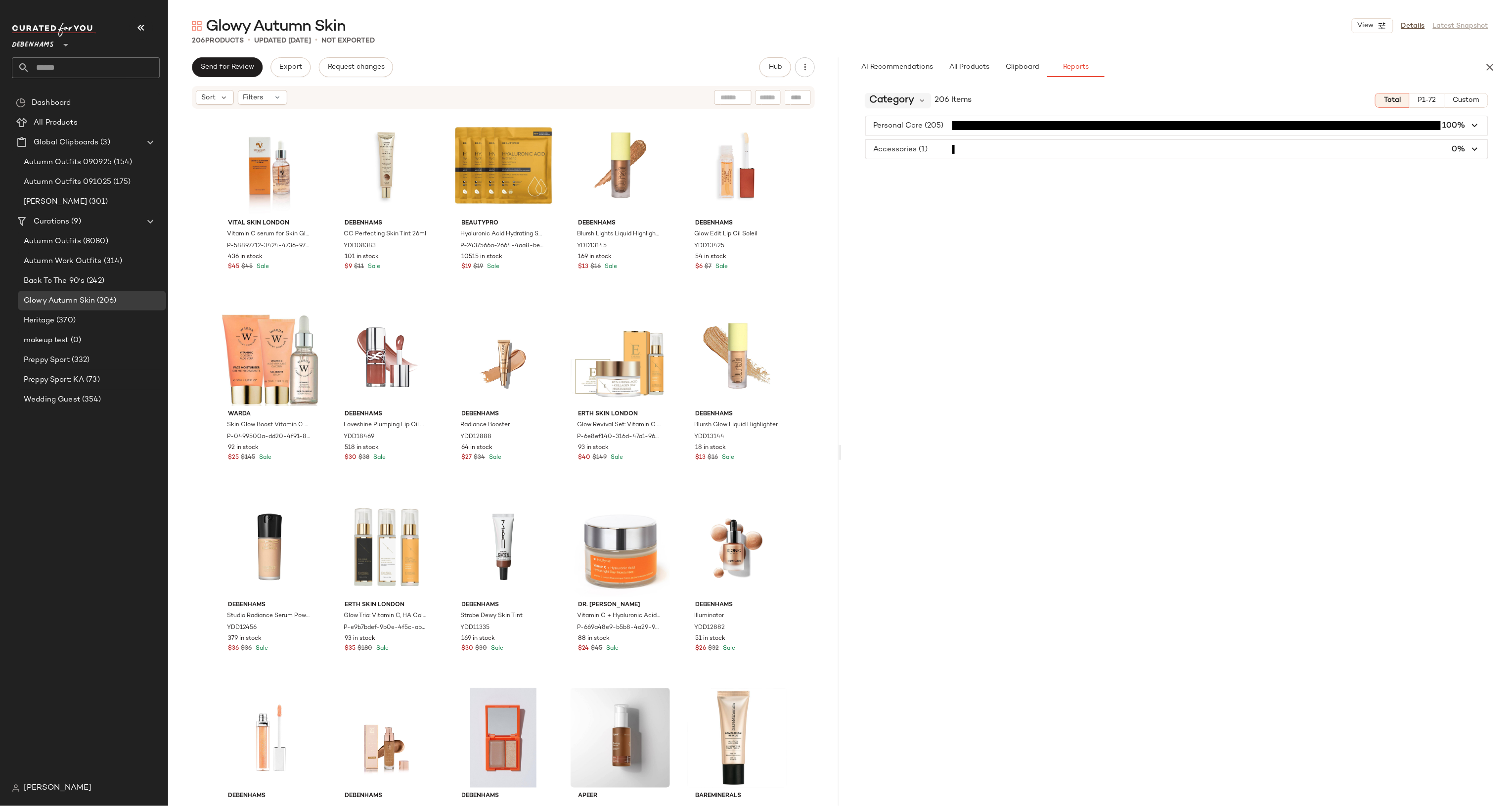
click at [910, 106] on span "Category" at bounding box center [891, 100] width 45 height 15
click at [911, 145] on div "Category" at bounding box center [929, 146] width 109 height 12
click at [896, 104] on span "Category" at bounding box center [891, 100] width 45 height 15
click at [904, 225] on span "Product Category" at bounding box center [908, 225] width 69 height 12
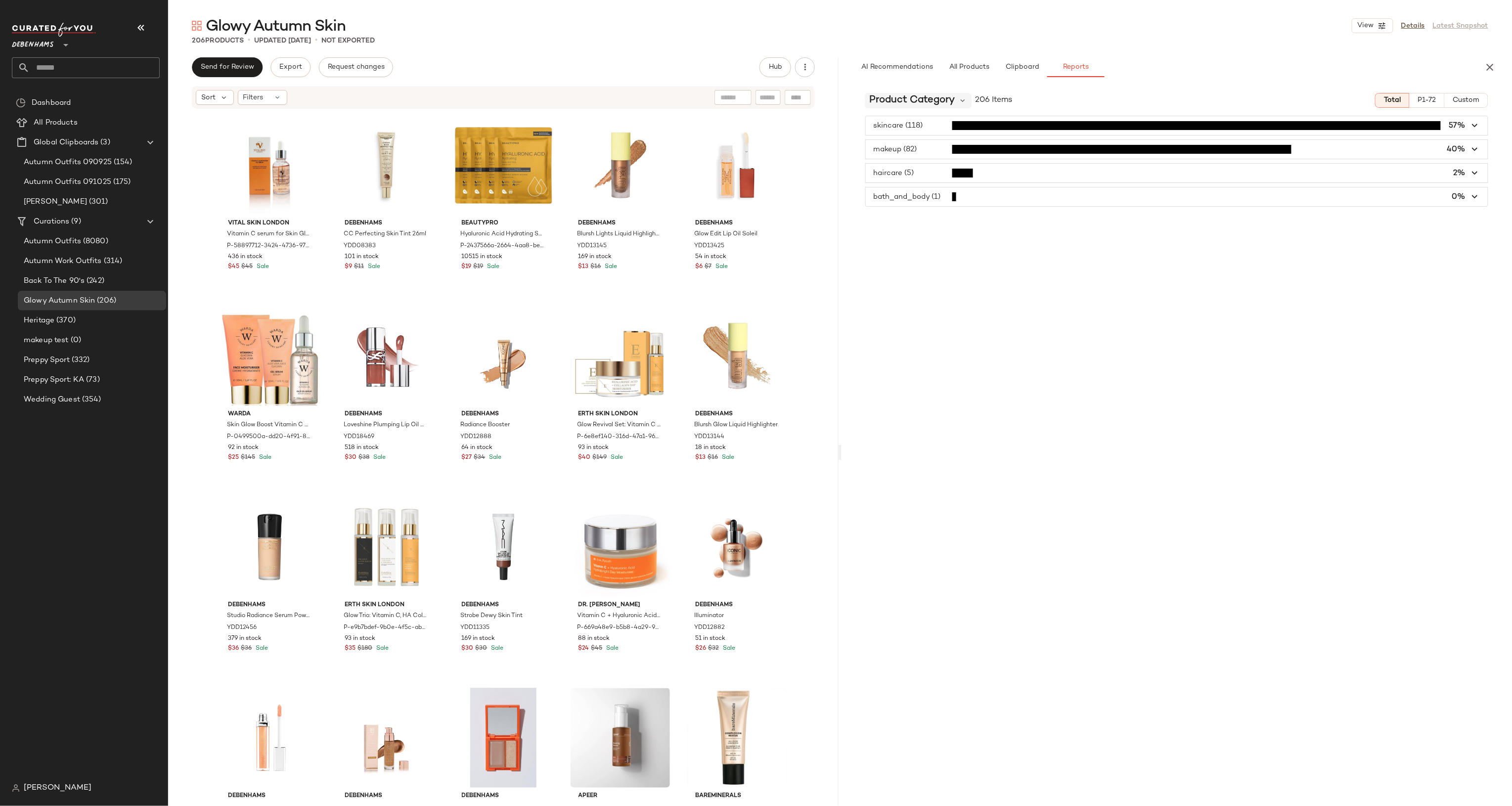
click at [941, 96] on span "Product Category" at bounding box center [911, 100] width 86 height 15
click at [917, 137] on div "Category" at bounding box center [928, 145] width 126 height 23
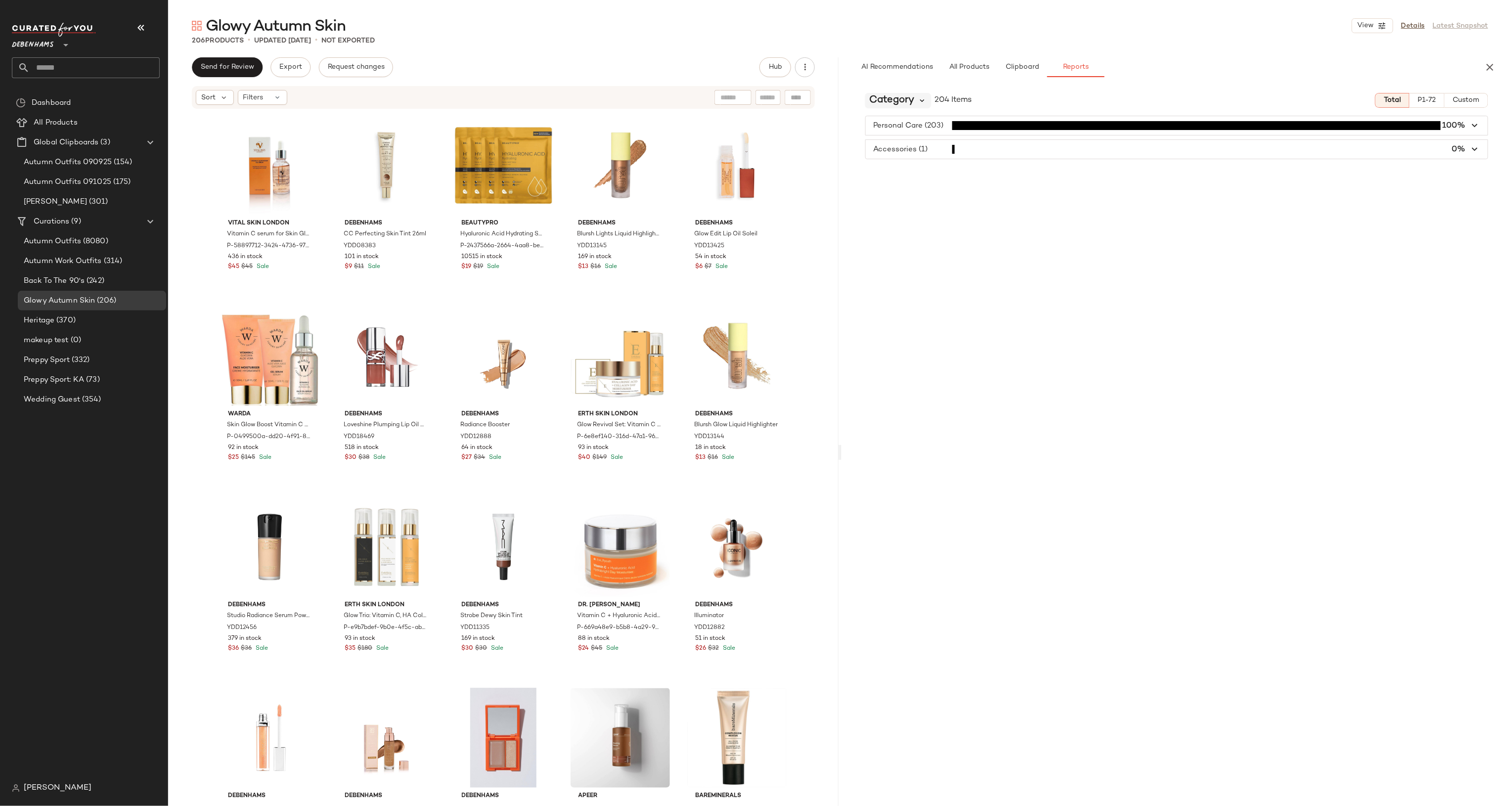
click at [920, 96] on icon at bounding box center [923, 101] width 9 height 9
click at [925, 242] on span "Product Category" at bounding box center [908, 241] width 69 height 12
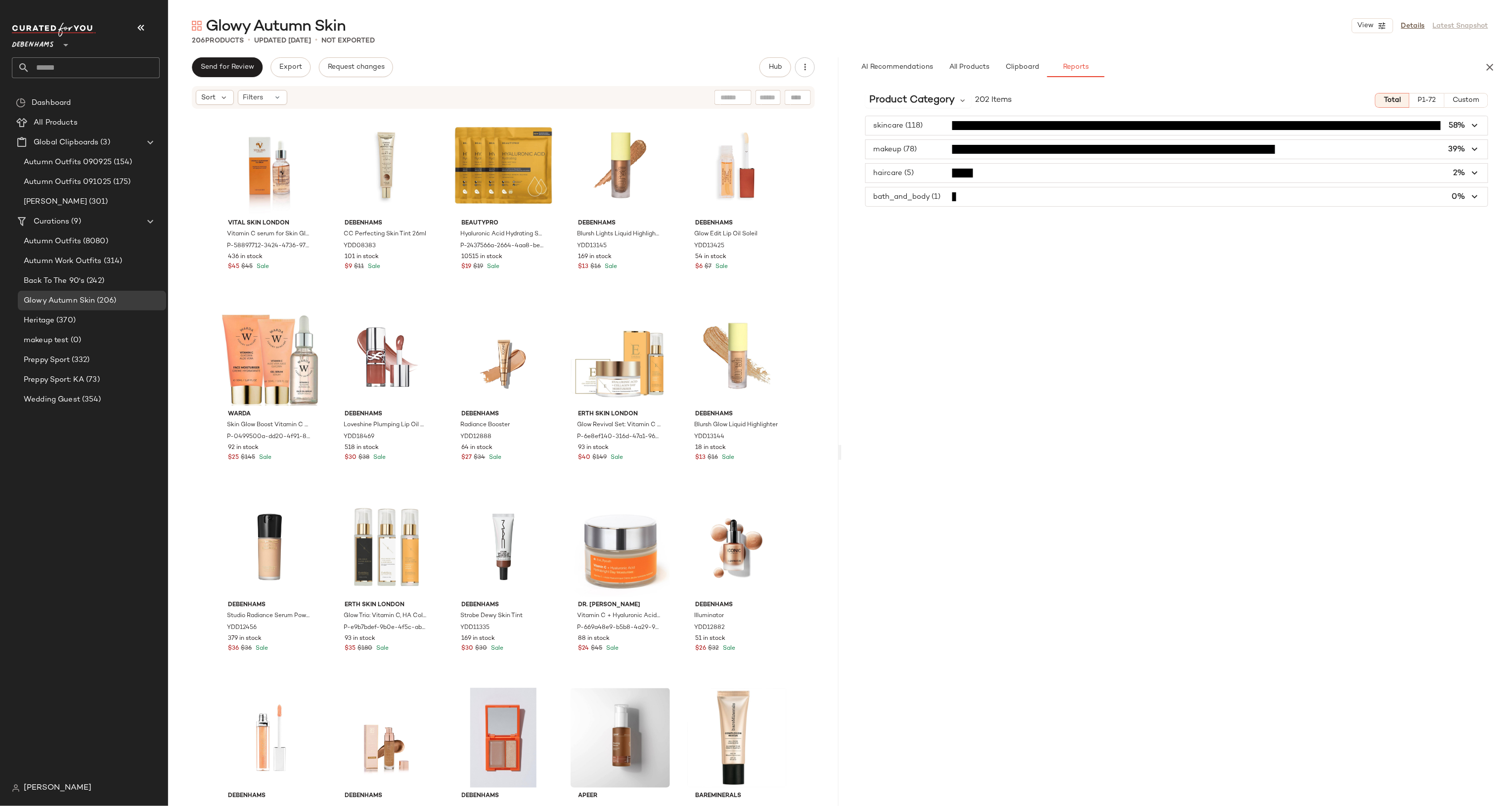
click at [1019, 124] on span "button" at bounding box center [1176, 126] width 622 height 19
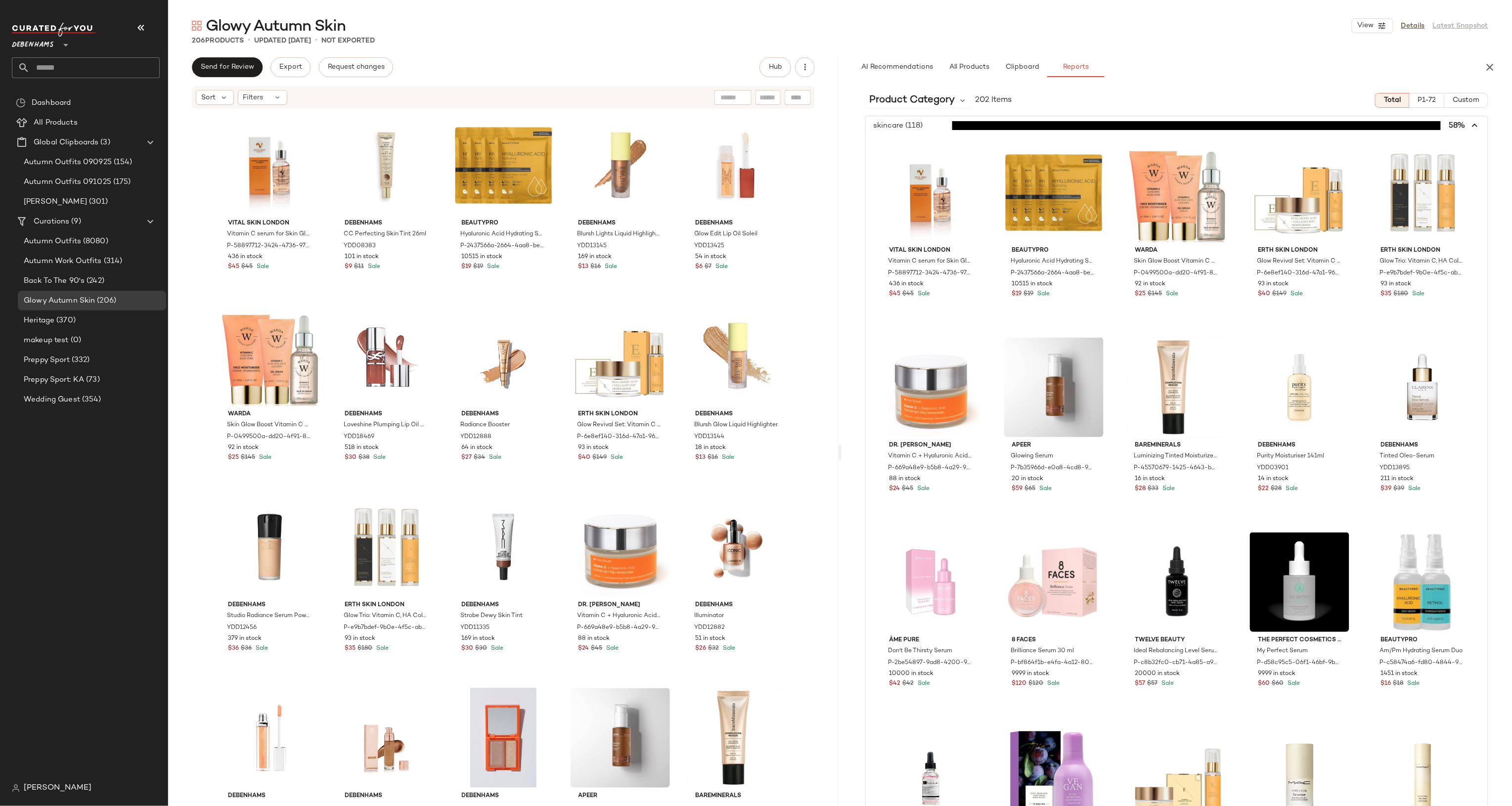
click at [1019, 120] on span "button" at bounding box center [1176, 126] width 622 height 19
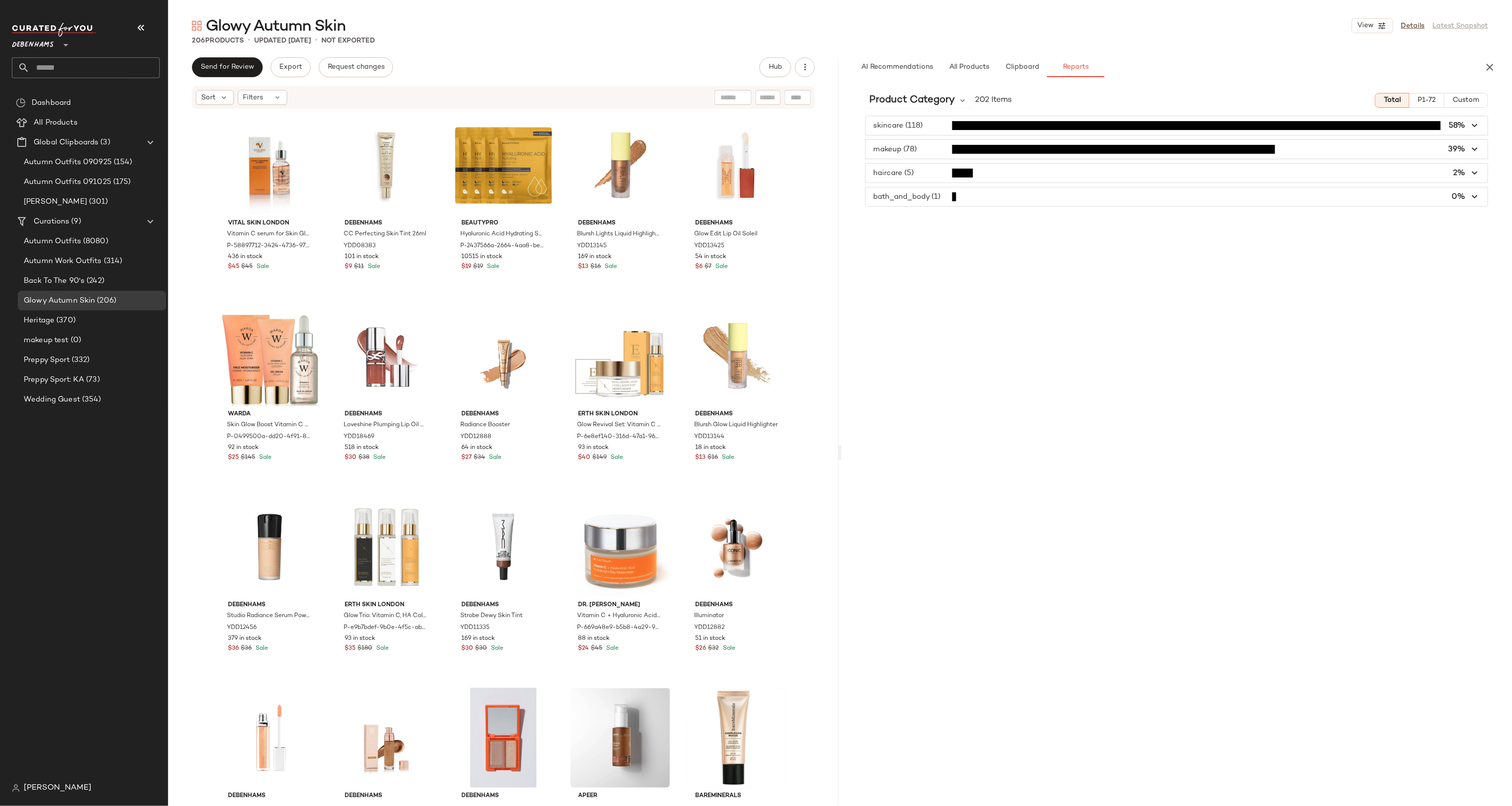
click at [1012, 146] on span "button" at bounding box center [1176, 149] width 622 height 19
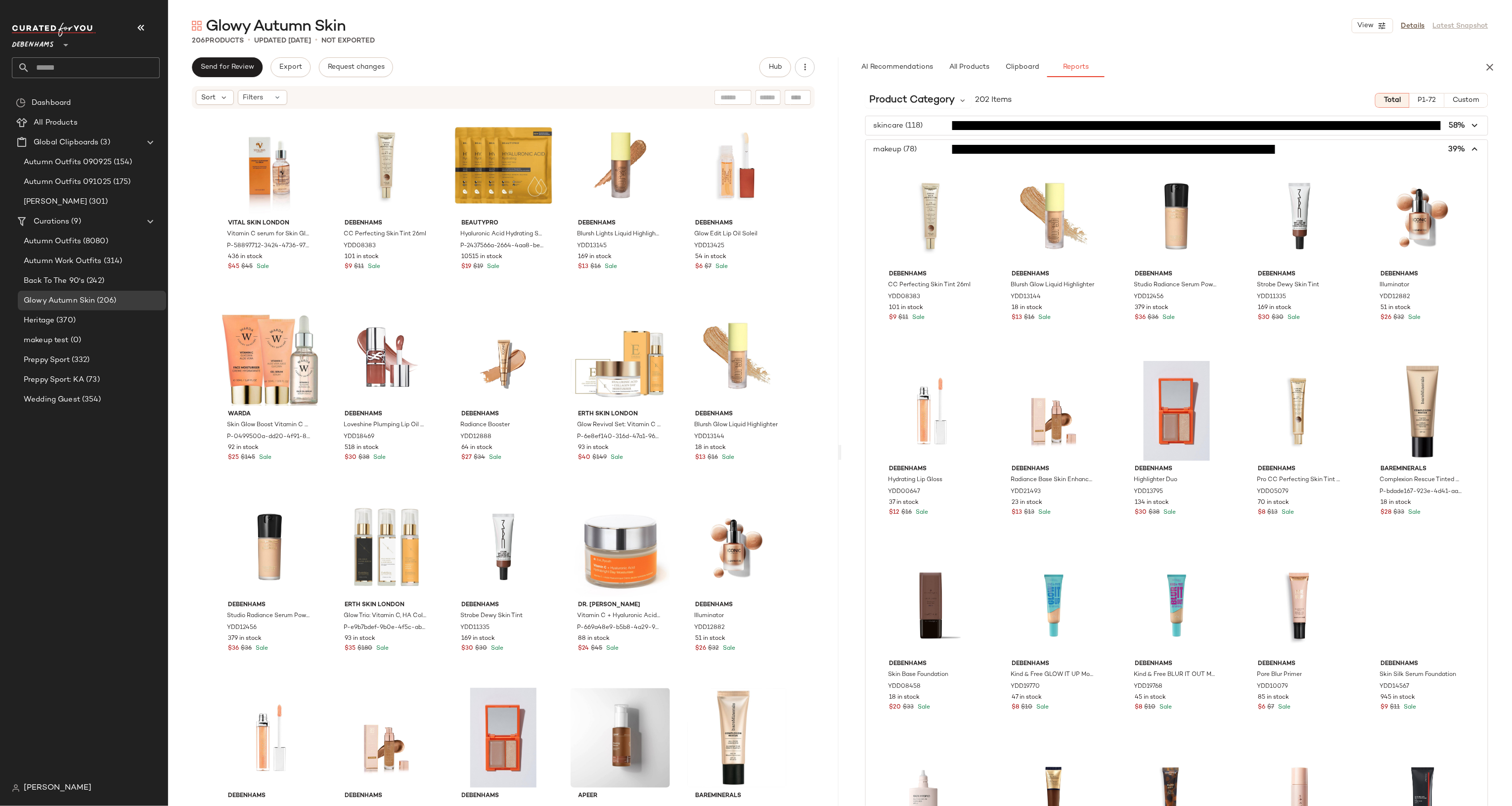
click at [1012, 146] on span "button" at bounding box center [1176, 149] width 622 height 19
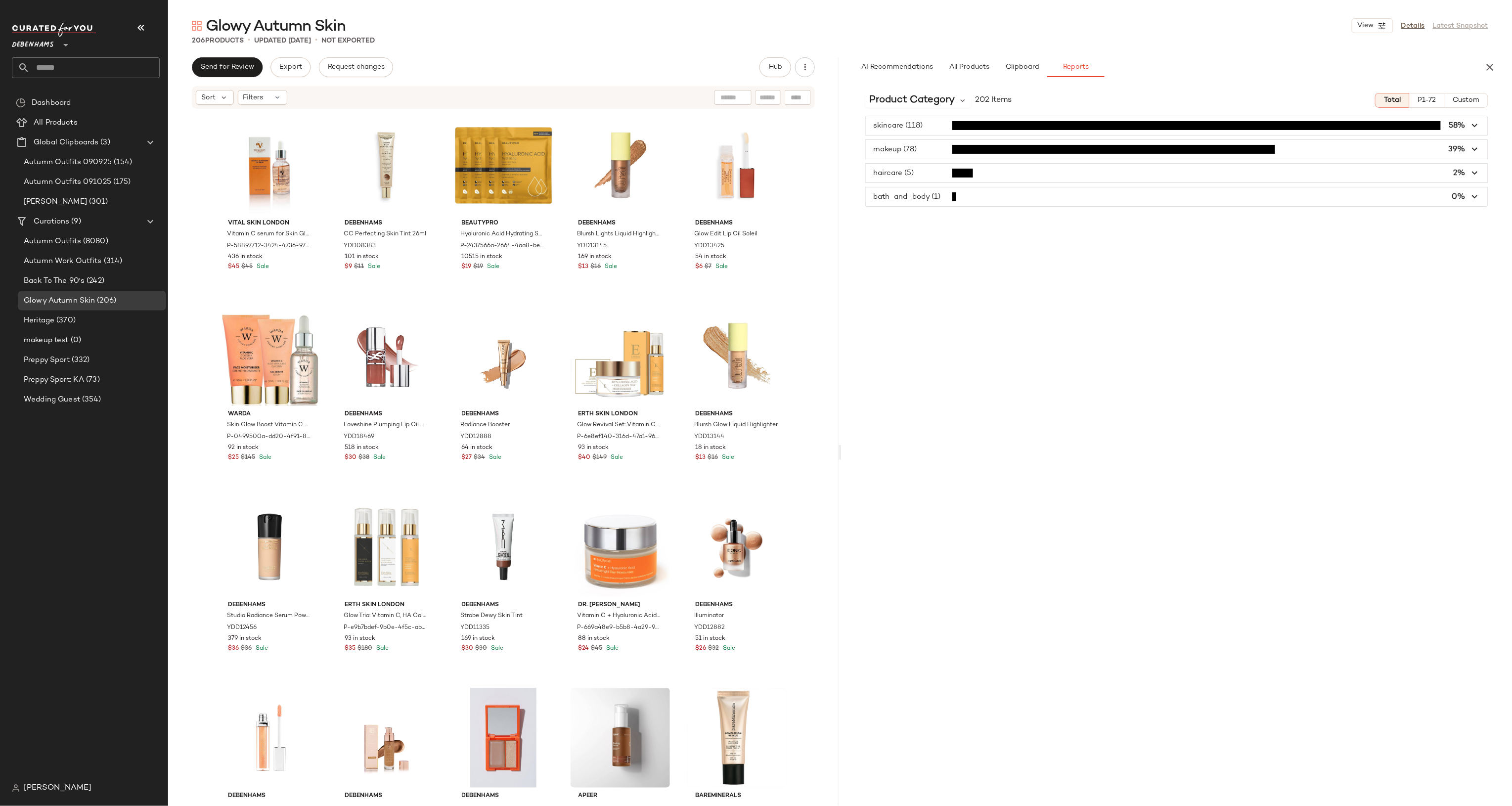
click at [546, 55] on div "Glowy Autumn Skin View Details Latest Snapshot 206 Products • updated [DATE] • …" at bounding box center [840, 410] width 1344 height 790
